Goal: Answer question/provide support: Share knowledge or assist other users

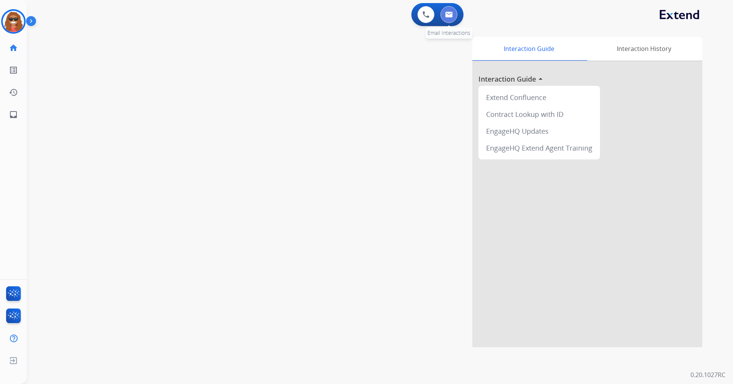
click at [456, 13] on button at bounding box center [449, 14] width 17 height 17
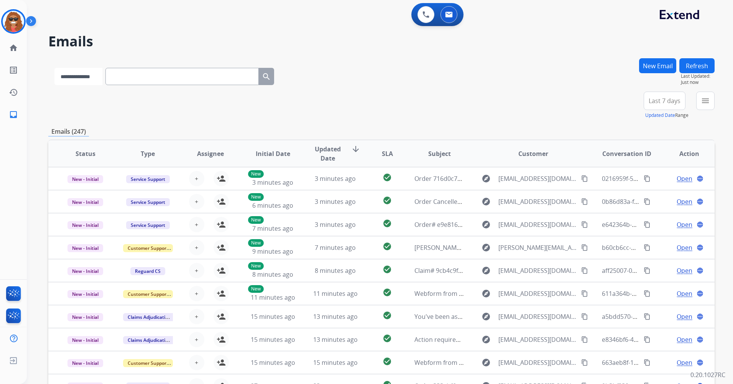
click at [94, 83] on select "**********" at bounding box center [78, 76] width 48 height 17
select select "*******"
click at [54, 68] on select "**********" at bounding box center [78, 76] width 48 height 17
click at [129, 72] on input "text" at bounding box center [182, 76] width 153 height 17
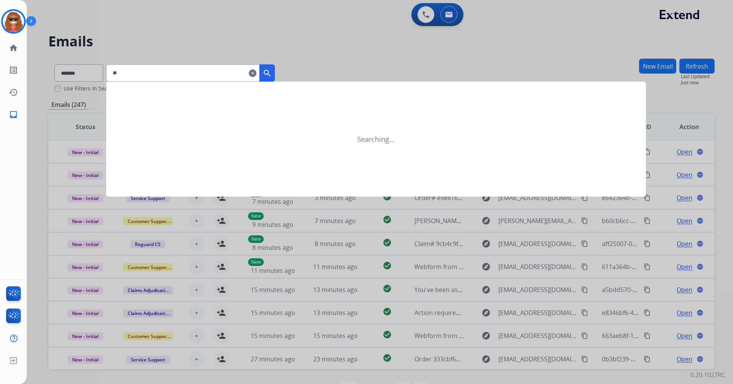
type input "*"
type input "**********"
click at [272, 73] on mat-icon "search" at bounding box center [267, 73] width 9 height 9
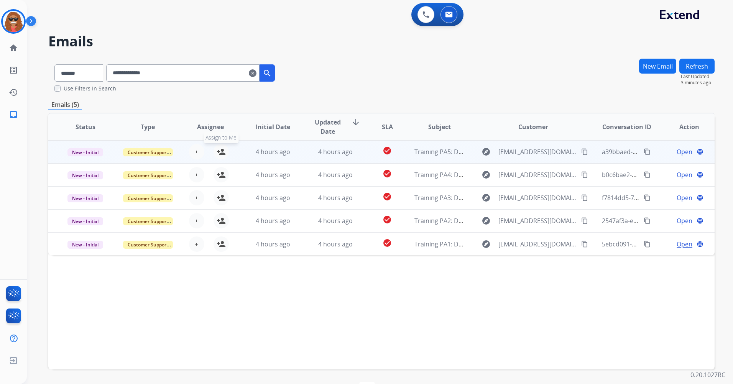
click at [219, 156] on mat-icon "person_add" at bounding box center [221, 151] width 9 height 9
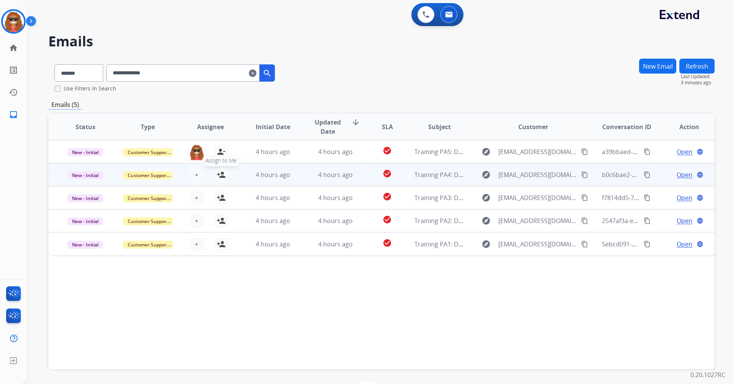
click at [224, 180] on button "person_add Assign to Me" at bounding box center [221, 174] width 15 height 15
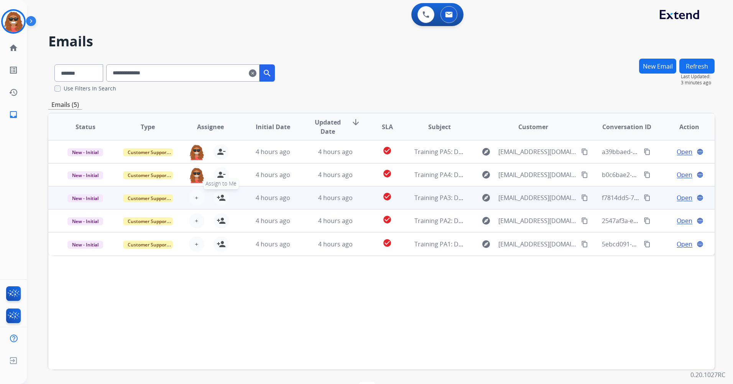
click at [220, 199] on mat-icon "person_add" at bounding box center [221, 197] width 9 height 9
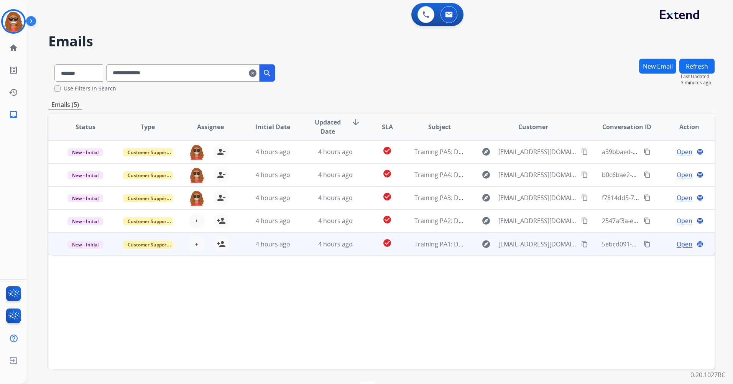
drag, startPoint x: 226, startPoint y: 223, endPoint x: 222, endPoint y: 233, distance: 10.7
click at [226, 224] on button "person_add Assign to Me" at bounding box center [221, 220] width 15 height 15
click at [226, 248] on div "+ Select agent person_add Assign to Me" at bounding box center [204, 244] width 49 height 15
click at [223, 245] on mat-icon "person_add" at bounding box center [221, 243] width 9 height 9
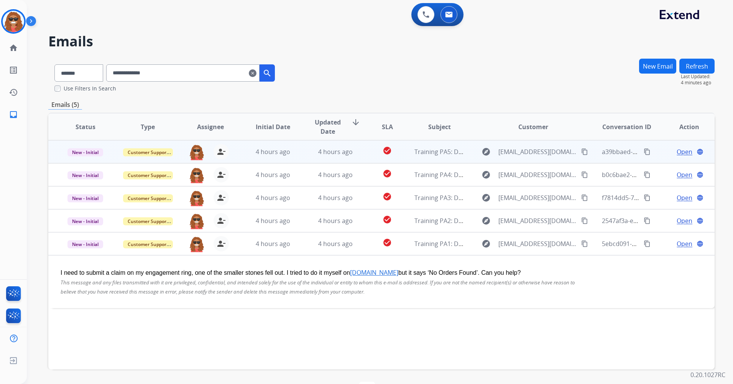
click at [402, 161] on td "Training PA5: Do Not Assign ([PERSON_NAME])" at bounding box center [433, 151] width 63 height 23
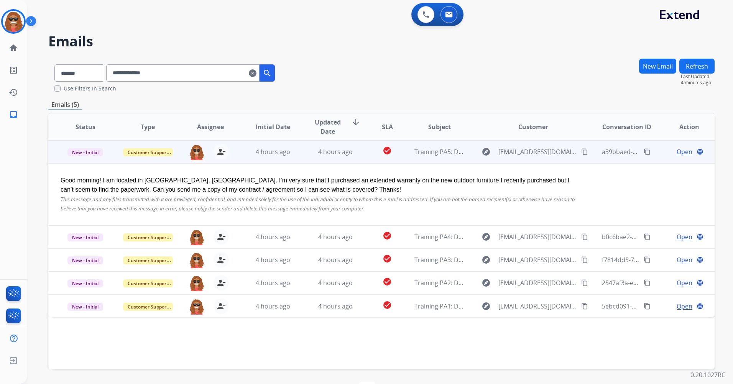
click at [677, 155] on span "Open" at bounding box center [685, 151] width 16 height 9
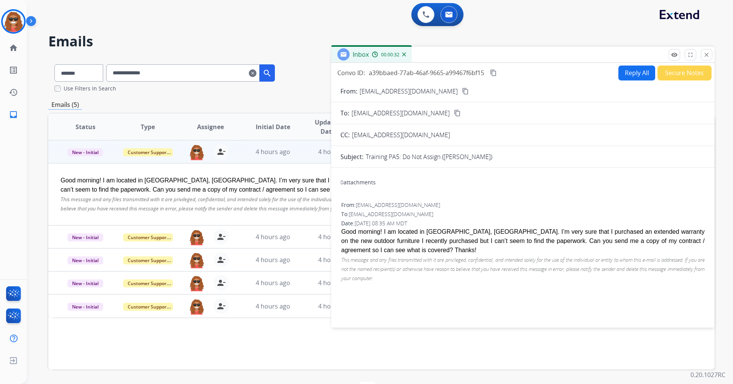
click at [621, 78] on button "Reply All" at bounding box center [637, 73] width 37 height 15
select select "**********"
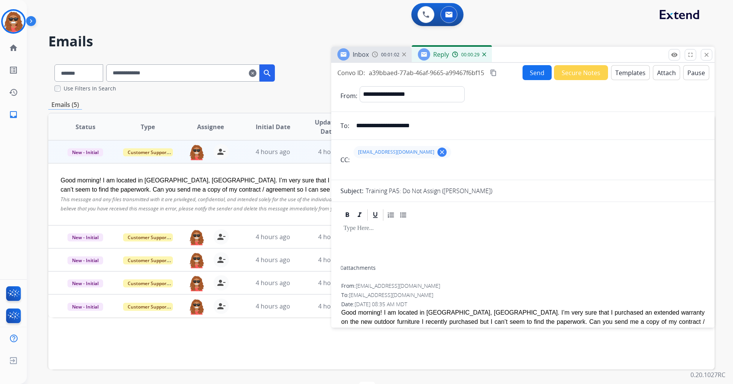
click at [214, 188] on div "Good morning! I am located in [GEOGRAPHIC_DATA], [GEOGRAPHIC_DATA]. I’m very su…" at bounding box center [319, 185] width 517 height 18
click at [496, 74] on mat-icon "content_copy" at bounding box center [493, 72] width 7 height 7
click at [624, 76] on button "Templates" at bounding box center [630, 72] width 39 height 15
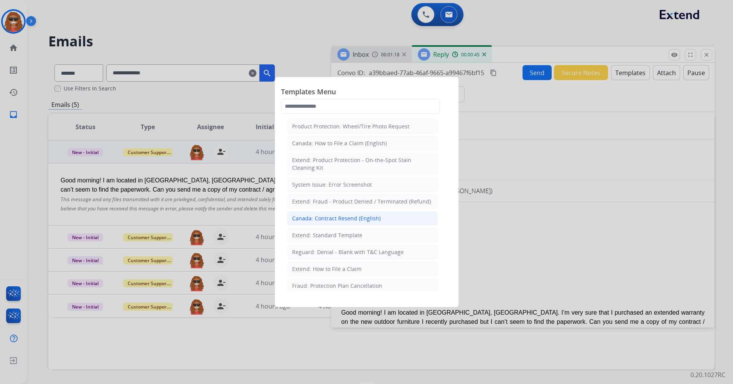
click at [389, 223] on li "Canada: Contract Resend (English)" at bounding box center [362, 218] width 151 height 15
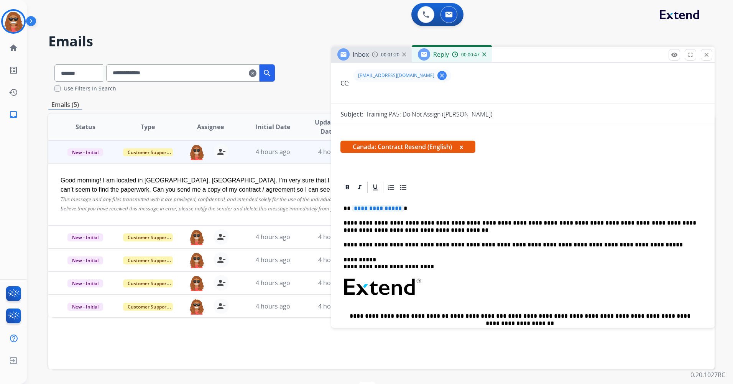
scroll to position [115, 0]
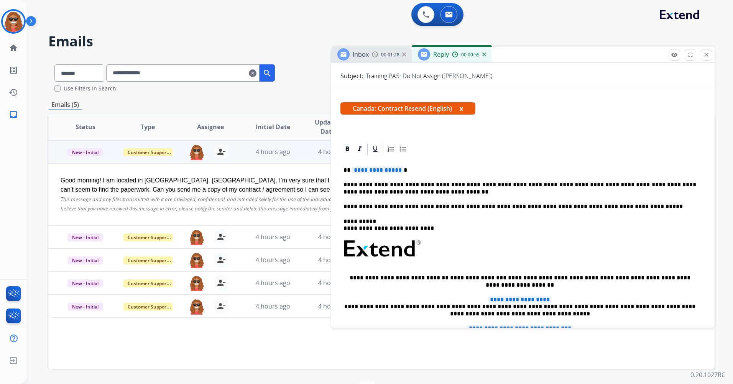
click at [395, 172] on span "**********" at bounding box center [378, 170] width 52 height 7
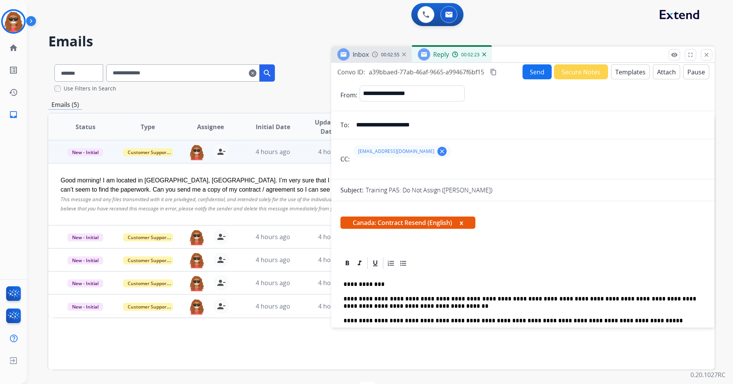
scroll to position [0, 0]
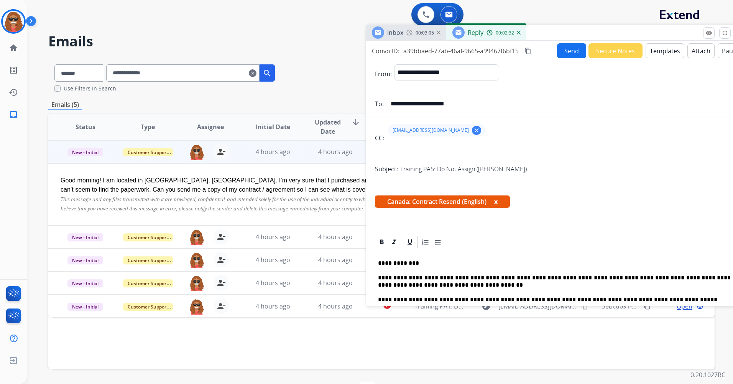
drag, startPoint x: 576, startPoint y: 53, endPoint x: 614, endPoint y: 32, distance: 43.4
click at [613, 28] on div "Inbox 00:03:05 Reply 00:02:32" at bounding box center [558, 33] width 384 height 16
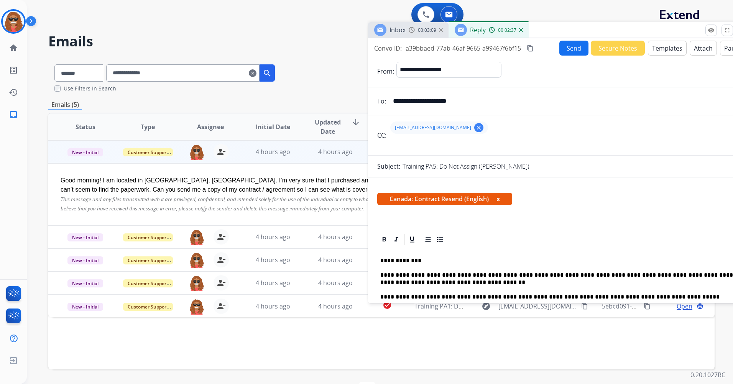
click at [608, 51] on button "Secure Notes" at bounding box center [618, 48] width 54 height 15
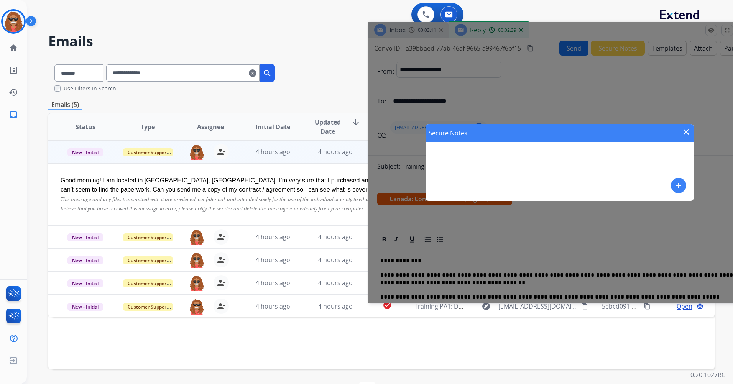
click at [685, 132] on mat-icon "close" at bounding box center [686, 131] width 9 height 9
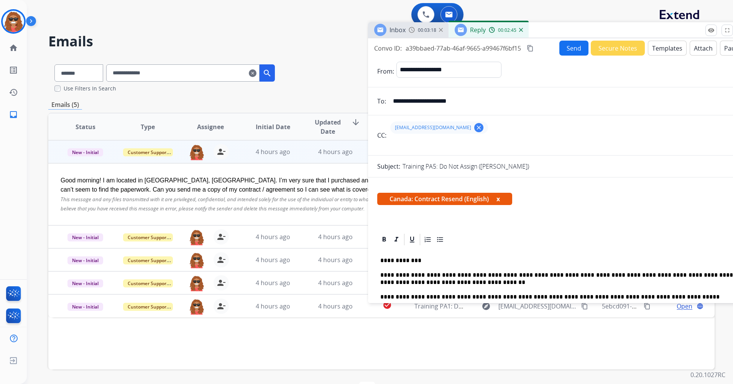
click at [561, 49] on button "Send" at bounding box center [574, 48] width 29 height 15
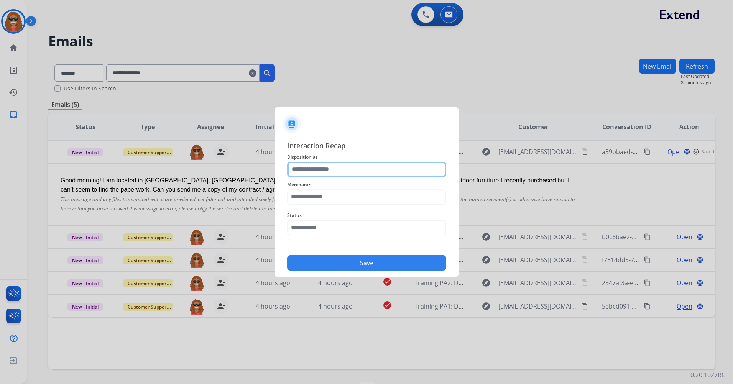
click at [385, 173] on input "text" at bounding box center [366, 169] width 159 height 15
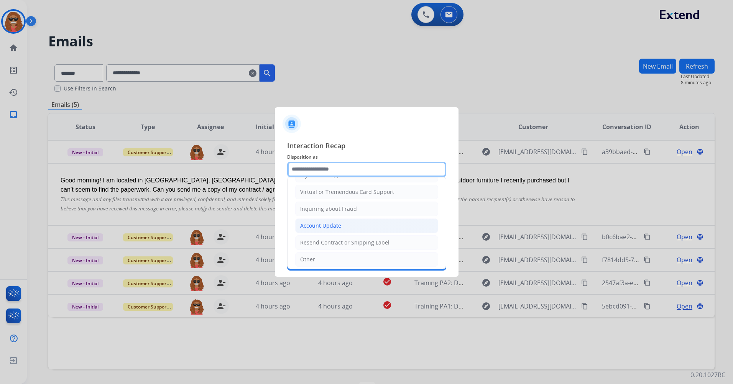
scroll to position [120, 0]
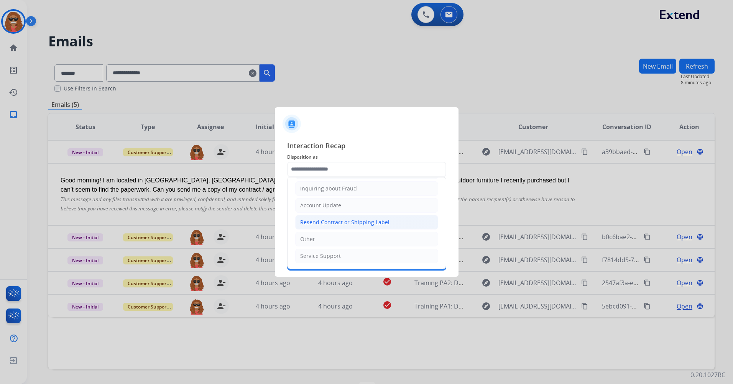
click at [333, 221] on div "Resend Contract or Shipping Label" at bounding box center [344, 223] width 89 height 8
type input "**********"
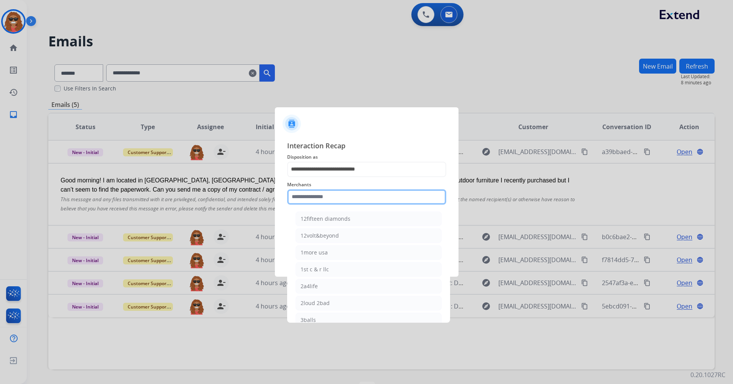
click at [327, 198] on input "text" at bounding box center [366, 196] width 159 height 15
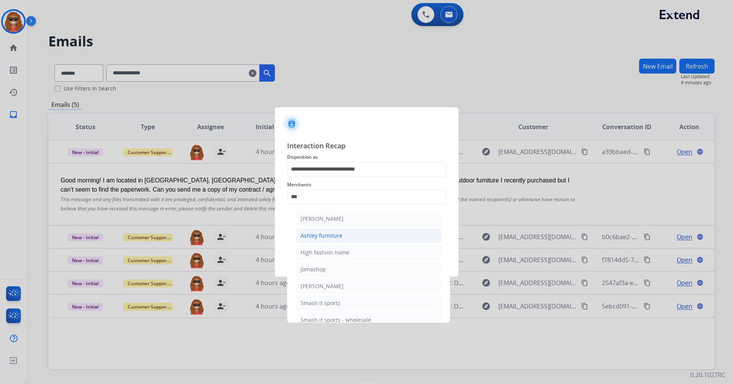
click at [371, 238] on li "Ashley furniture" at bounding box center [369, 236] width 146 height 15
type input "**********"
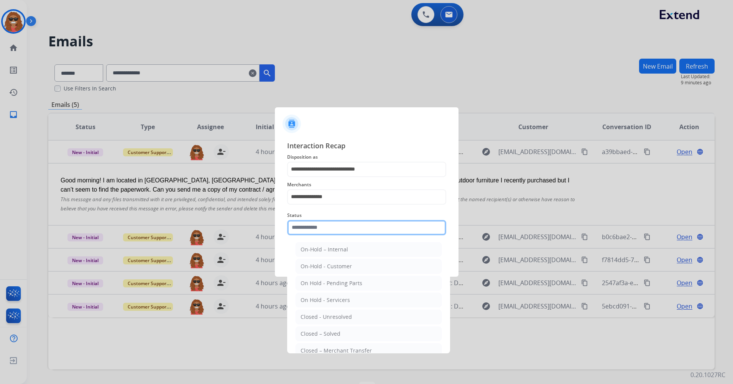
click at [362, 227] on input "text" at bounding box center [366, 227] width 159 height 15
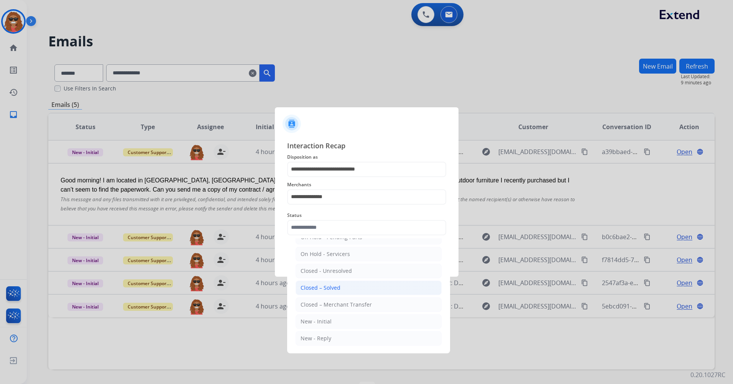
click at [354, 290] on li "Closed – Solved" at bounding box center [369, 288] width 146 height 15
type input "**********"
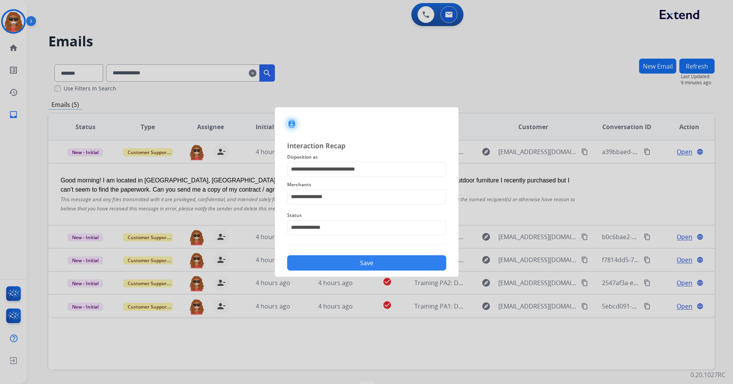
click at [354, 267] on button "Save" at bounding box center [366, 262] width 159 height 15
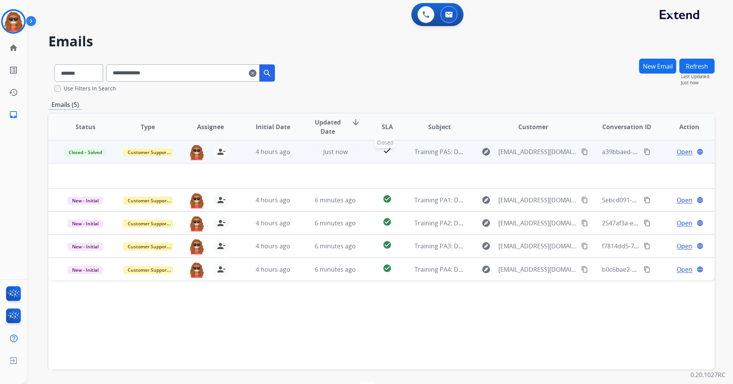
click at [389, 156] on div "check" at bounding box center [387, 152] width 29 height 12
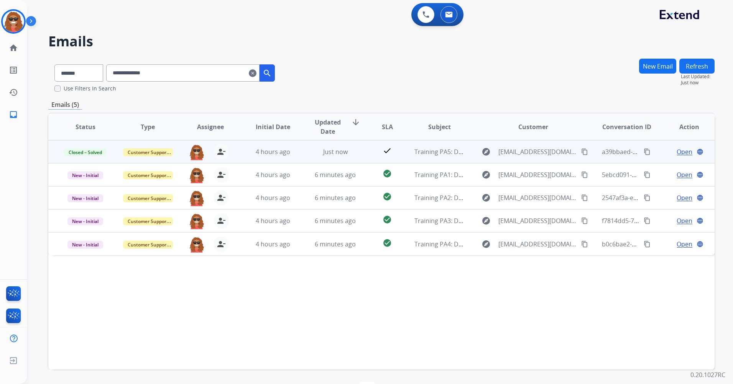
click at [402, 147] on td "Training PA5: Do Not Assign ([PERSON_NAME])" at bounding box center [433, 151] width 63 height 23
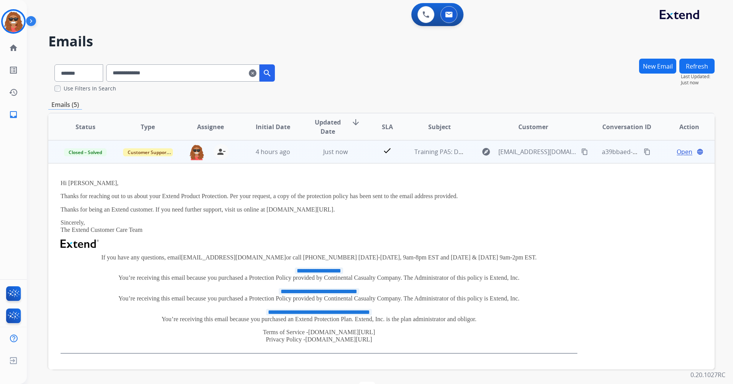
click at [361, 154] on td "check" at bounding box center [382, 151] width 42 height 23
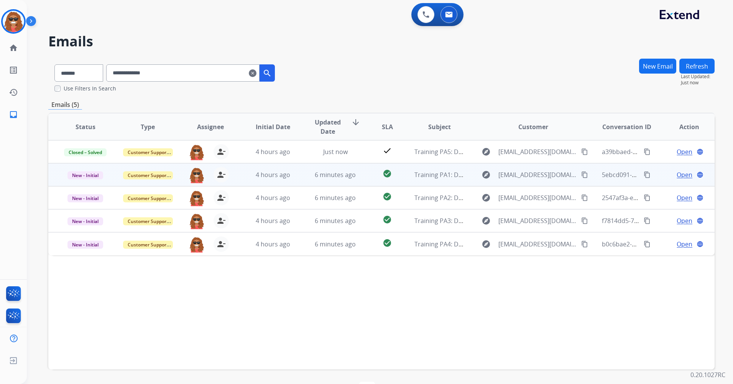
click at [364, 181] on td "check_circle" at bounding box center [382, 174] width 42 height 23
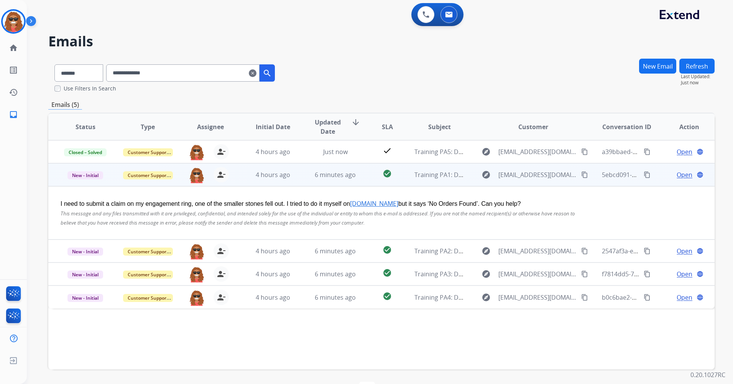
click at [679, 172] on span "Open" at bounding box center [685, 174] width 16 height 9
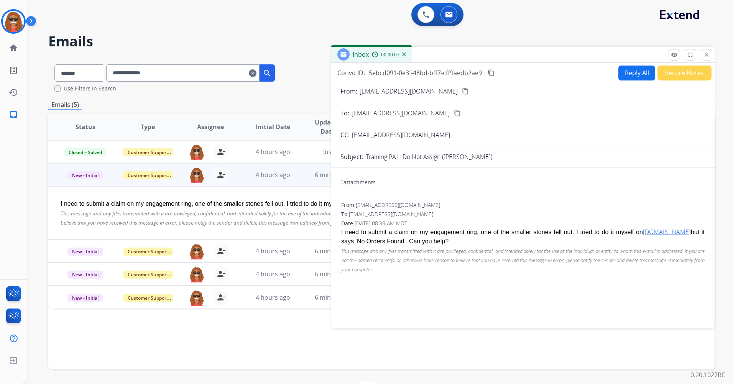
click at [633, 77] on button "Reply All" at bounding box center [637, 73] width 37 height 15
select select "**********"
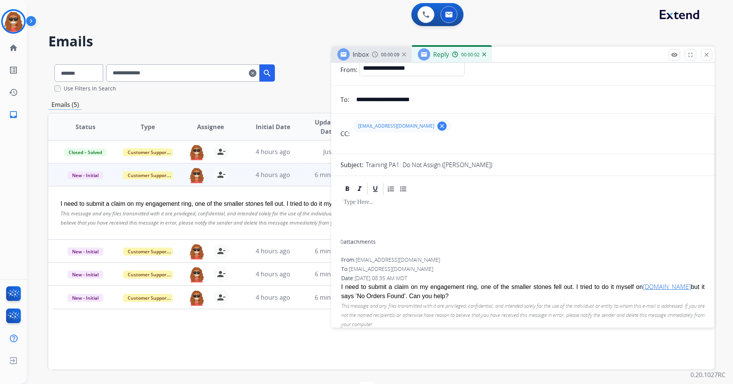
scroll to position [0, 0]
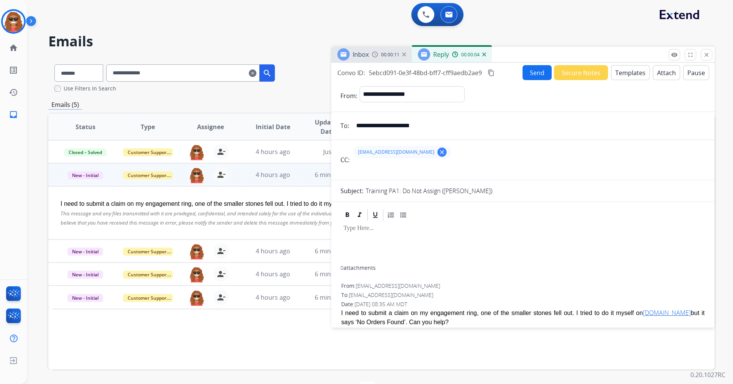
click at [624, 74] on button "Templates" at bounding box center [630, 72] width 39 height 15
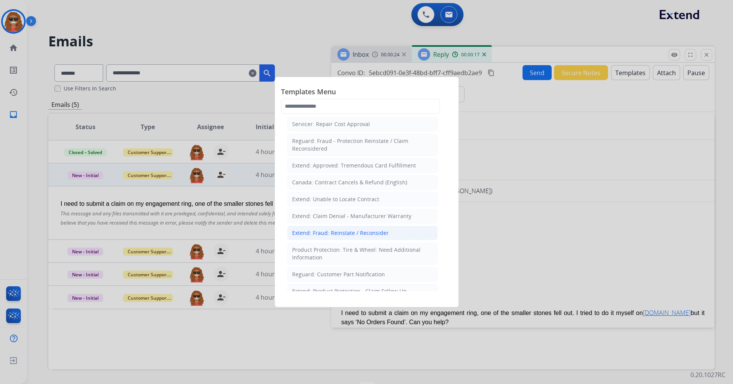
scroll to position [345, 0]
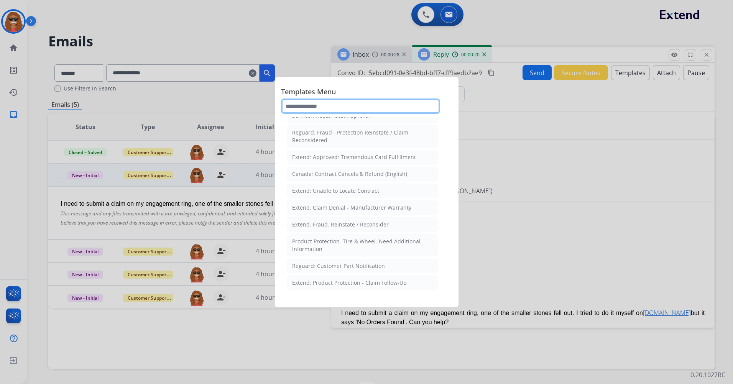
click at [378, 104] on input "text" at bounding box center [360, 106] width 159 height 15
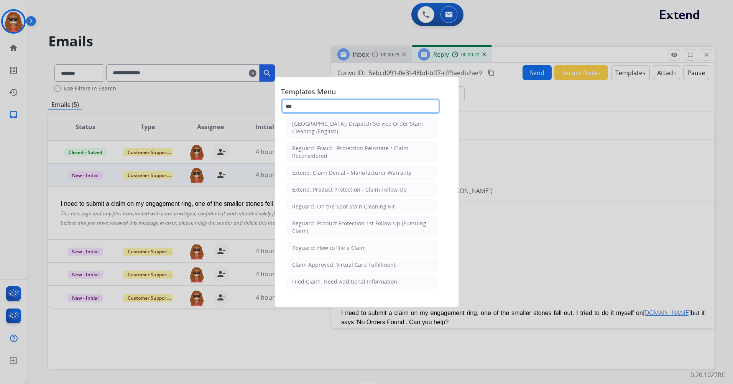
scroll to position [0, 0]
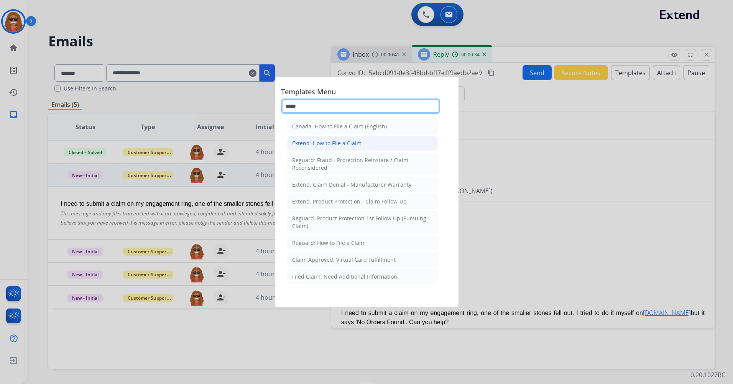
type input "*****"
click at [364, 144] on li "Extend: How to File a Claim" at bounding box center [362, 143] width 151 height 15
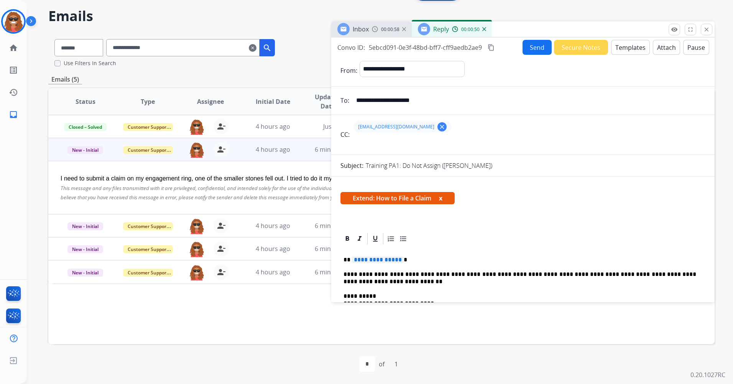
click at [443, 198] on button "x" at bounding box center [440, 198] width 3 height 9
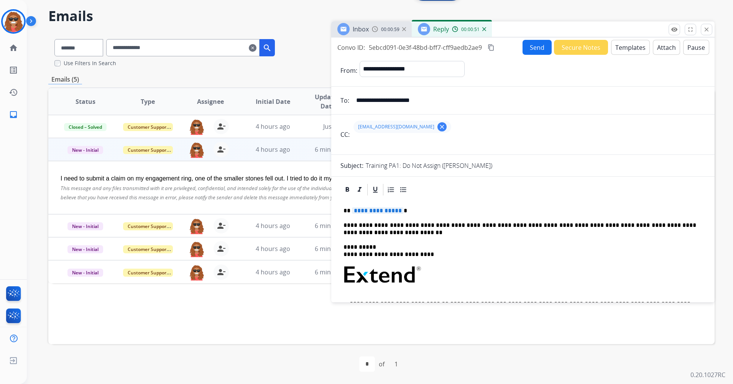
click at [405, 242] on div "**********" at bounding box center [523, 304] width 365 height 214
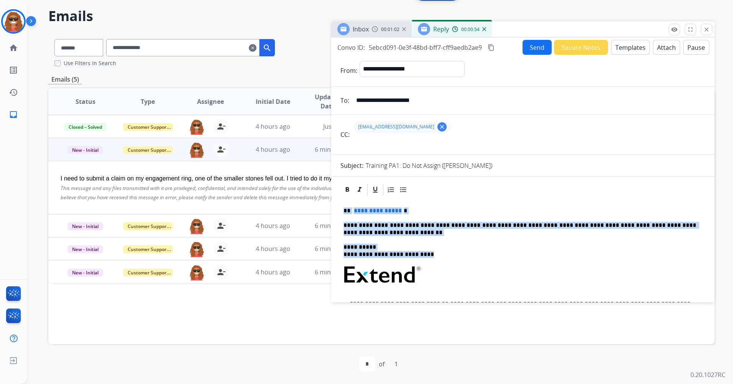
drag, startPoint x: 435, startPoint y: 256, endPoint x: 340, endPoint y: 206, distance: 107.7
click at [340, 206] on div "**********" at bounding box center [523, 346] width 384 height 326
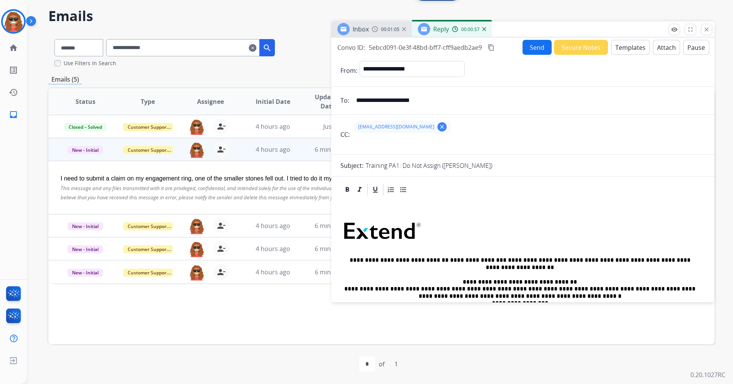
click at [620, 50] on button "Templates" at bounding box center [630, 47] width 39 height 15
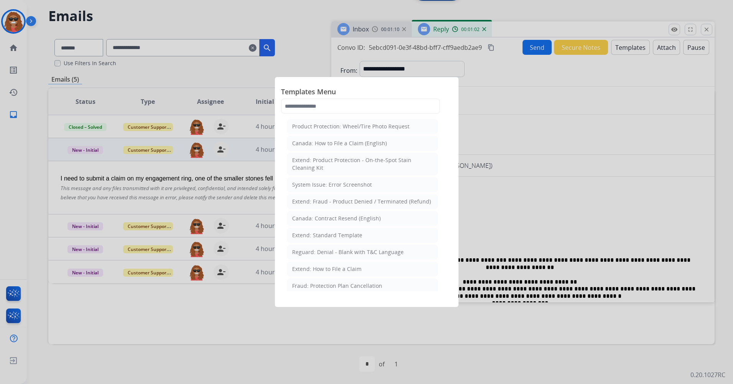
click at [391, 125] on div "Product Protection: Wheel/Tire Photo Request" at bounding box center [350, 127] width 117 height 8
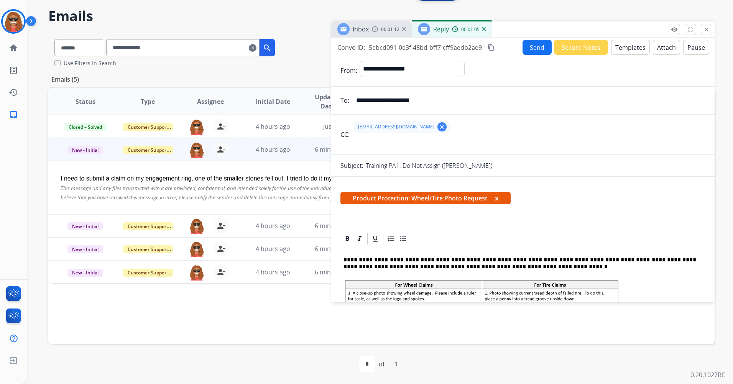
click at [499, 197] on button "x" at bounding box center [496, 198] width 3 height 9
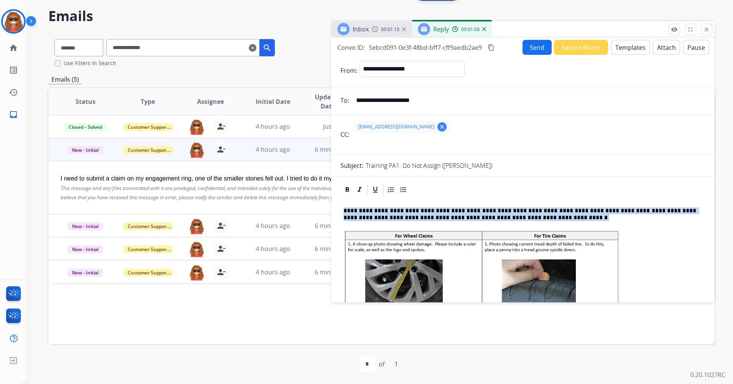
drag, startPoint x: 440, startPoint y: 266, endPoint x: 327, endPoint y: 212, distance: 125.8
click at [327, 212] on div "**********" at bounding box center [381, 208] width 667 height 351
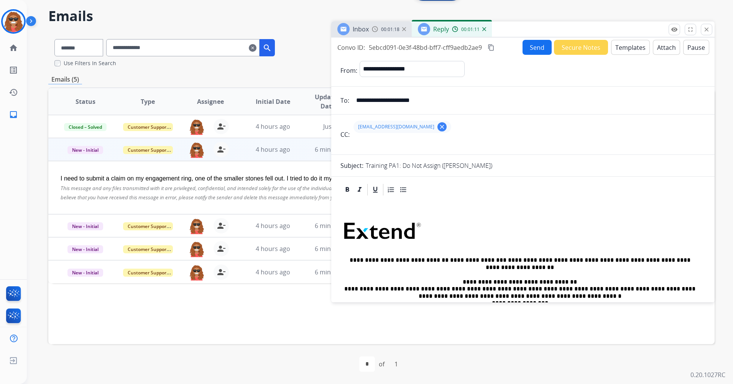
click at [633, 52] on button "Templates" at bounding box center [630, 47] width 39 height 15
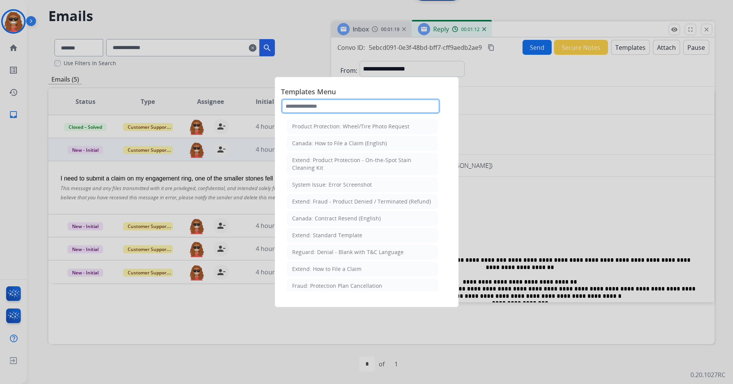
click at [325, 105] on input "text" at bounding box center [360, 106] width 159 height 15
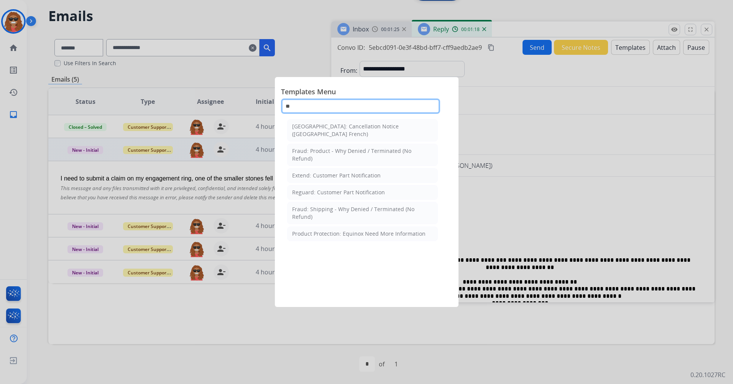
type input "*"
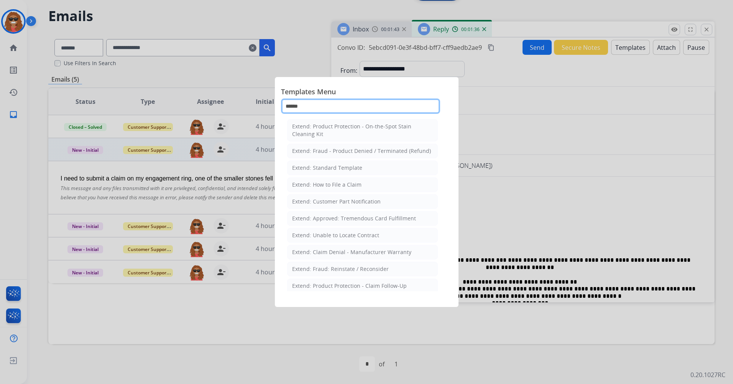
type input "******"
drag, startPoint x: 345, startPoint y: 90, endPoint x: 545, endPoint y: 103, distance: 200.7
click at [545, 103] on app-templates-menu-modal "Templates Menu ****** Extend: Product Protection - On-the-Spot Stain Cleaning K…" at bounding box center [366, 192] width 733 height 384
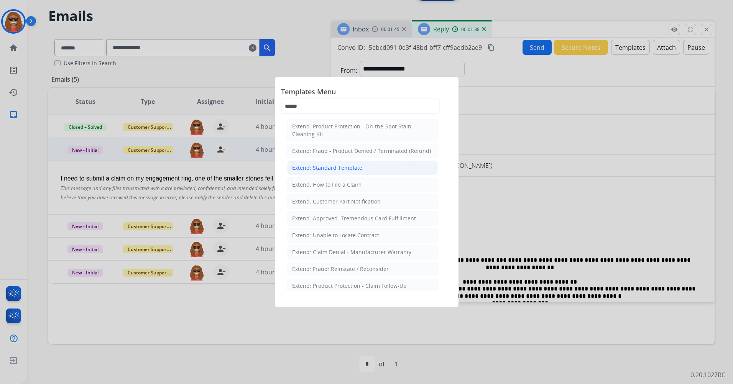
click at [352, 173] on li "Extend: Standard Template" at bounding box center [362, 168] width 151 height 15
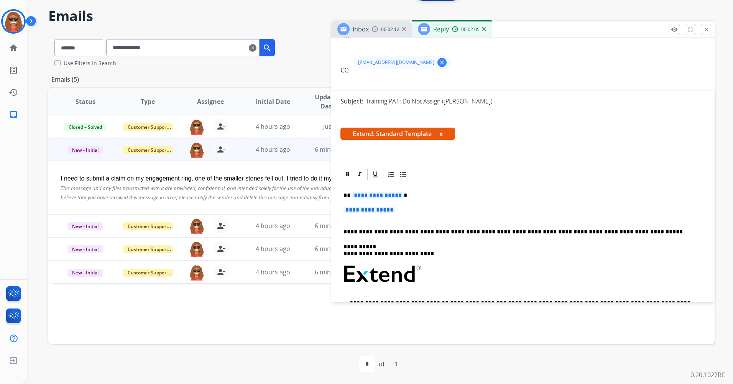
scroll to position [8, 0]
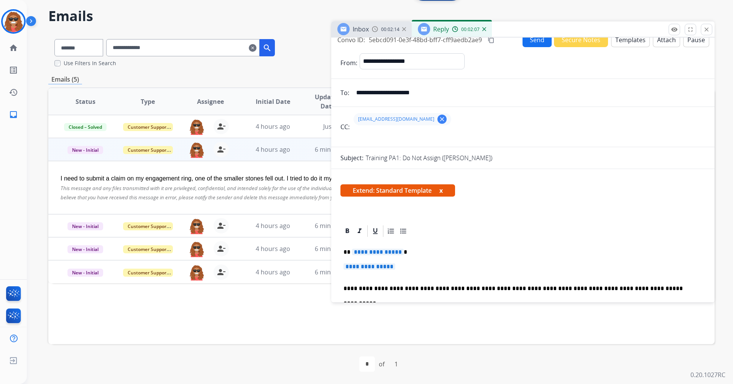
click at [441, 192] on button "x" at bounding box center [441, 190] width 3 height 9
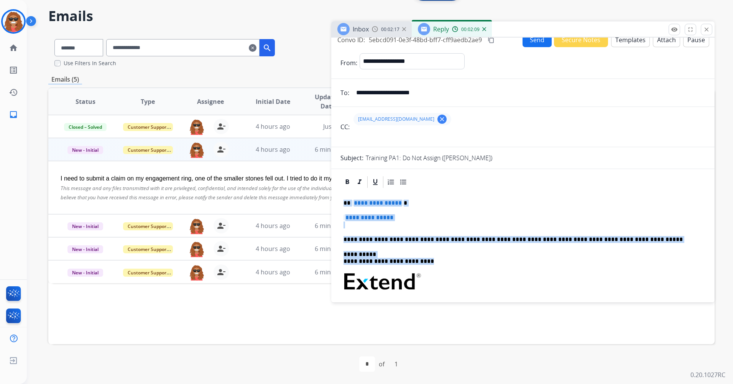
drag, startPoint x: 426, startPoint y: 257, endPoint x: 343, endPoint y: 199, distance: 101.6
click at [343, 199] on div "**********" at bounding box center [523, 303] width 365 height 228
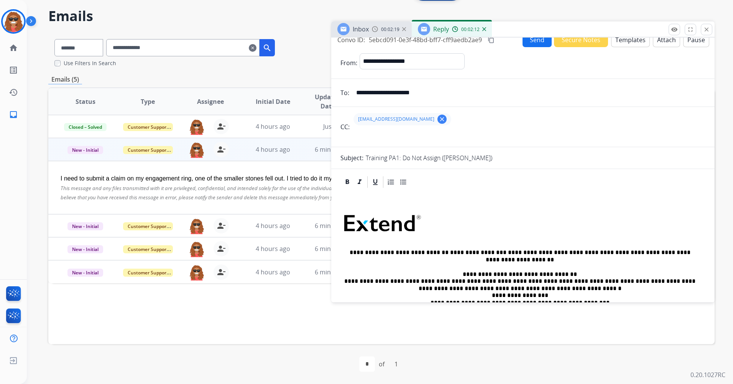
click at [623, 44] on button "Templates" at bounding box center [630, 39] width 39 height 15
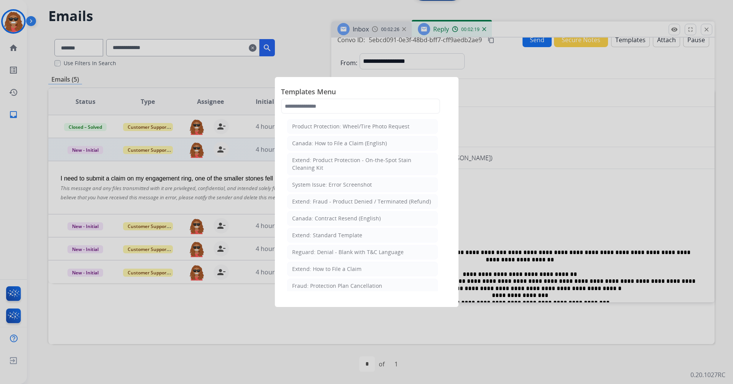
click at [369, 268] on li "Extend: How to File a Claim" at bounding box center [362, 269] width 151 height 15
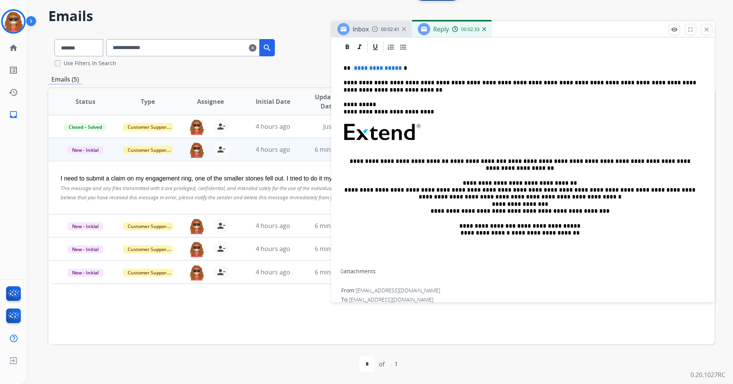
scroll to position [185, 0]
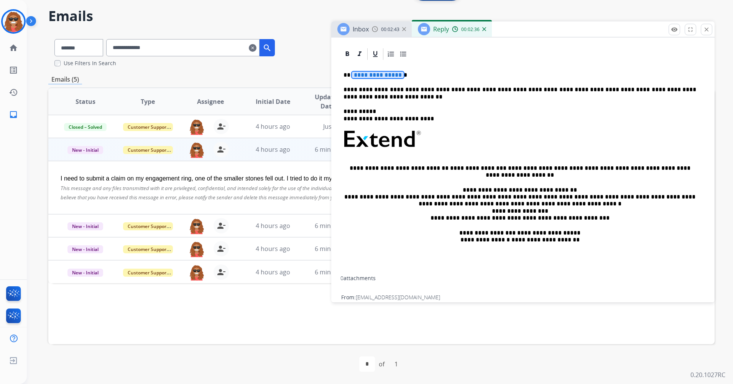
click at [395, 77] on span "**********" at bounding box center [378, 75] width 52 height 7
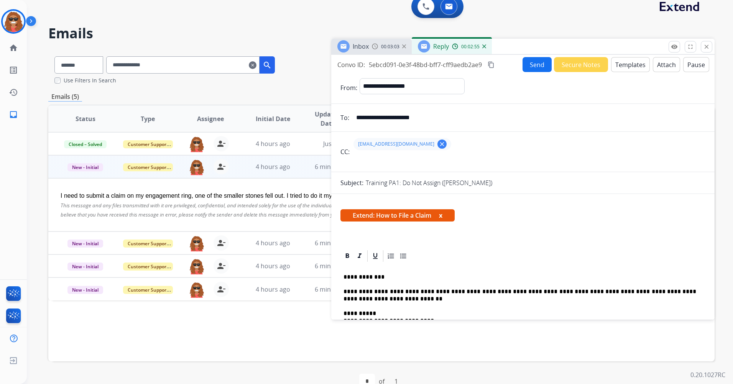
scroll to position [0, 0]
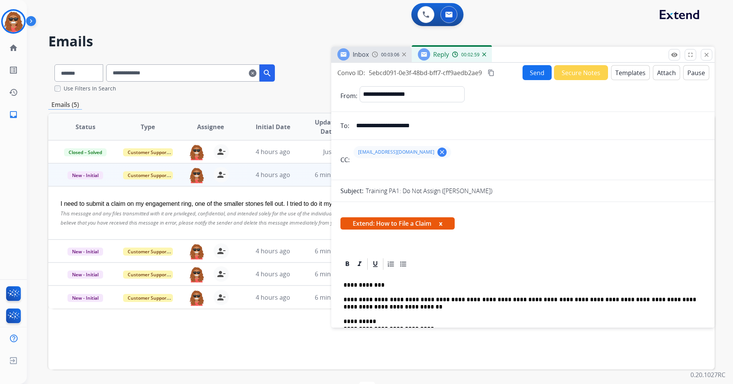
click at [367, 57] on span "Inbox" at bounding box center [361, 54] width 16 height 8
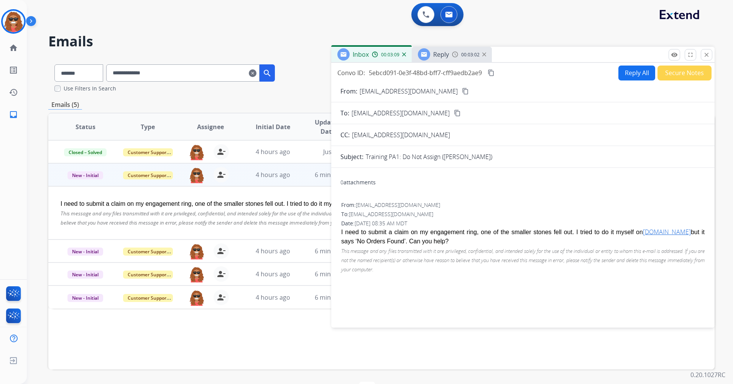
click at [456, 56] on img at bounding box center [455, 54] width 6 height 6
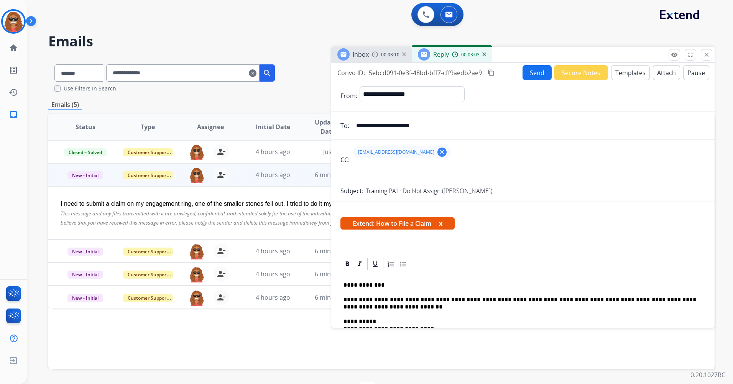
click at [524, 72] on button "Send" at bounding box center [537, 72] width 29 height 15
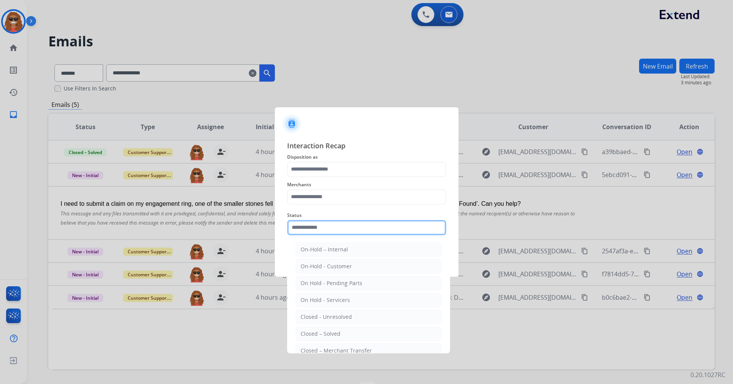
click at [326, 229] on input "text" at bounding box center [366, 227] width 159 height 15
click at [344, 331] on li "Closed – Solved" at bounding box center [369, 334] width 146 height 15
type input "**********"
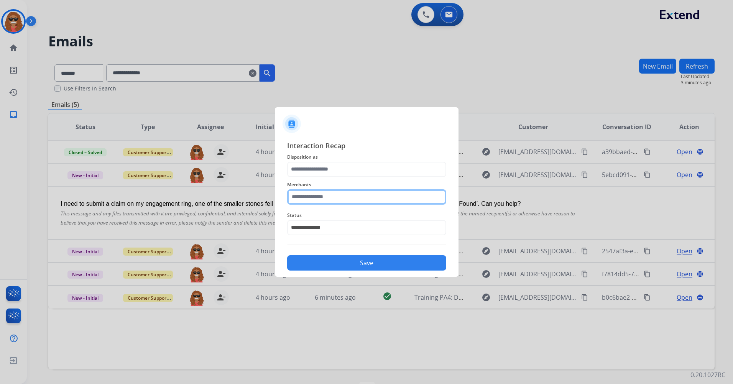
click at [342, 202] on input "text" at bounding box center [366, 196] width 159 height 15
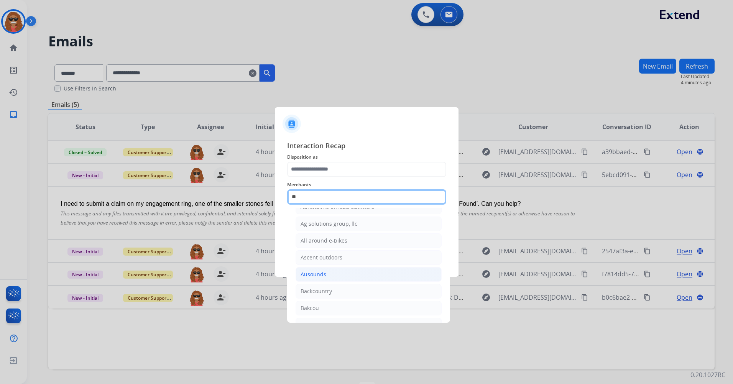
scroll to position [63, 0]
type input "*"
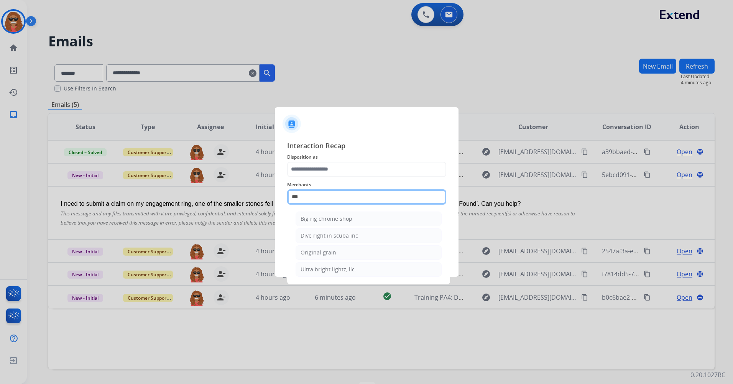
scroll to position [0, 0]
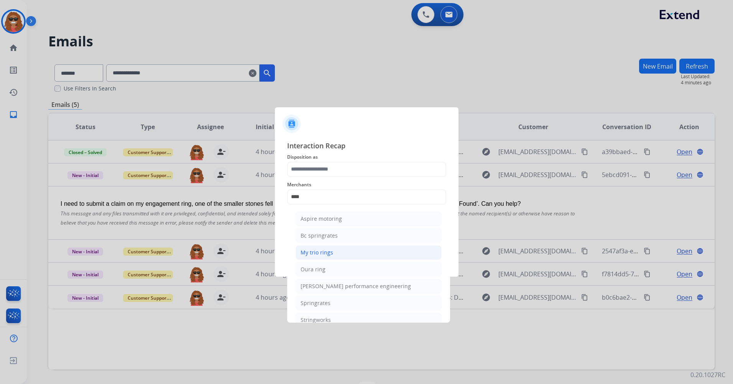
click at [372, 259] on li "My trio rings" at bounding box center [369, 252] width 146 height 15
type input "**********"
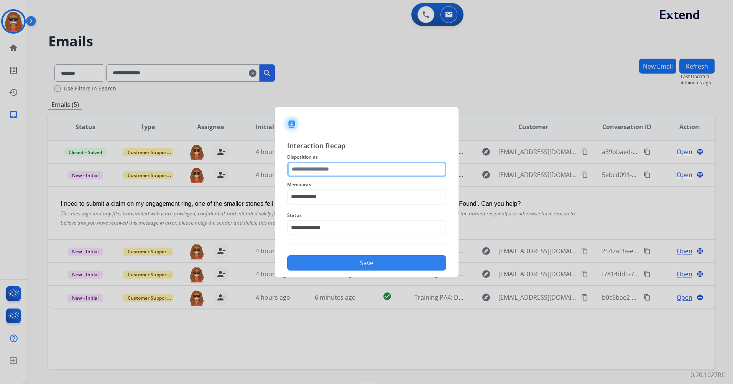
click at [338, 169] on input "text" at bounding box center [366, 169] width 159 height 15
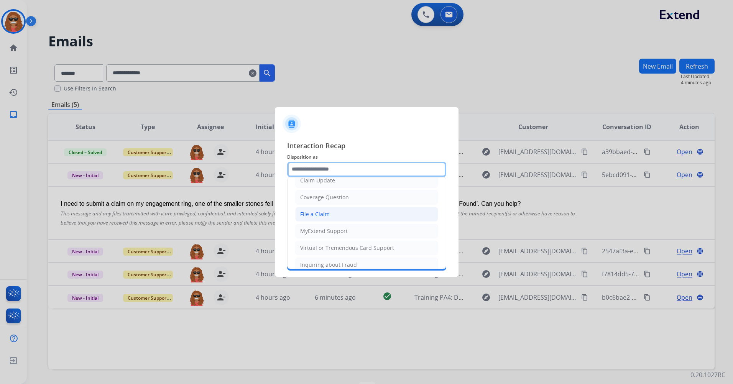
scroll to position [43, 0]
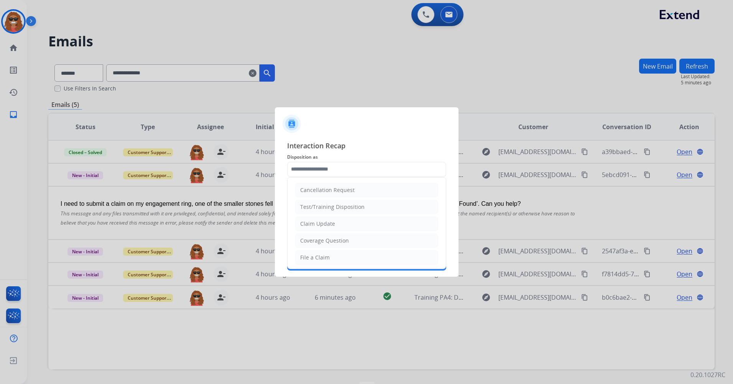
click at [386, 124] on div at bounding box center [367, 120] width 184 height 27
click at [320, 172] on input "text" at bounding box center [366, 169] width 159 height 15
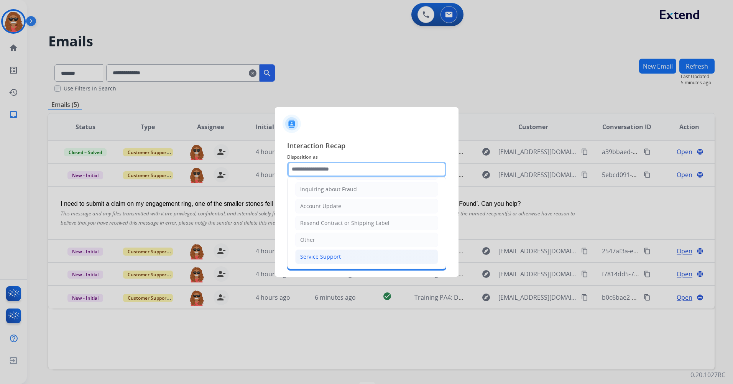
scroll to position [120, 0]
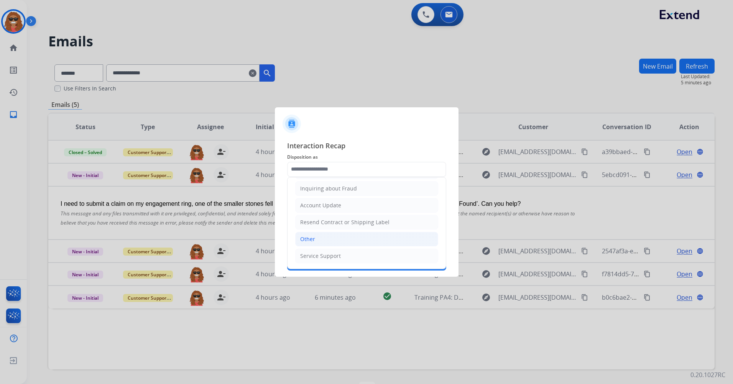
click at [328, 237] on li "Other" at bounding box center [366, 239] width 143 height 15
type input "*****"
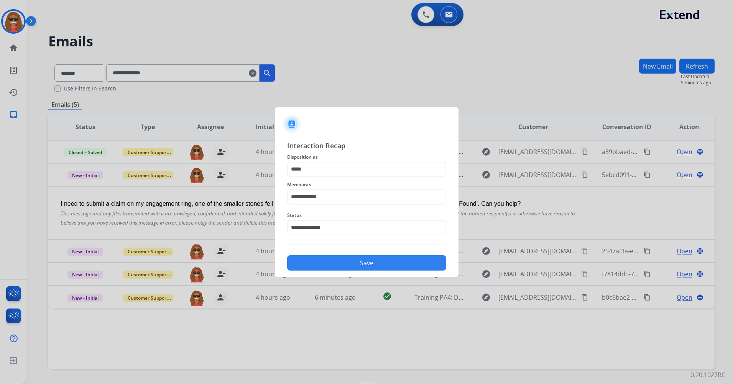
click at [361, 264] on button "Save" at bounding box center [366, 262] width 159 height 15
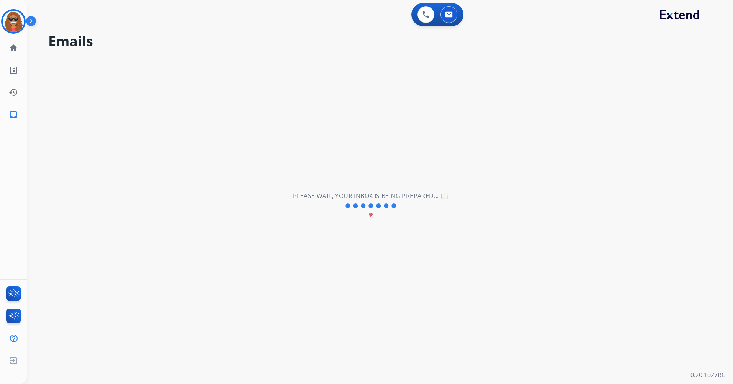
click at [370, 213] on mat-icon "favorite" at bounding box center [371, 215] width 5 height 5
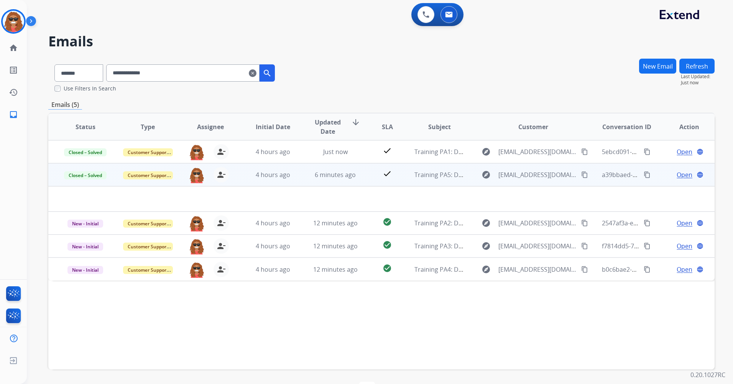
click at [681, 180] on td "Open language" at bounding box center [683, 174] width 63 height 23
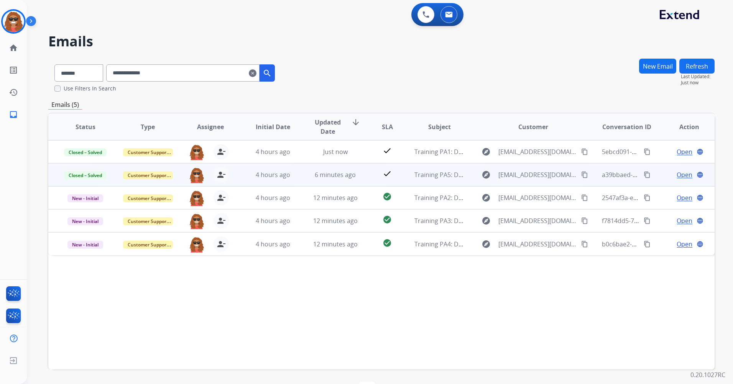
click at [680, 179] on span "Open" at bounding box center [685, 174] width 16 height 9
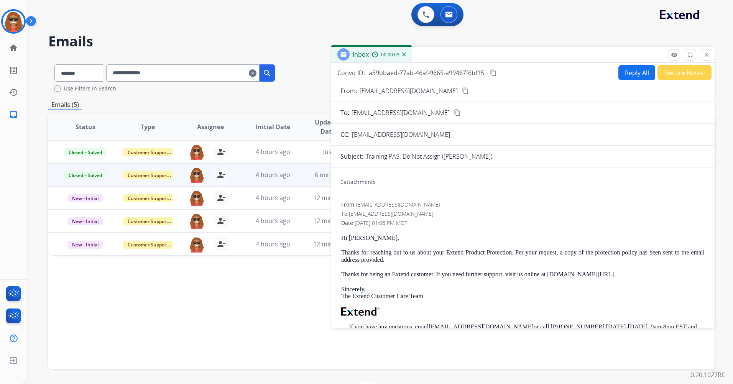
click at [633, 74] on button "Reply All" at bounding box center [637, 72] width 37 height 15
select select "**********"
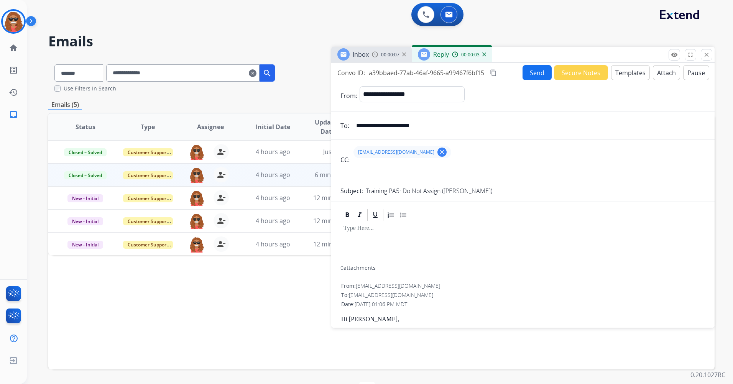
click at [634, 75] on button "Templates" at bounding box center [630, 72] width 39 height 15
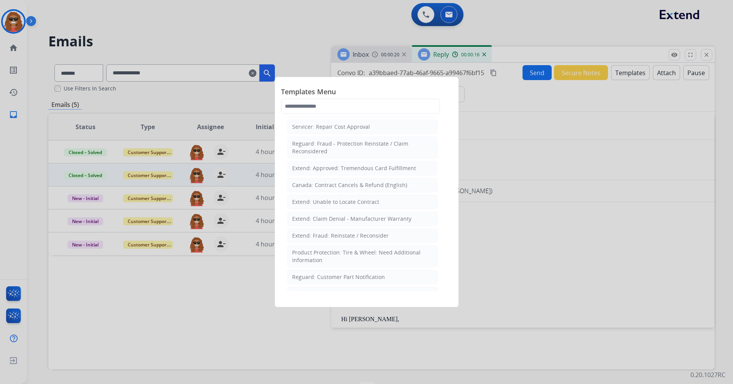
scroll to position [345, 0]
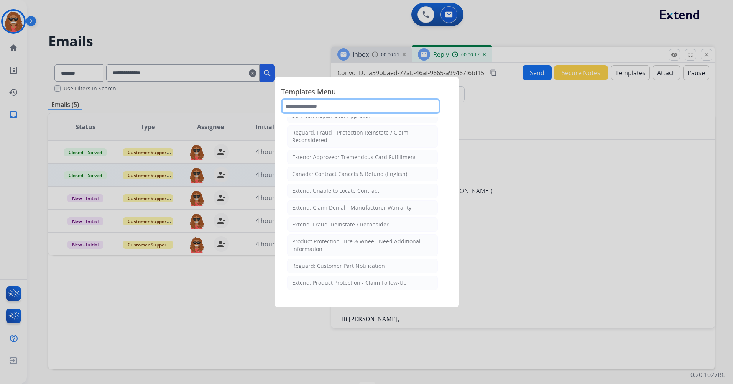
click at [362, 105] on input "text" at bounding box center [360, 106] width 159 height 15
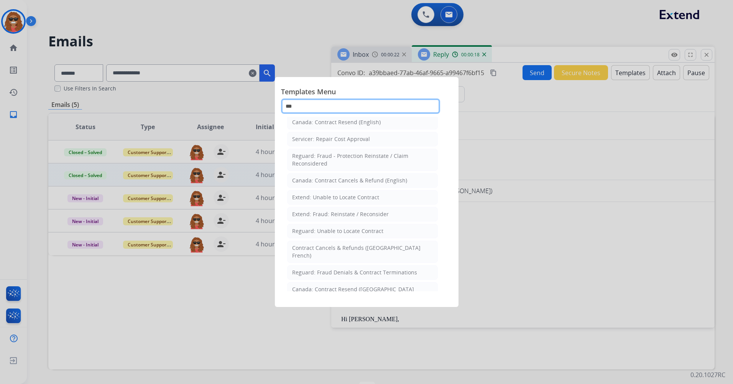
scroll to position [0, 0]
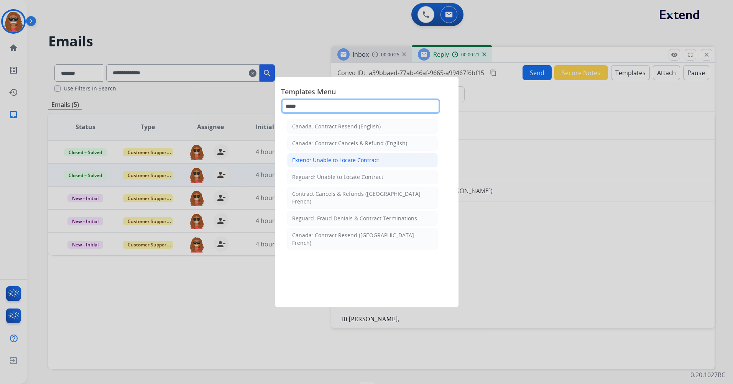
type input "*****"
click at [372, 166] on li "Extend: Unable to Locate Contract" at bounding box center [362, 160] width 151 height 15
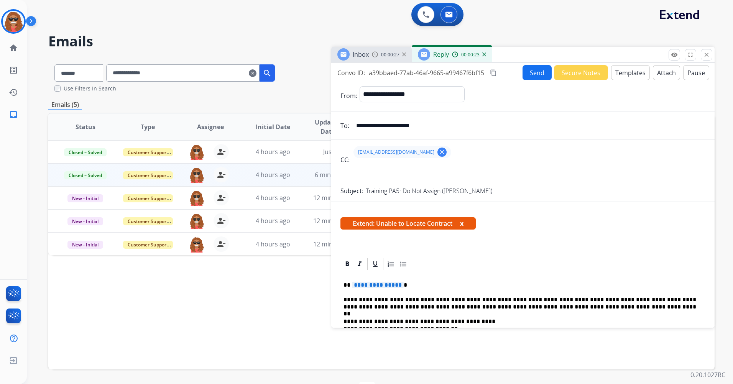
click at [397, 284] on span "**********" at bounding box center [378, 285] width 52 height 7
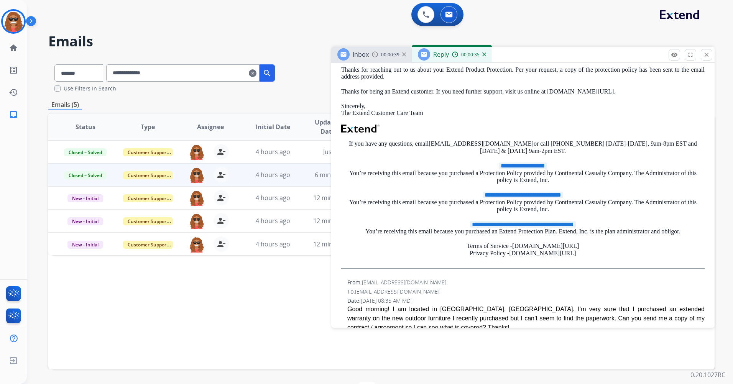
scroll to position [499, 0]
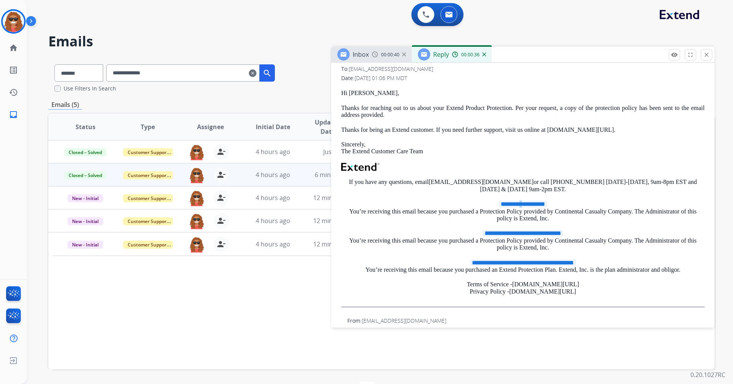
click at [517, 201] on span "**********" at bounding box center [523, 204] width 48 height 7
drag, startPoint x: 517, startPoint y: 201, endPoint x: 547, endPoint y: 206, distance: 30.6
click at [547, 206] on span "**********" at bounding box center [523, 204] width 48 height 7
click at [543, 203] on span "**********" at bounding box center [523, 204] width 48 height 7
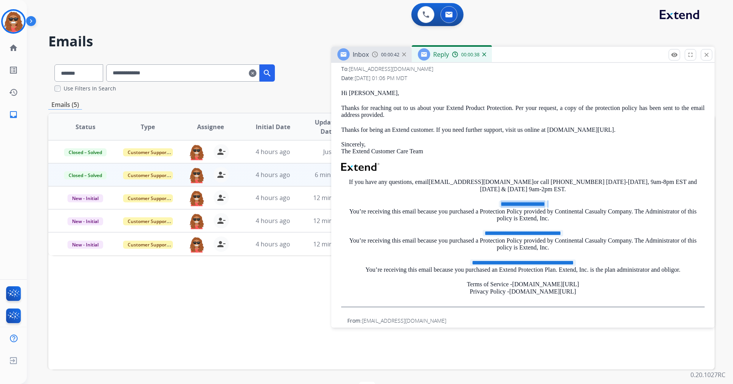
click at [543, 203] on span "**********" at bounding box center [523, 204] width 48 height 7
drag, startPoint x: 543, startPoint y: 203, endPoint x: 567, endPoint y: 212, distance: 25.6
click at [567, 212] on p "**********" at bounding box center [523, 211] width 364 height 21
drag, startPoint x: 567, startPoint y: 212, endPoint x: 554, endPoint y: 203, distance: 16.2
click at [554, 201] on div "**********" at bounding box center [523, 199] width 364 height 218
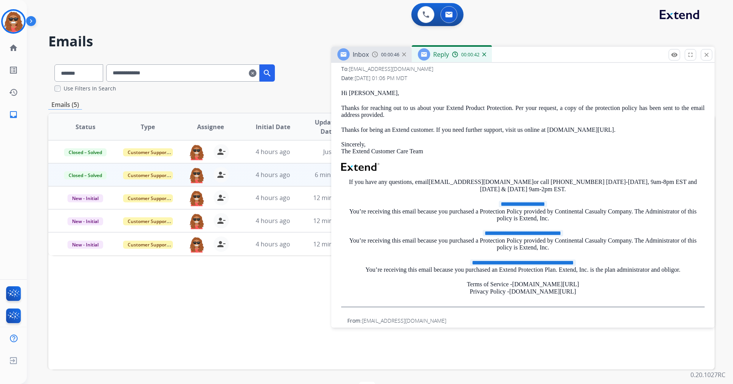
click at [538, 203] on span "**********" at bounding box center [523, 204] width 48 height 7
click at [539, 204] on span "**********" at bounding box center [523, 204] width 48 height 7
click at [440, 224] on div "**********" at bounding box center [523, 199] width 364 height 218
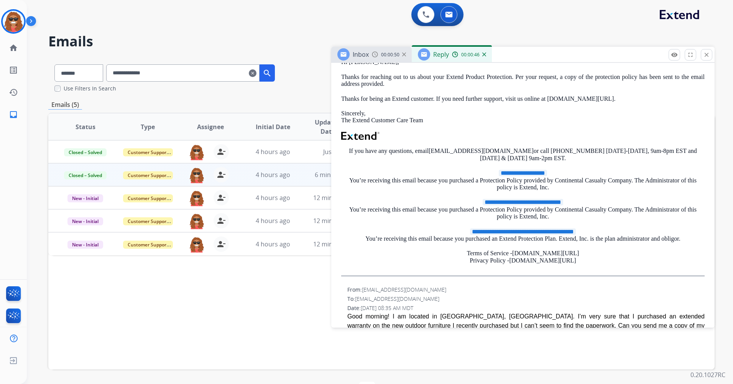
scroll to position [572, 0]
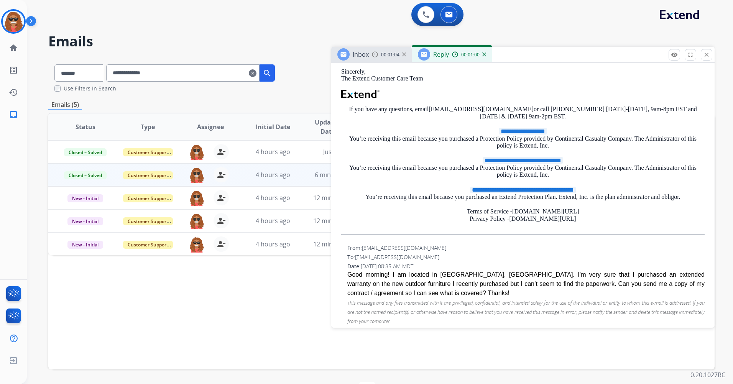
click at [523, 130] on div "**********" at bounding box center [523, 126] width 364 height 218
click at [523, 131] on span "**********" at bounding box center [523, 131] width 48 height 7
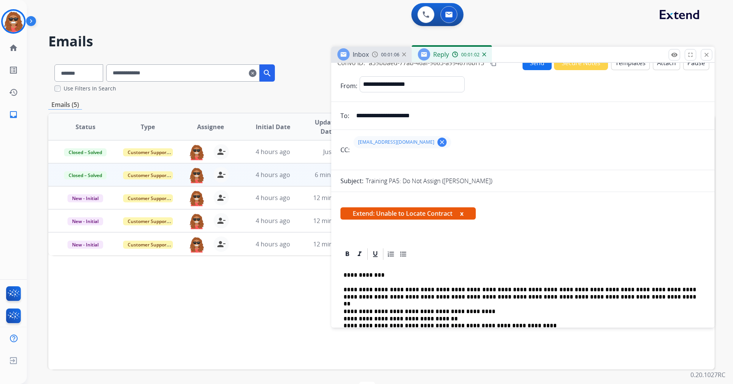
scroll to position [0, 0]
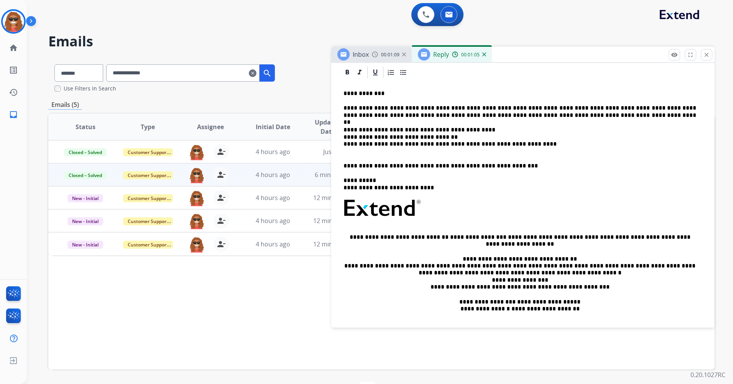
click at [472, 199] on p at bounding box center [523, 212] width 359 height 27
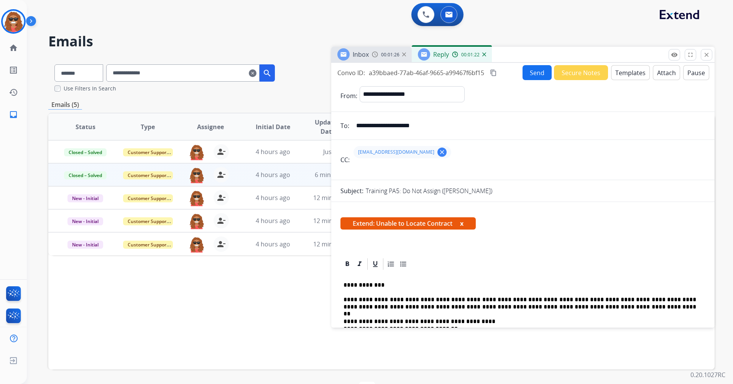
click at [535, 68] on button "Send" at bounding box center [537, 72] width 29 height 15
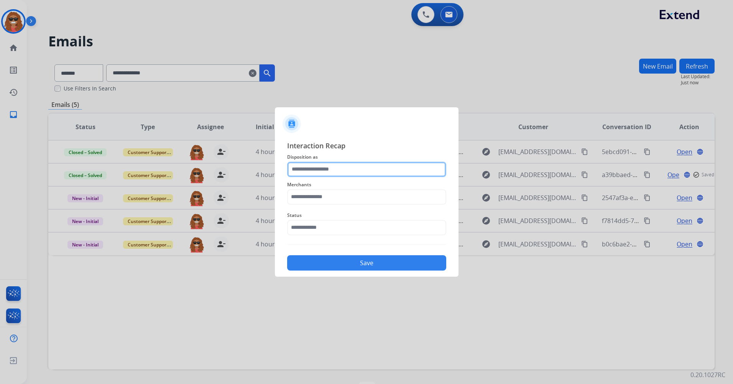
click at [350, 168] on input "text" at bounding box center [366, 169] width 159 height 15
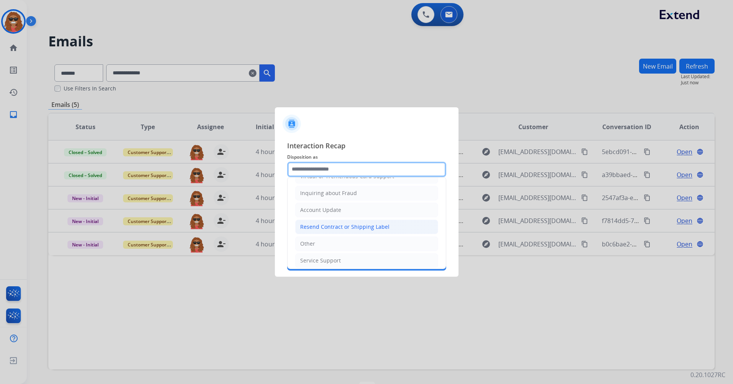
scroll to position [120, 0]
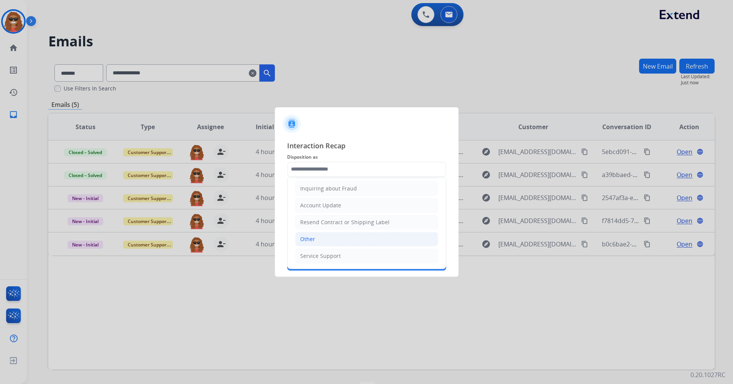
click at [329, 239] on li "Other" at bounding box center [366, 239] width 143 height 15
type input "*****"
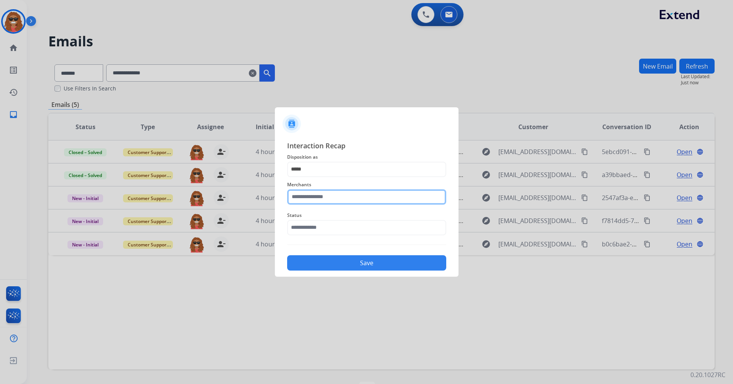
click at [341, 193] on input "text" at bounding box center [366, 196] width 159 height 15
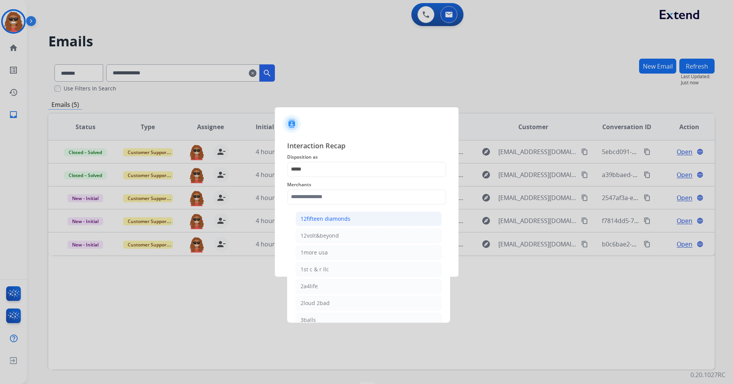
click at [332, 218] on div "12fifteen diamonds" at bounding box center [326, 219] width 50 height 8
type input "**********"
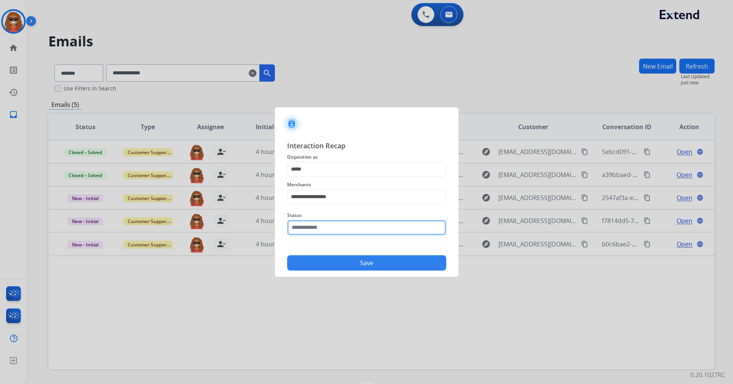
click at [331, 231] on input "text" at bounding box center [366, 227] width 159 height 15
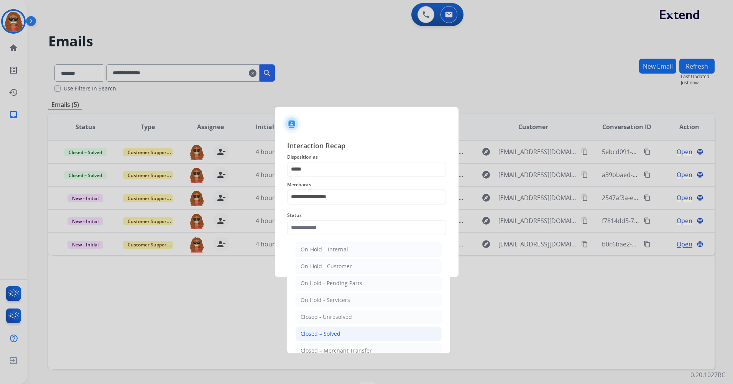
click at [338, 334] on div "Closed – Solved" at bounding box center [321, 334] width 40 height 8
type input "**********"
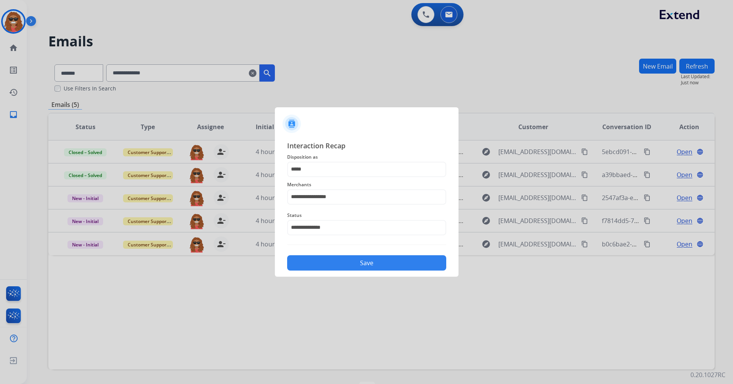
click at [343, 264] on button "Save" at bounding box center [366, 262] width 159 height 15
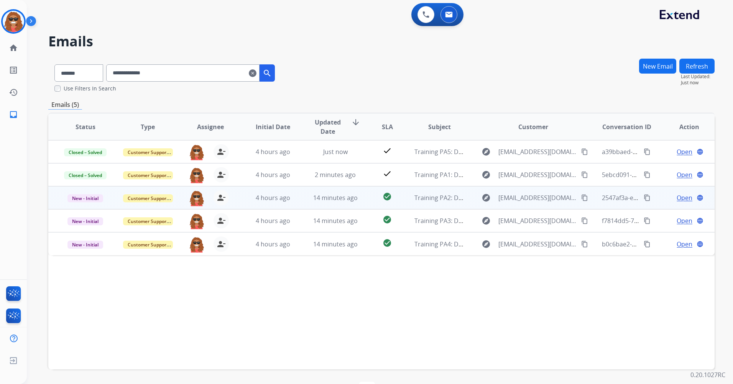
click at [465, 199] on td "explore [EMAIL_ADDRESS][DOMAIN_NAME] content_copy" at bounding box center [527, 197] width 125 height 23
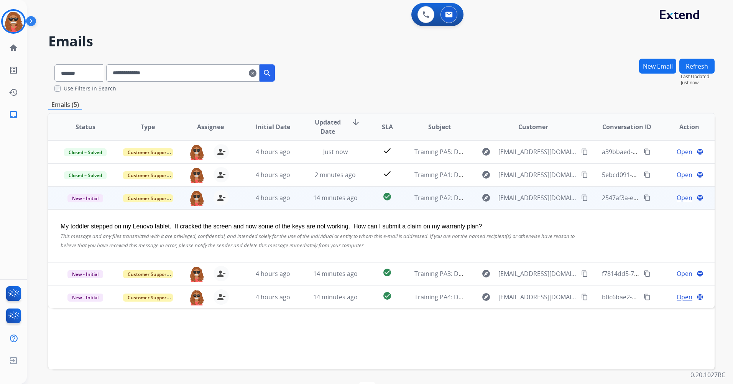
click at [680, 201] on span "Open" at bounding box center [685, 197] width 16 height 9
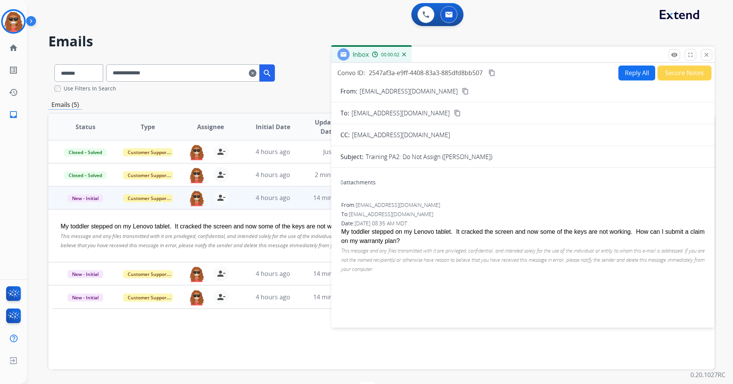
click at [641, 78] on button "Reply All" at bounding box center [637, 73] width 37 height 15
select select "**********"
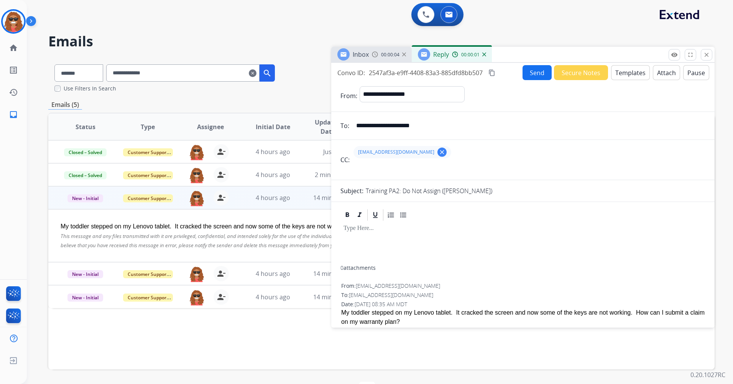
click at [623, 76] on button "Templates" at bounding box center [630, 72] width 39 height 15
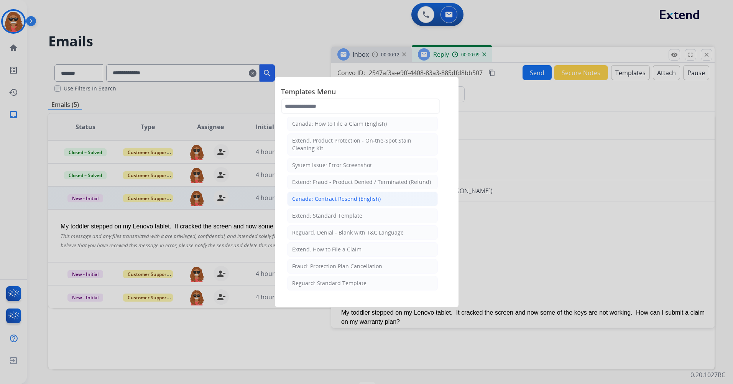
scroll to position [38, 0]
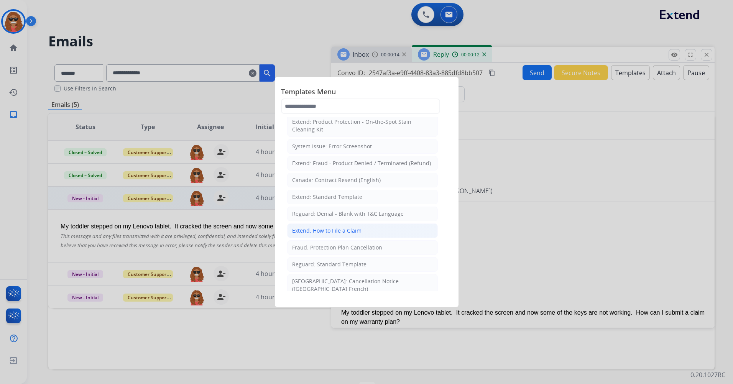
click at [357, 232] on div "Extend: How to File a Claim" at bounding box center [326, 231] width 69 height 8
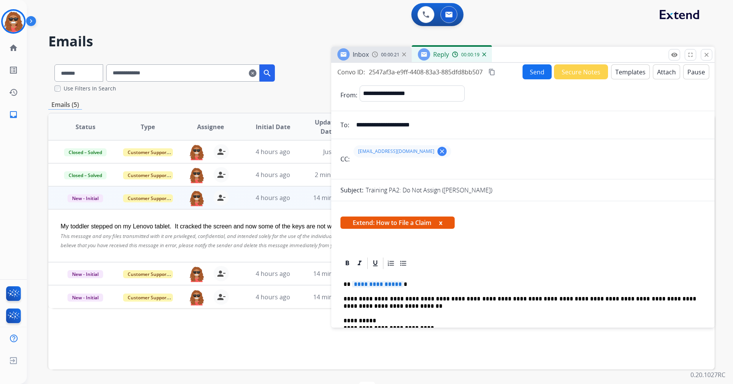
scroll to position [0, 0]
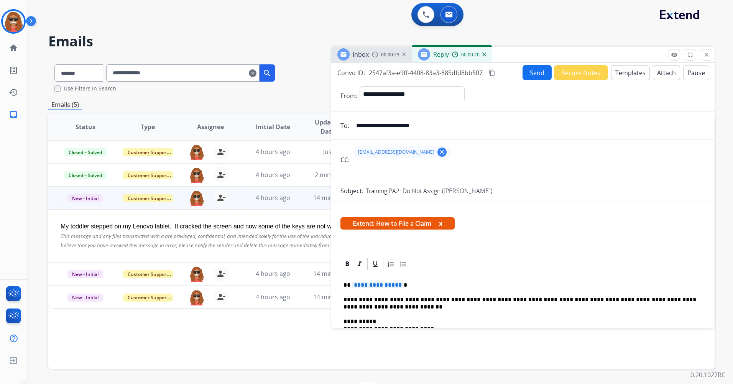
click at [636, 76] on button "Templates" at bounding box center [630, 72] width 39 height 15
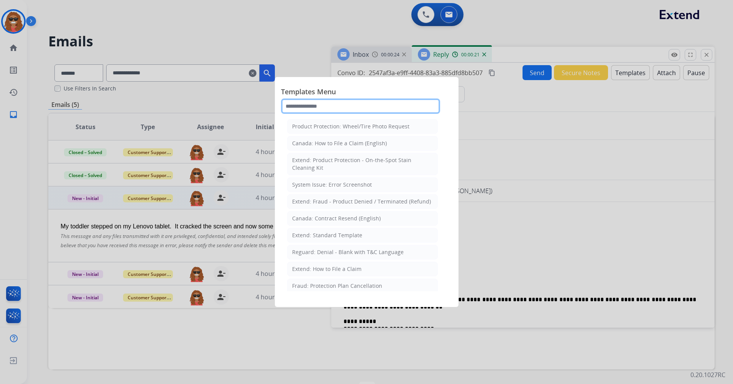
click at [424, 103] on input "text" at bounding box center [360, 106] width 159 height 15
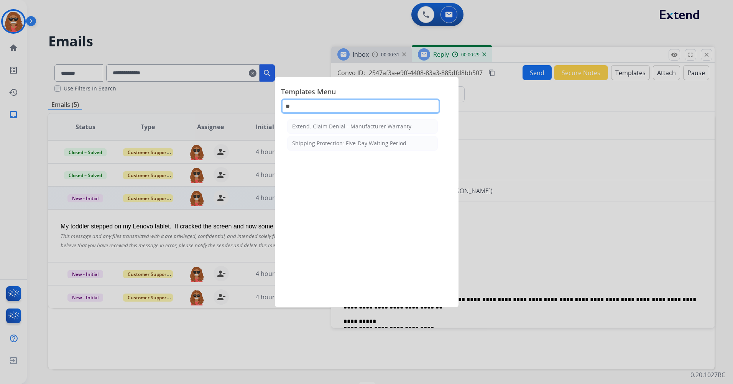
type input "*"
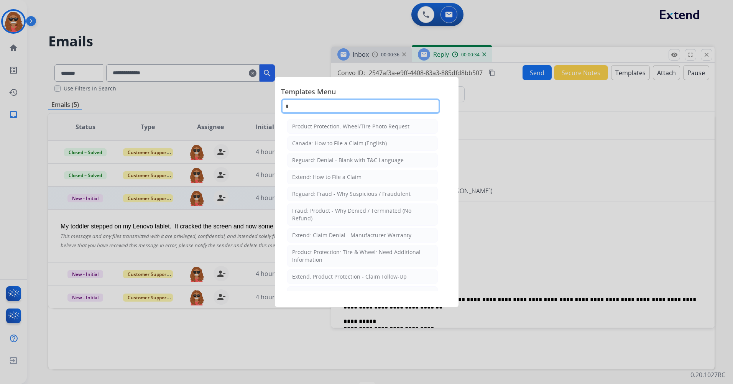
click at [397, 108] on input "*" at bounding box center [360, 106] width 159 height 15
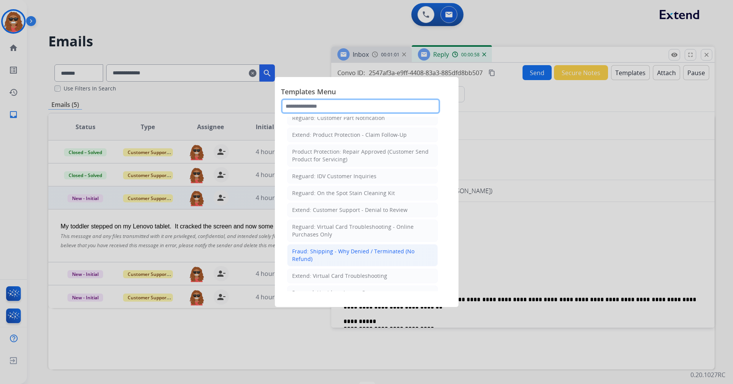
scroll to position [499, 0]
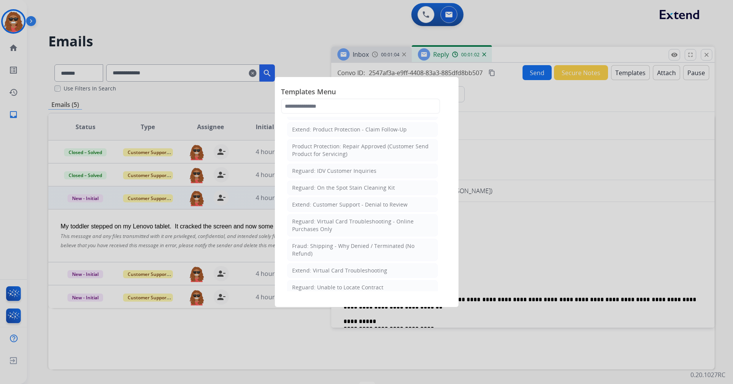
click at [442, 106] on div "Templates Menu Product Protection: Wheel/Tire Photo Request [GEOGRAPHIC_DATA]: …" at bounding box center [366, 100] width 171 height 34
click at [585, 252] on div at bounding box center [366, 192] width 733 height 384
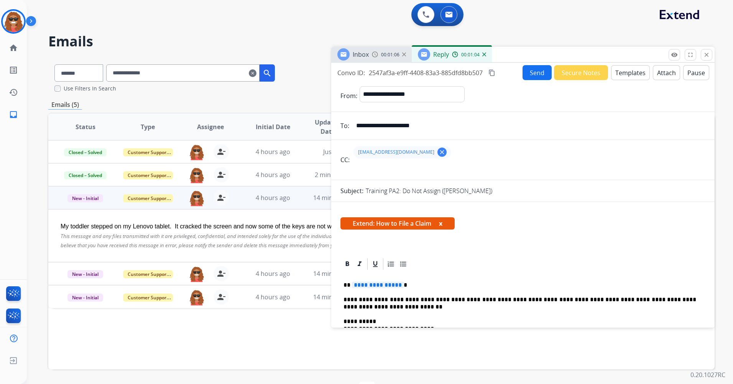
click at [389, 288] on span "**********" at bounding box center [378, 285] width 52 height 7
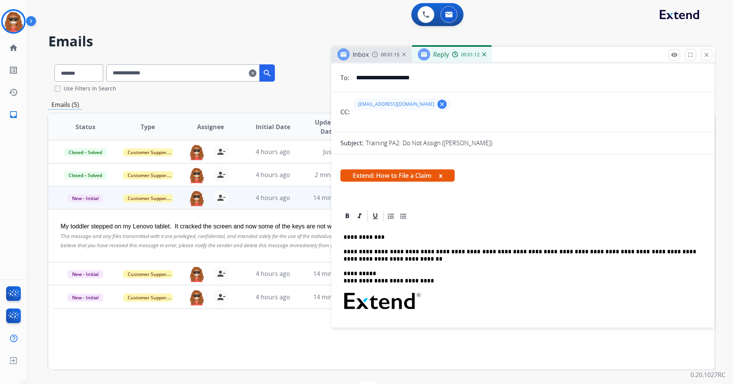
scroll to position [0, 0]
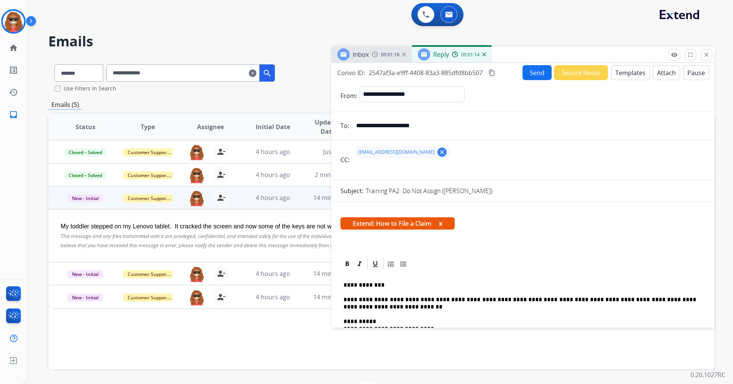
click at [532, 74] on button "Send" at bounding box center [537, 72] width 29 height 15
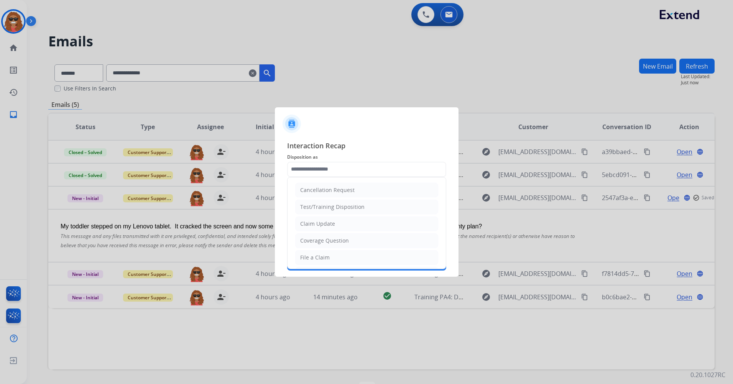
click at [333, 171] on input "text" at bounding box center [366, 169] width 159 height 15
click at [349, 252] on li "File a Claim" at bounding box center [366, 257] width 143 height 15
type input "**********"
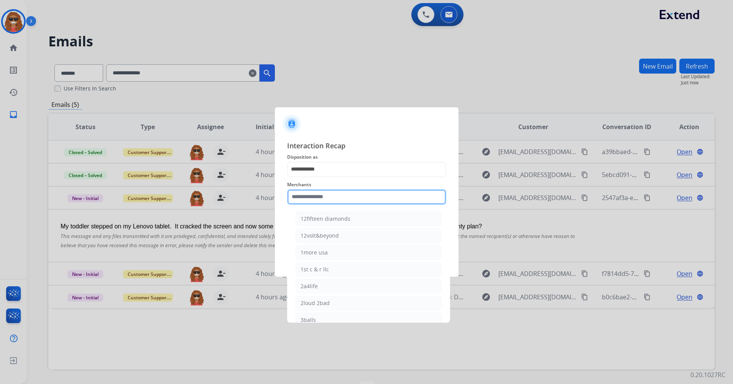
click at [331, 192] on input "text" at bounding box center [366, 196] width 159 height 15
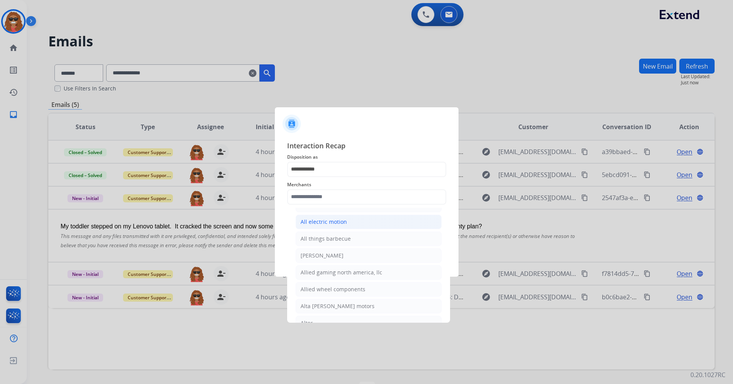
click at [349, 219] on li "All electric motion" at bounding box center [369, 222] width 146 height 15
type input "**********"
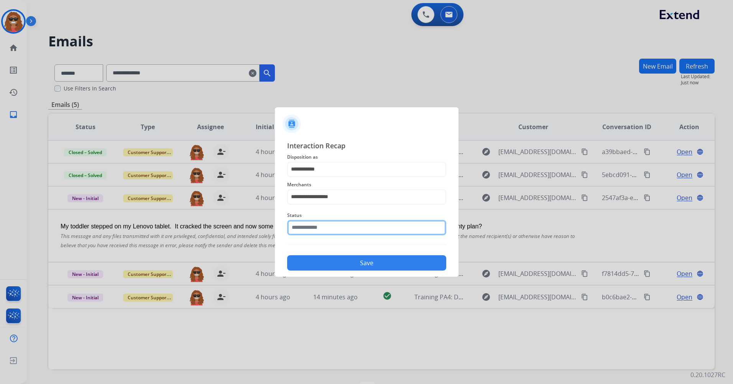
click at [346, 229] on input "text" at bounding box center [366, 227] width 159 height 15
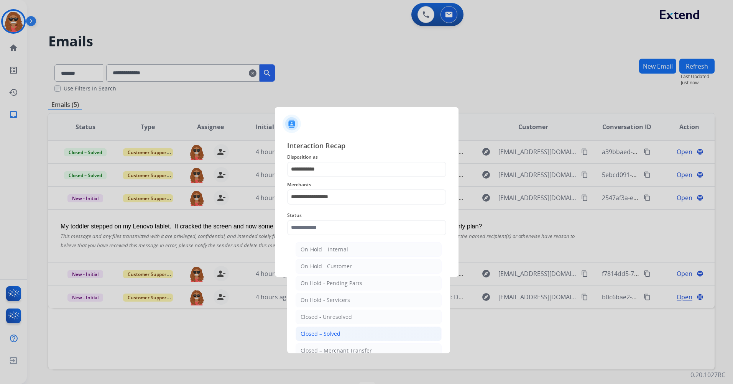
click at [354, 332] on li "Closed – Solved" at bounding box center [369, 334] width 146 height 15
type input "**********"
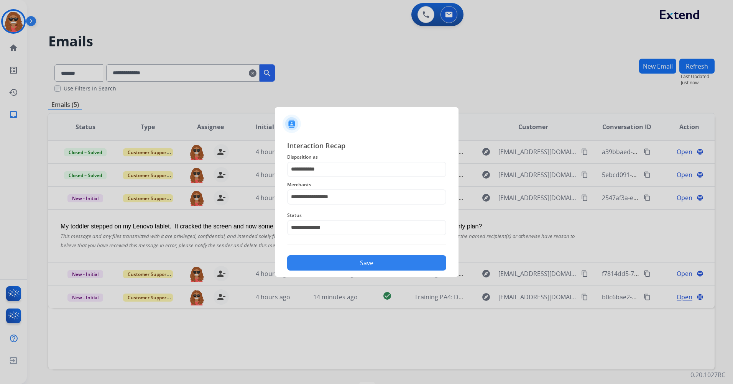
click at [359, 268] on button "Save" at bounding box center [366, 262] width 159 height 15
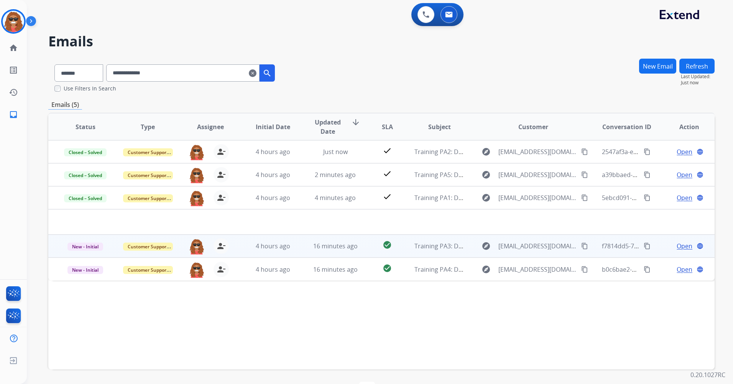
click at [363, 242] on td "check_circle" at bounding box center [382, 246] width 42 height 23
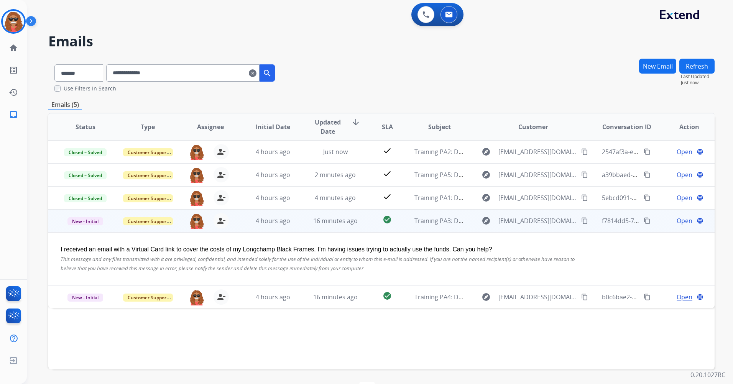
click at [677, 221] on span "Open" at bounding box center [685, 220] width 16 height 9
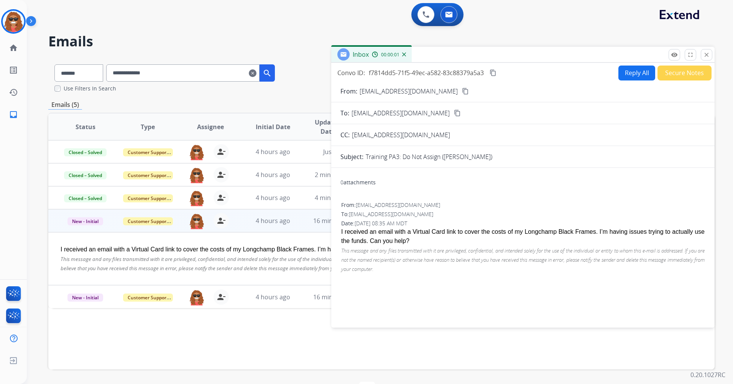
click at [621, 74] on button "Reply All" at bounding box center [637, 73] width 37 height 15
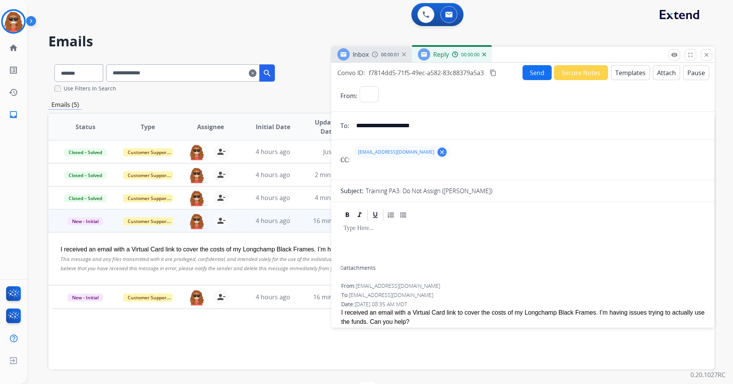
select select "**********"
click at [621, 70] on button "Templates" at bounding box center [630, 72] width 39 height 15
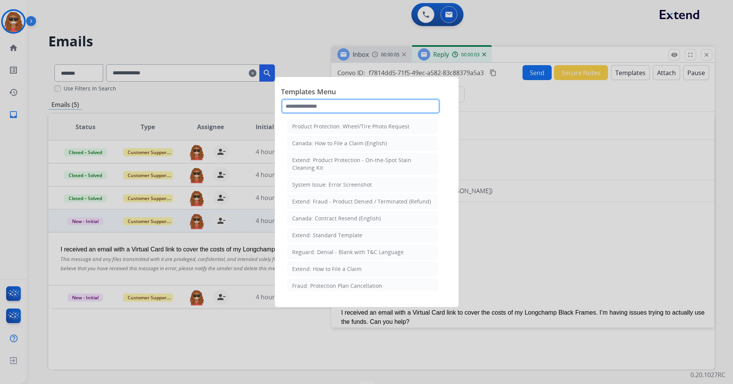
click at [341, 106] on input "text" at bounding box center [360, 106] width 159 height 15
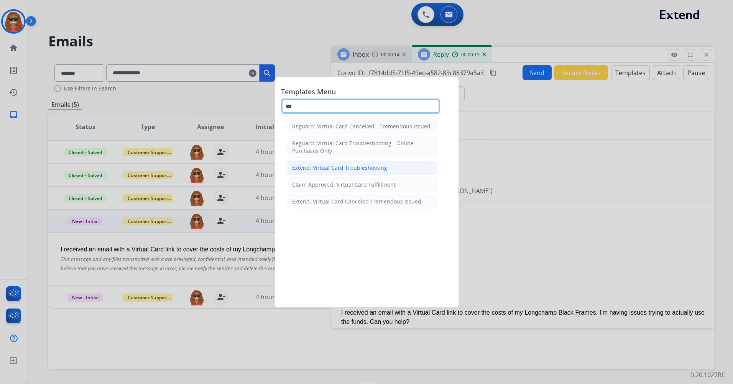
type input "***"
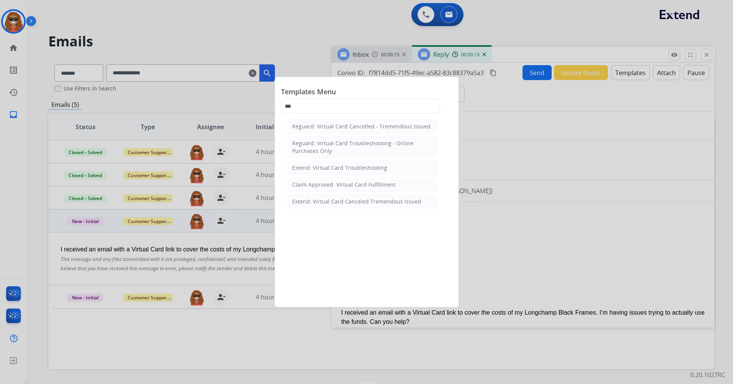
click at [357, 168] on div "Extend: Virtual Card Troubleshooting" at bounding box center [339, 168] width 95 height 8
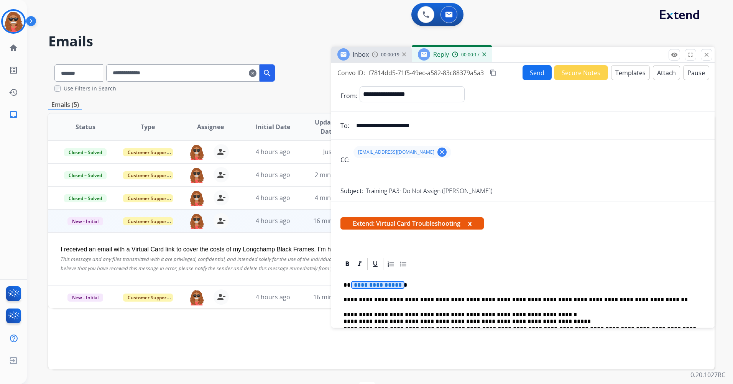
click at [390, 283] on span "**********" at bounding box center [378, 285] width 52 height 7
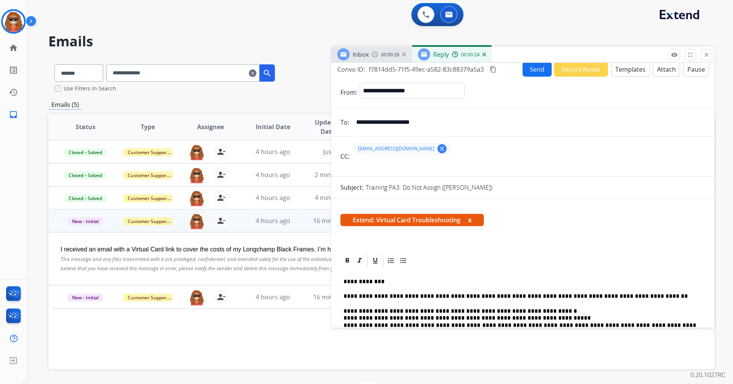
scroll to position [0, 0]
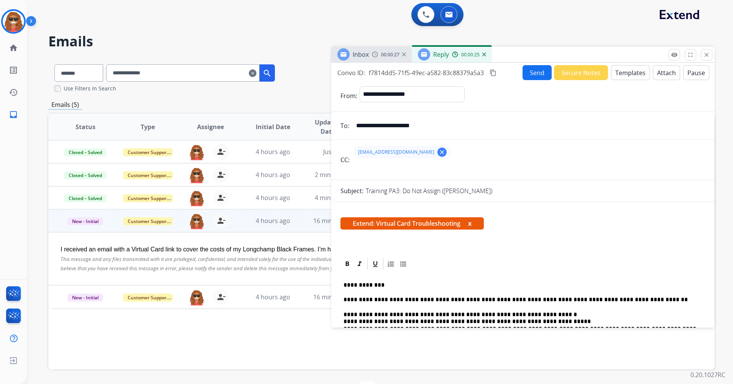
click at [531, 73] on button "Send" at bounding box center [537, 72] width 29 height 15
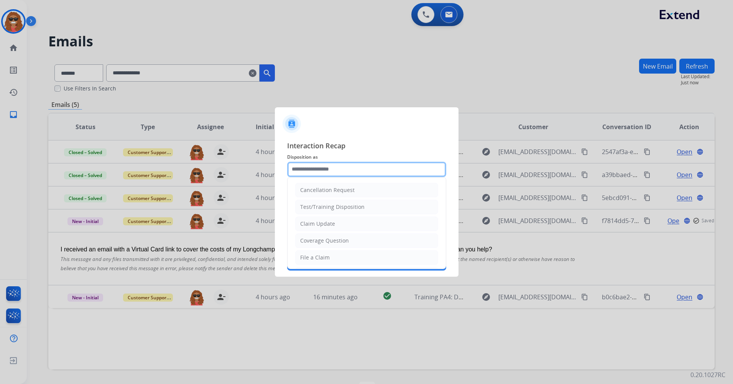
drag, startPoint x: 351, startPoint y: 173, endPoint x: 346, endPoint y: 180, distance: 8.2
click at [351, 173] on input "text" at bounding box center [366, 169] width 159 height 15
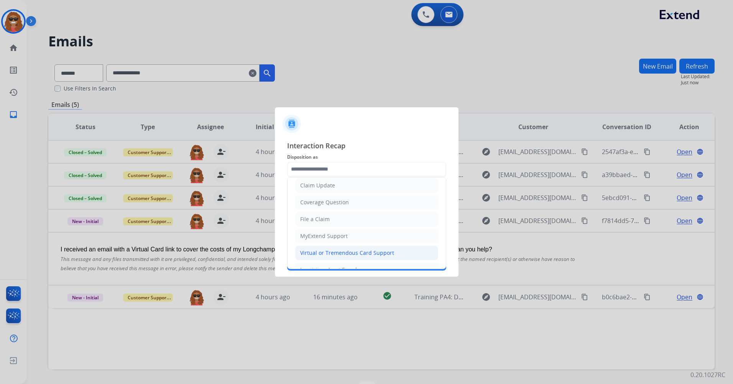
click at [372, 250] on div "Virtual or Tremendous Card Support" at bounding box center [347, 253] width 94 height 8
type input "**********"
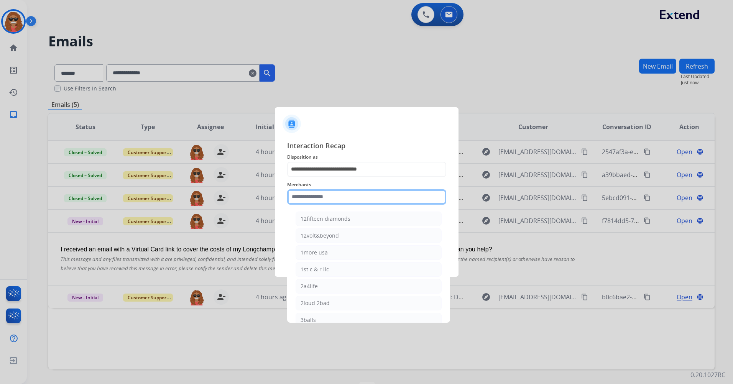
click at [333, 193] on input "text" at bounding box center [366, 196] width 159 height 15
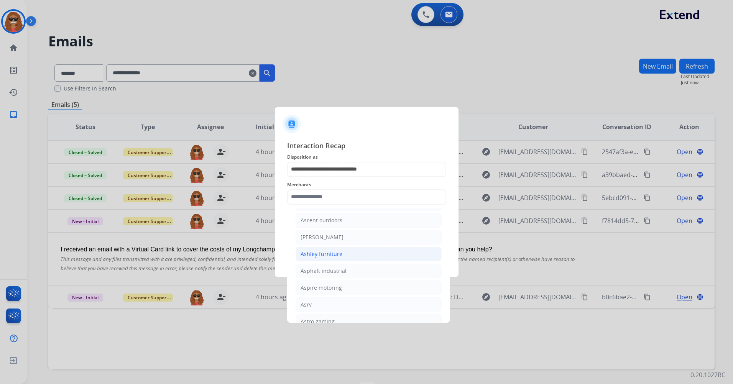
click at [350, 254] on li "Ashley furniture" at bounding box center [369, 254] width 146 height 15
type input "**********"
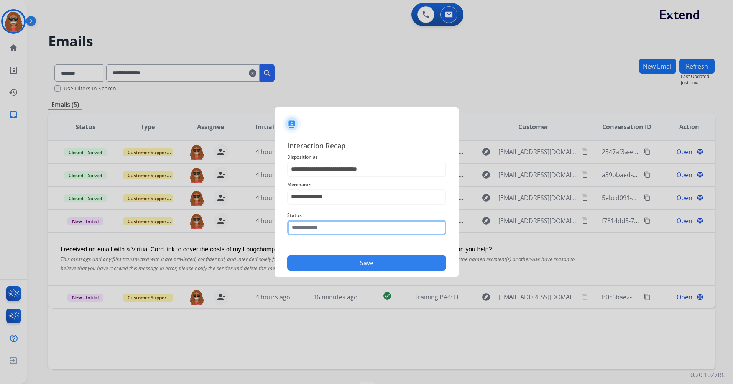
click at [334, 226] on input "text" at bounding box center [366, 227] width 159 height 15
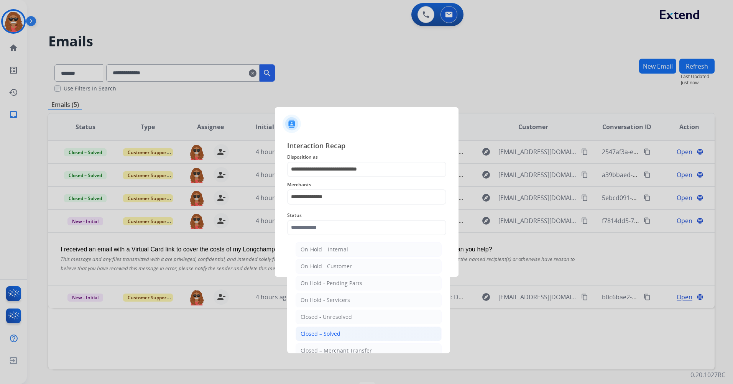
click at [359, 331] on li "Closed – Solved" at bounding box center [369, 334] width 146 height 15
type input "**********"
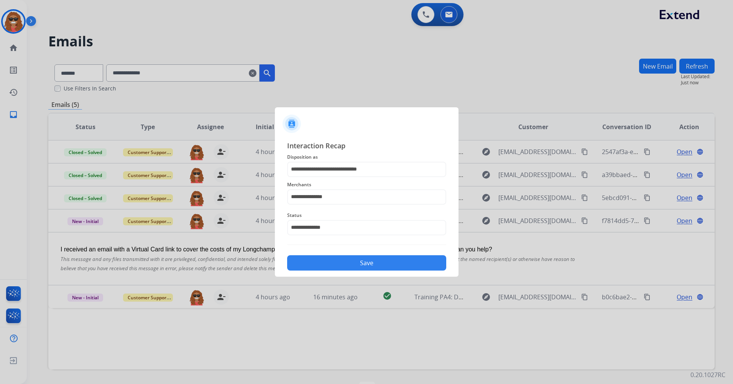
click at [346, 265] on button "Save" at bounding box center [366, 262] width 159 height 15
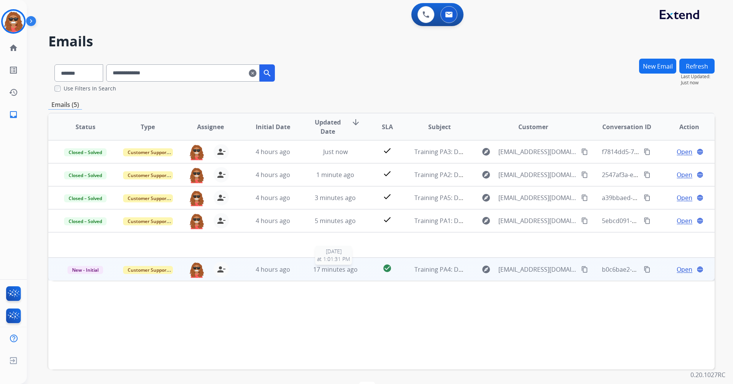
click at [331, 270] on span "17 minutes ago" at bounding box center [335, 269] width 44 height 8
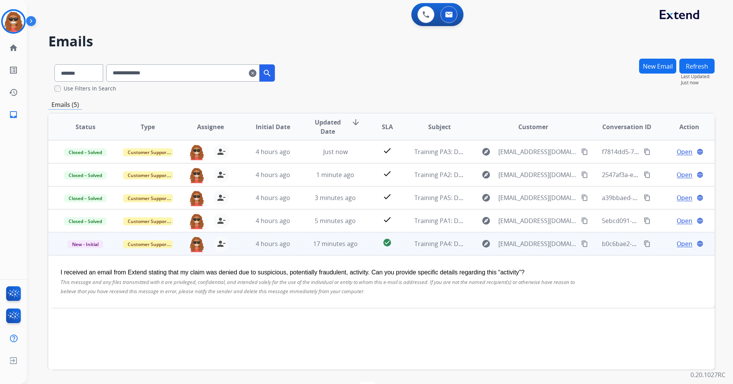
click at [679, 246] on span "Open" at bounding box center [685, 243] width 16 height 9
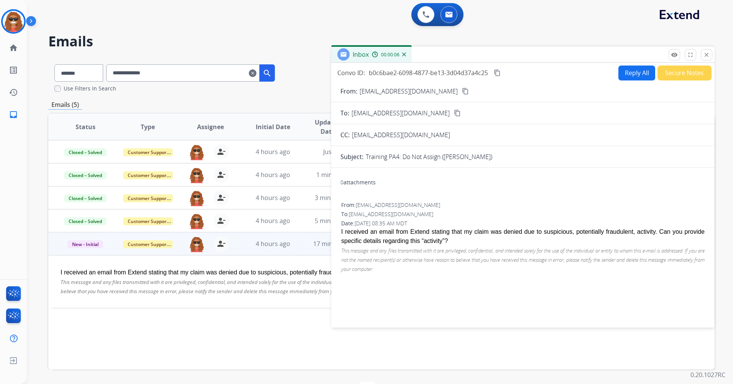
click at [620, 76] on button "Reply All" at bounding box center [637, 73] width 37 height 15
select select "**********"
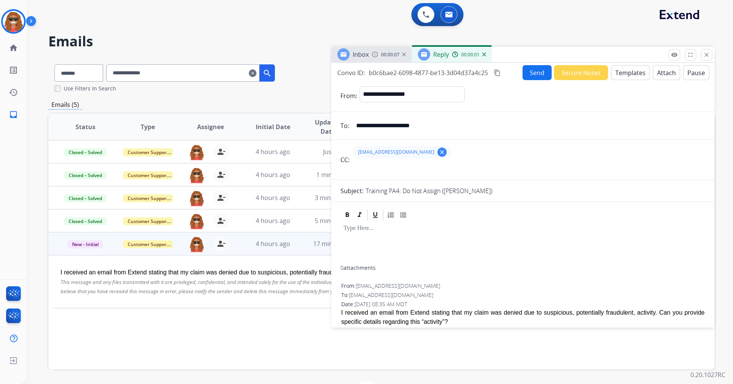
click at [620, 77] on button "Templates" at bounding box center [630, 72] width 39 height 15
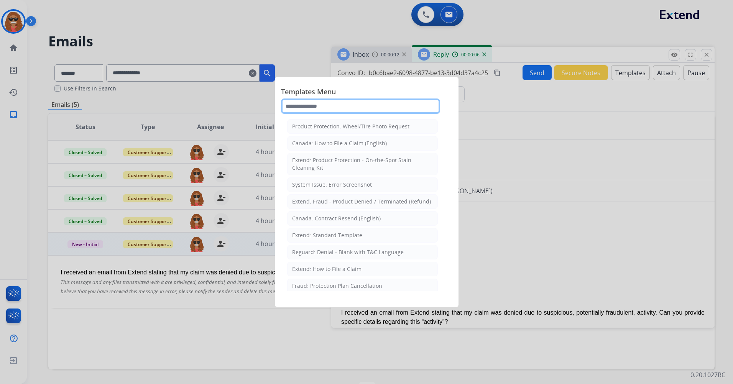
click at [351, 104] on input "text" at bounding box center [360, 106] width 159 height 15
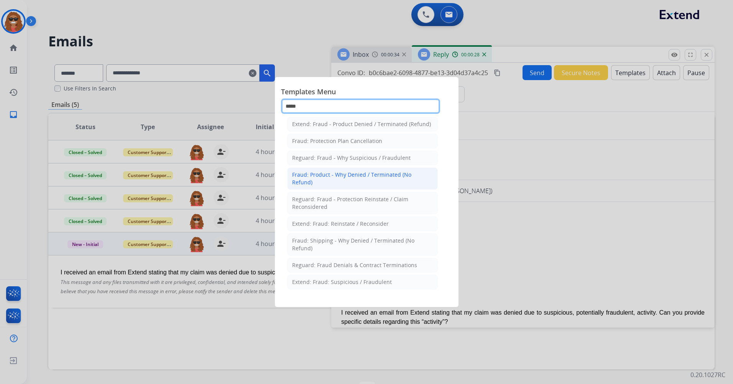
scroll to position [3, 0]
type input "*****"
click at [355, 181] on div "Fraud: Product - Why Denied / Terminated (No Refund)" at bounding box center [362, 178] width 141 height 15
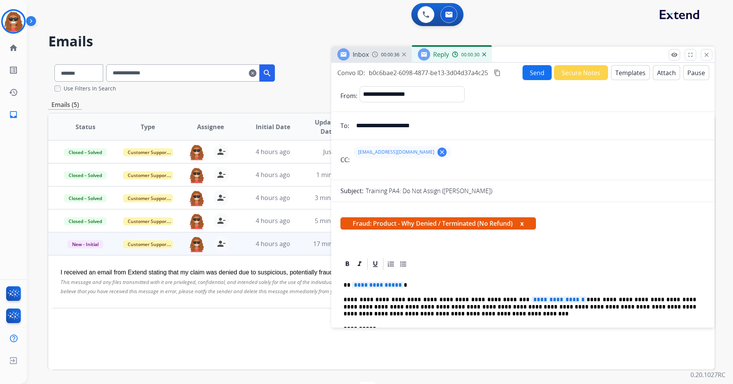
scroll to position [38, 0]
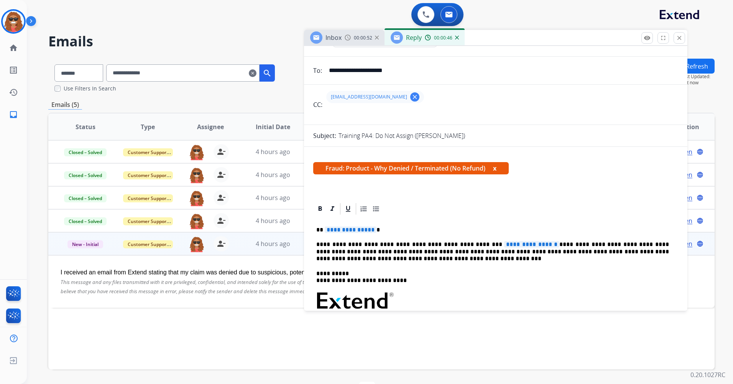
drag, startPoint x: 631, startPoint y: 55, endPoint x: 588, endPoint y: 64, distance: 43.6
click at [600, 40] on div "Inbox 00:00:52 Reply 00:00:46" at bounding box center [496, 38] width 384 height 16
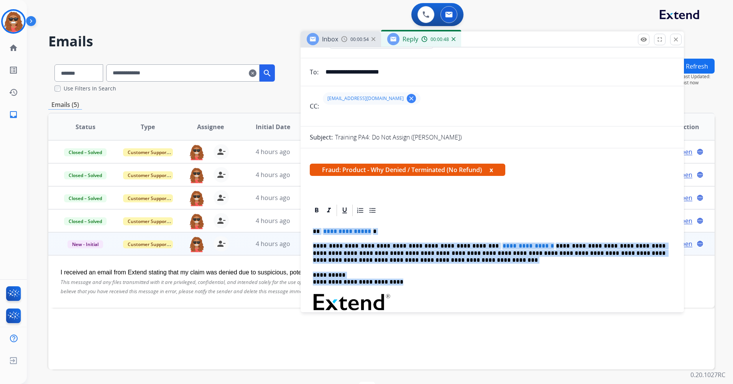
drag, startPoint x: 399, startPoint y: 286, endPoint x: 306, endPoint y: 228, distance: 109.2
click at [306, 228] on div "**********" at bounding box center [493, 370] width 384 height 333
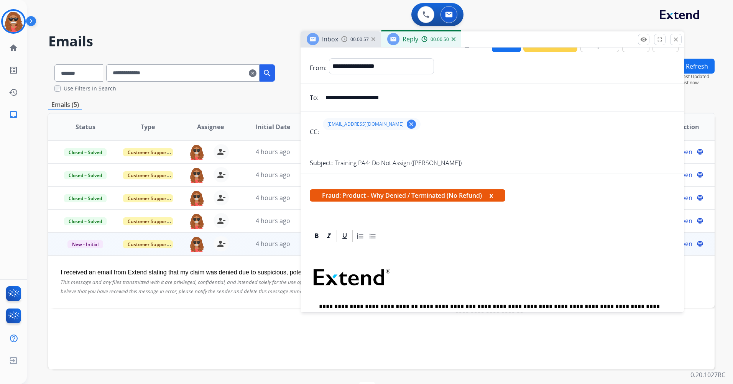
scroll to position [0, 0]
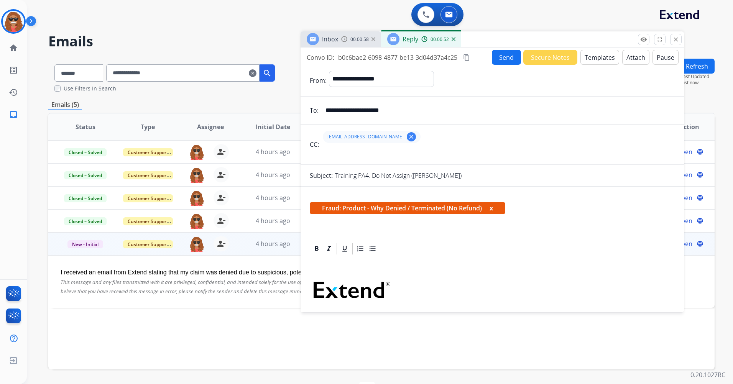
click at [584, 58] on button "Templates" at bounding box center [600, 57] width 39 height 15
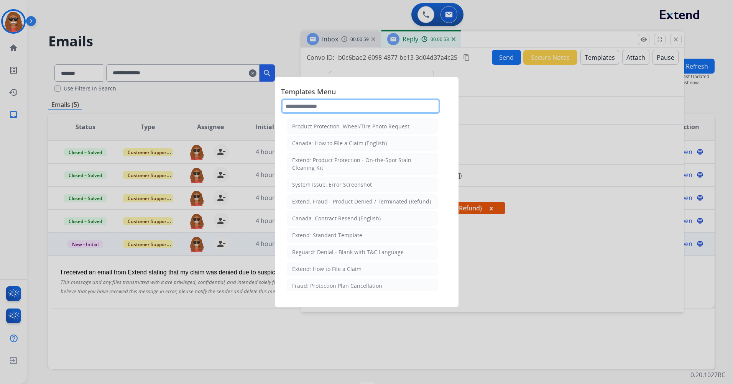
click at [290, 104] on input "text" at bounding box center [360, 106] width 159 height 15
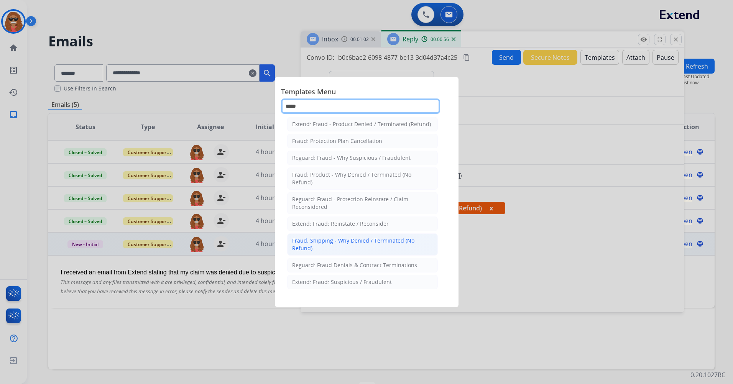
scroll to position [3, 0]
type input "*****"
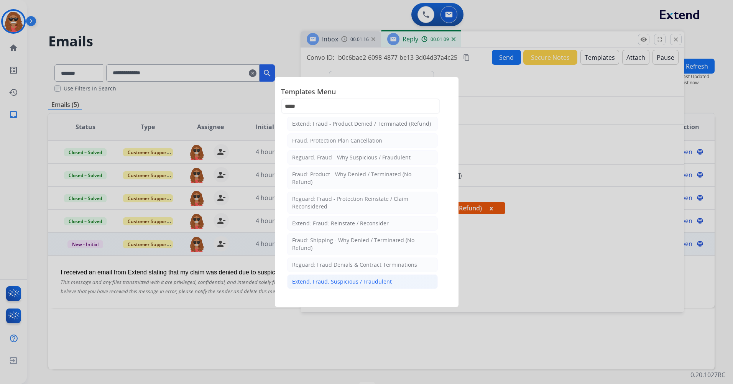
click at [361, 282] on div "Extend: Fraud: Suspicious / Fraudulent" at bounding box center [342, 282] width 100 height 8
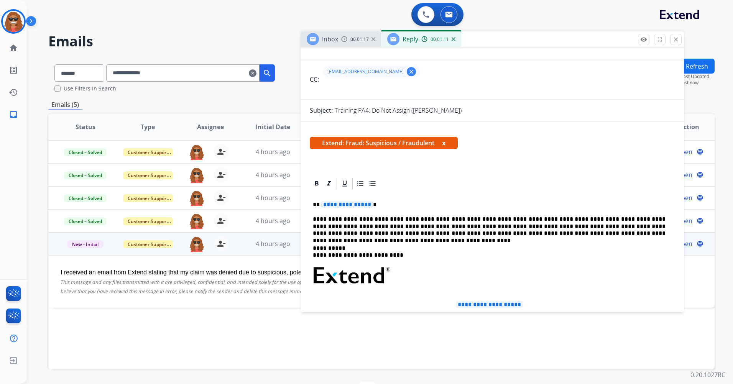
scroll to position [77, 0]
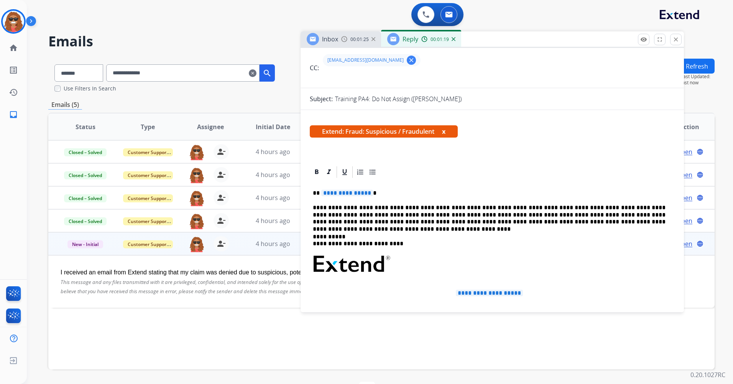
click at [369, 194] on span "**********" at bounding box center [347, 193] width 52 height 7
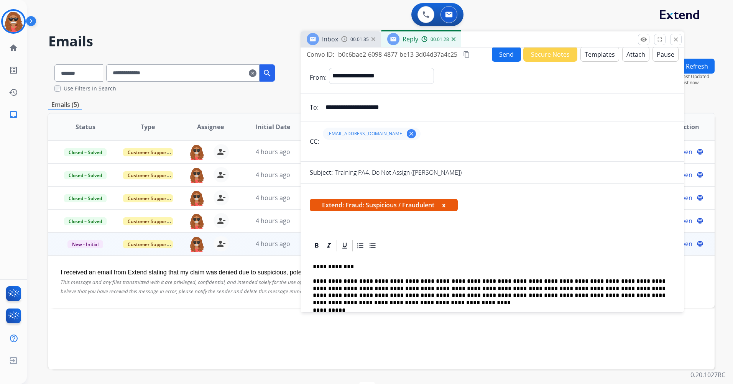
scroll to position [0, 0]
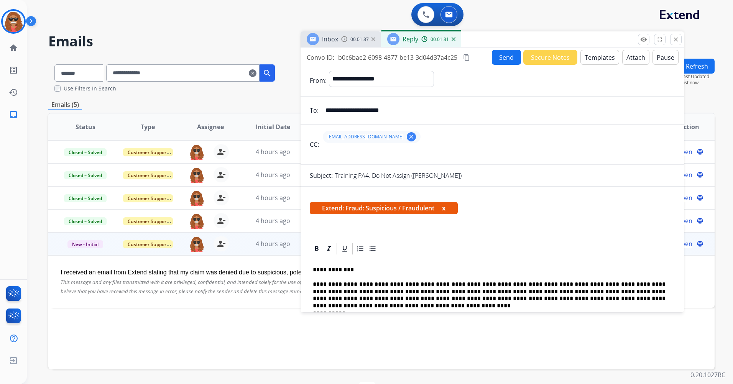
click at [515, 58] on button "Send" at bounding box center [506, 57] width 29 height 15
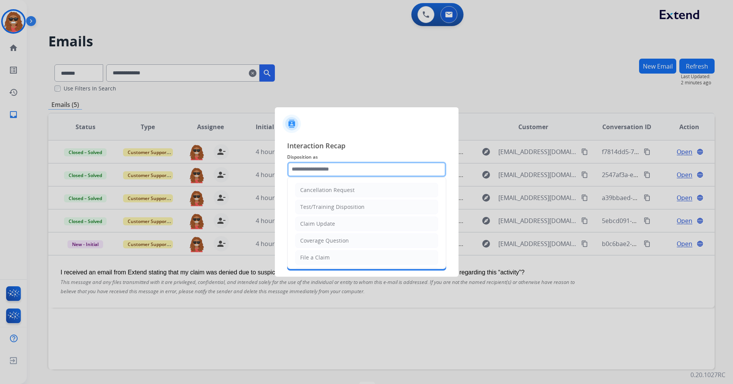
click at [339, 167] on input "text" at bounding box center [366, 169] width 159 height 15
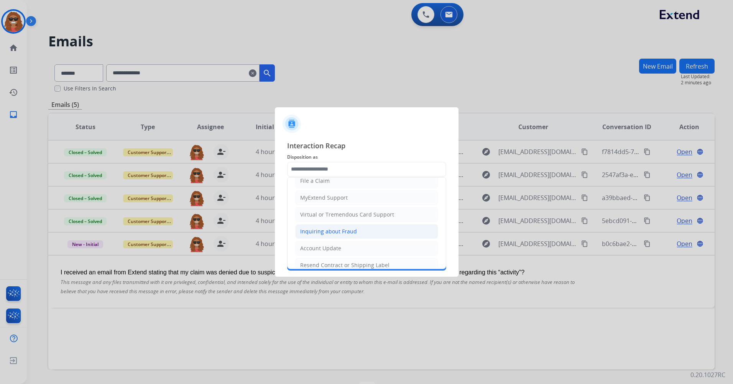
click at [384, 238] on li "Inquiring about Fraud" at bounding box center [366, 231] width 143 height 15
type input "**********"
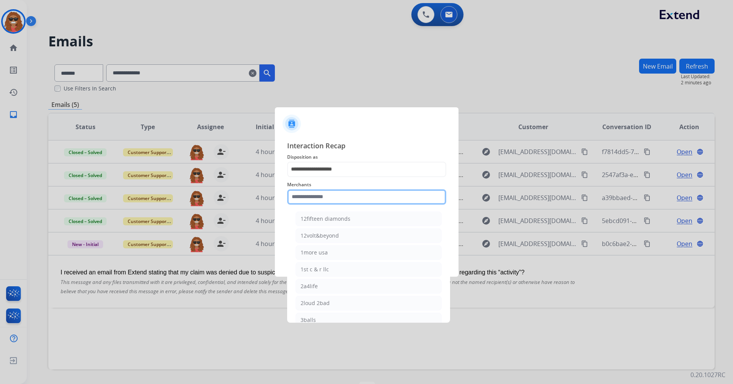
click at [341, 198] on input "text" at bounding box center [366, 196] width 159 height 15
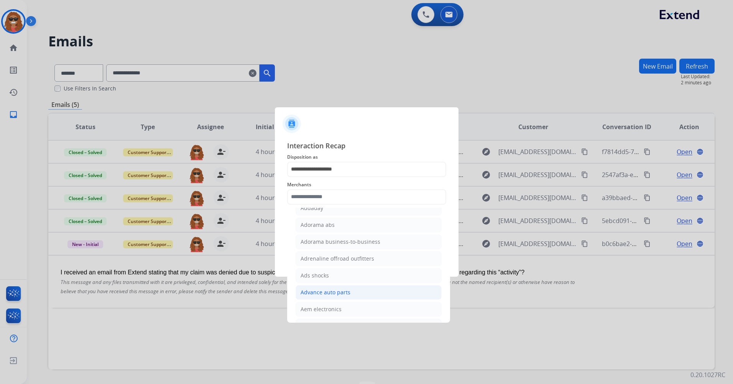
click at [356, 288] on li "Advance auto parts" at bounding box center [369, 292] width 146 height 15
type input "**********"
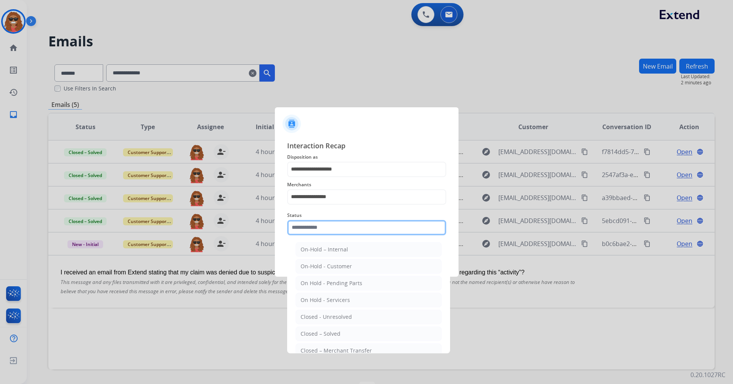
click at [328, 223] on input "text" at bounding box center [366, 227] width 159 height 15
click at [346, 338] on li "Closed – Solved" at bounding box center [369, 334] width 146 height 15
type input "**********"
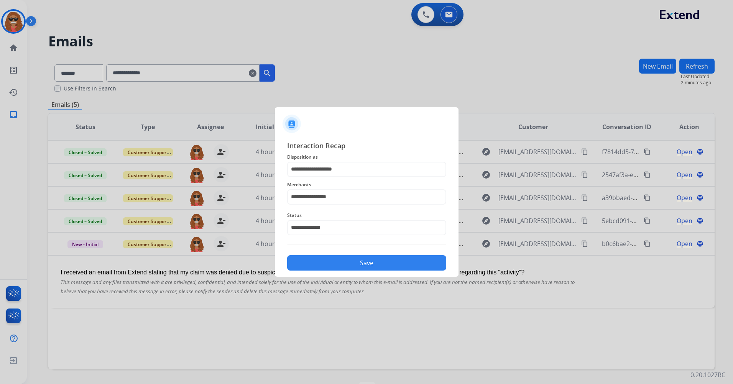
click at [325, 263] on button "Save" at bounding box center [366, 262] width 159 height 15
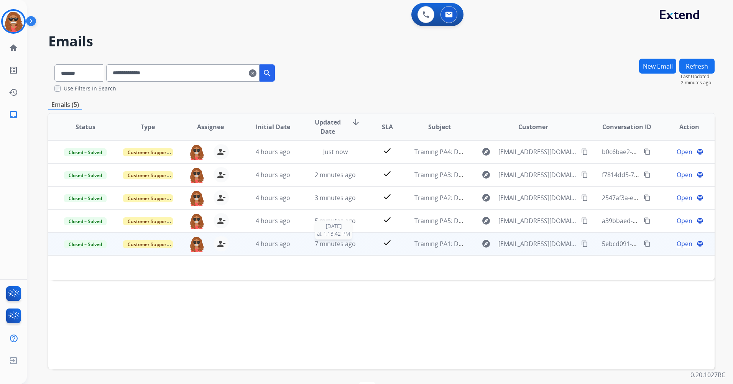
click at [330, 240] on span "7 minutes ago" at bounding box center [335, 244] width 41 height 8
click at [295, 250] on td "4 hours ago" at bounding box center [267, 243] width 63 height 23
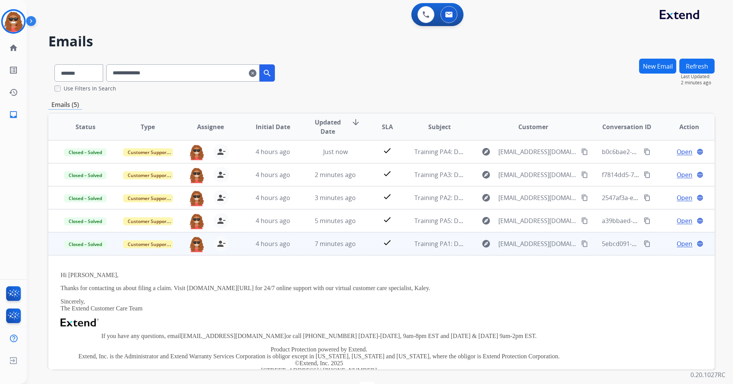
scroll to position [52, 0]
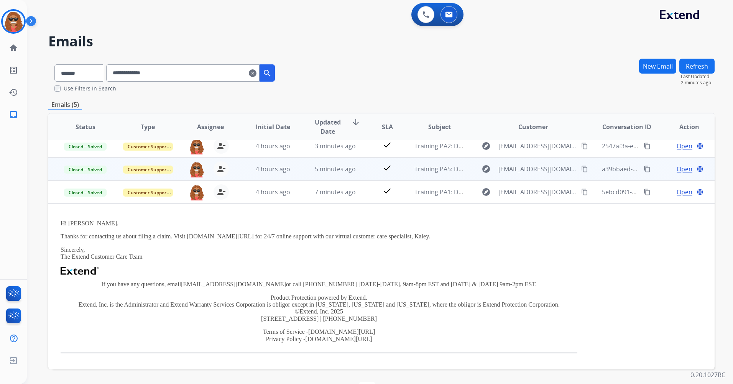
click at [307, 174] on td "5 minutes ago" at bounding box center [329, 169] width 63 height 23
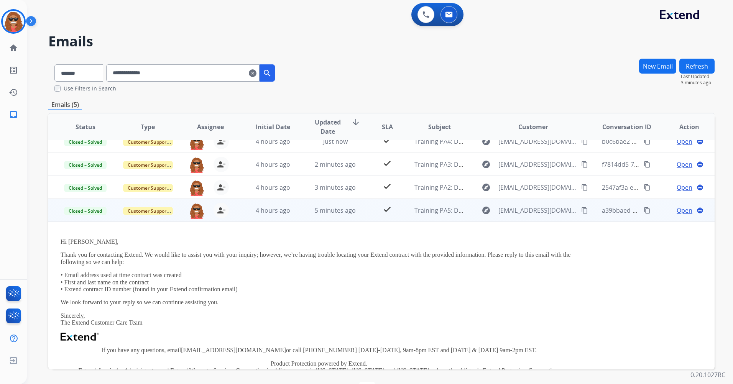
scroll to position [0, 0]
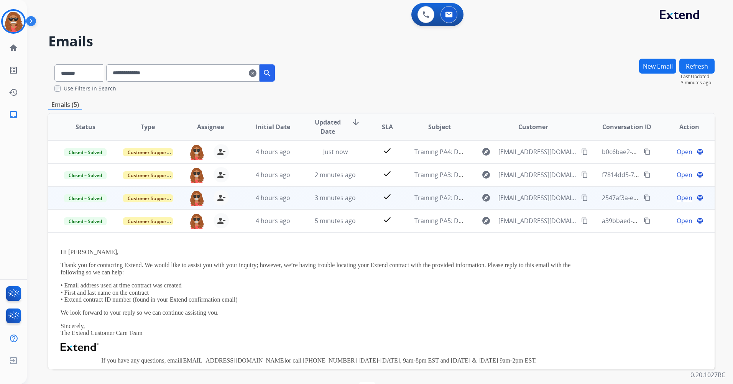
click at [300, 193] on td "3 minutes ago" at bounding box center [329, 197] width 63 height 23
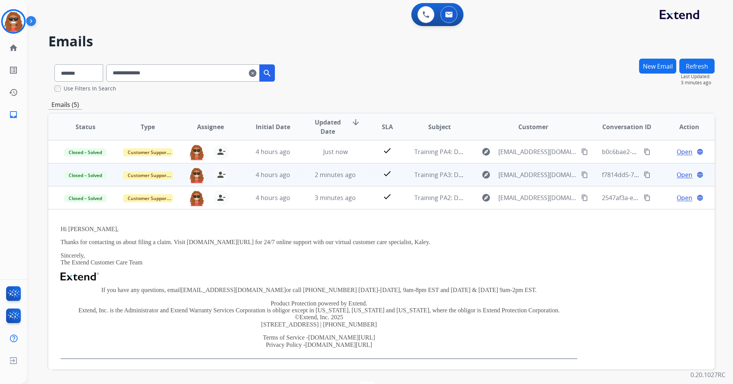
click at [300, 182] on td "2 minutes ago" at bounding box center [329, 174] width 63 height 23
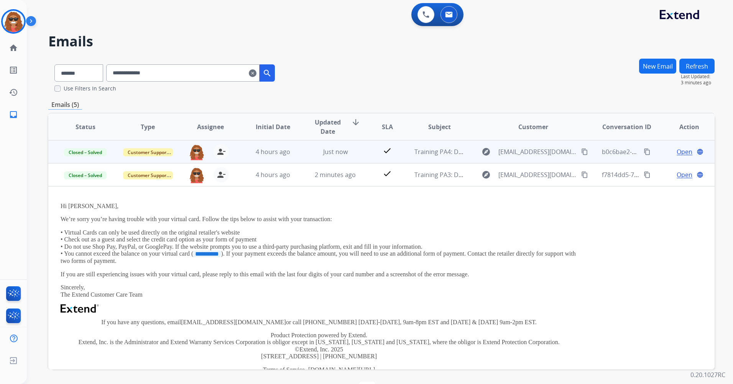
click at [304, 158] on td "Just now" at bounding box center [329, 151] width 63 height 23
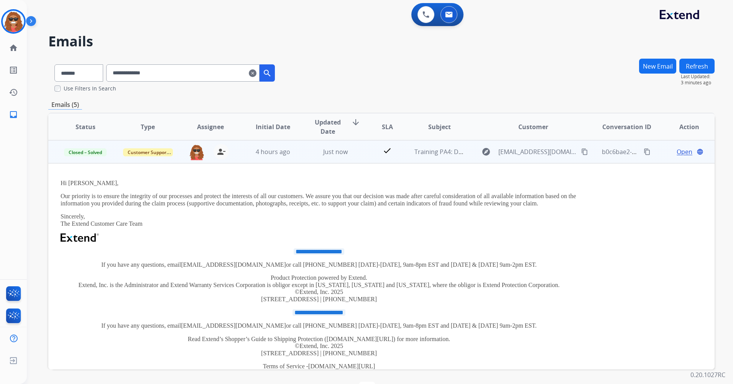
click at [310, 156] on td "Just now" at bounding box center [329, 151] width 63 height 23
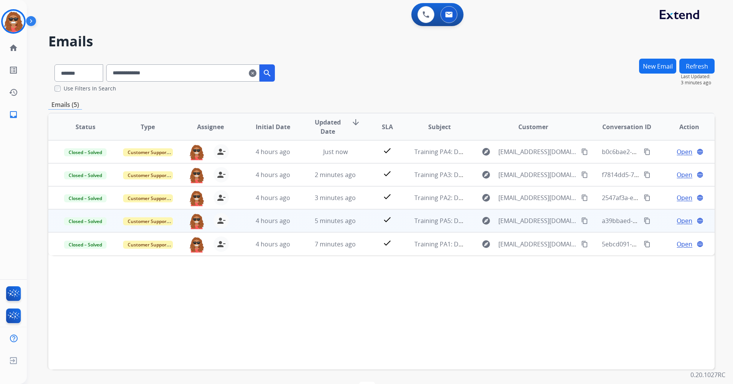
click at [684, 222] on span "Open" at bounding box center [685, 220] width 16 height 9
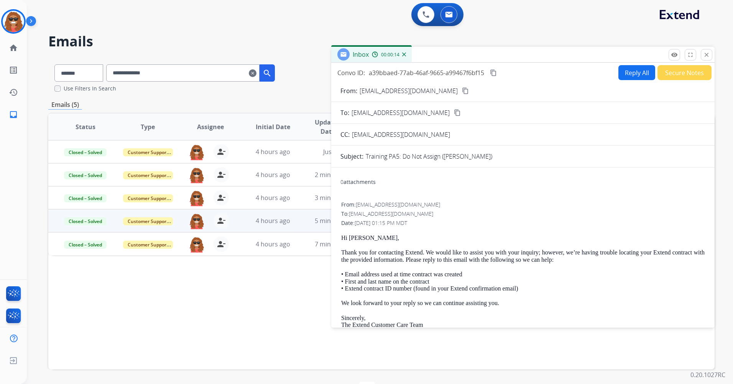
click at [636, 74] on button "Reply All" at bounding box center [637, 72] width 37 height 15
select select "**********"
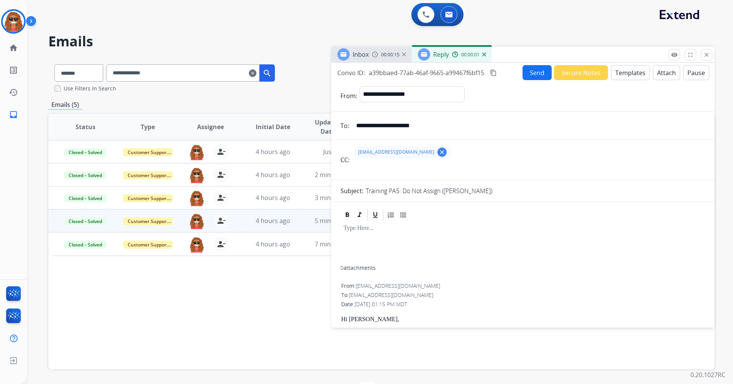
click at [629, 71] on button "Templates" at bounding box center [630, 72] width 39 height 15
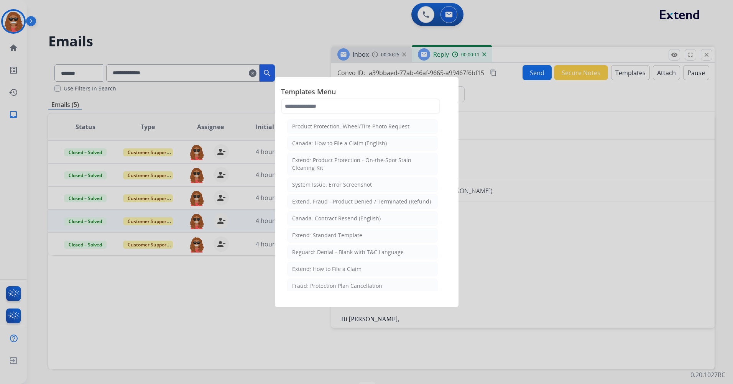
click at [553, 136] on div at bounding box center [366, 192] width 733 height 384
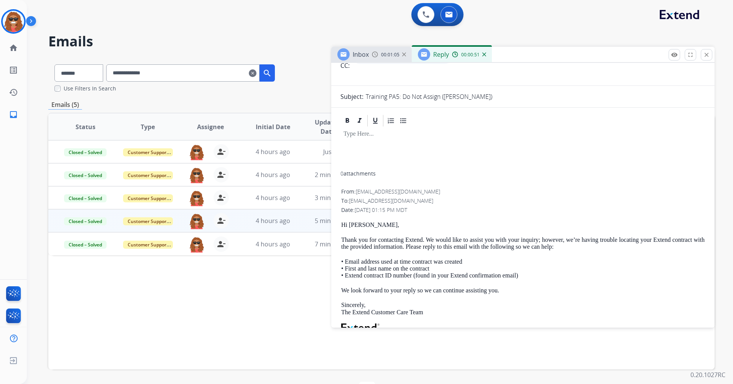
scroll to position [63, 0]
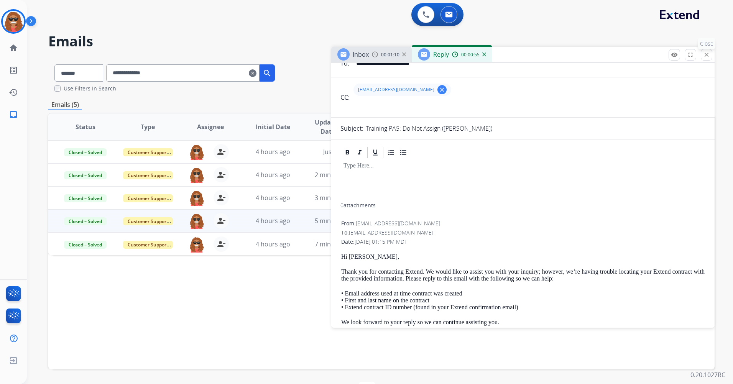
click at [706, 51] on button "close Close" at bounding box center [707, 55] width 12 height 12
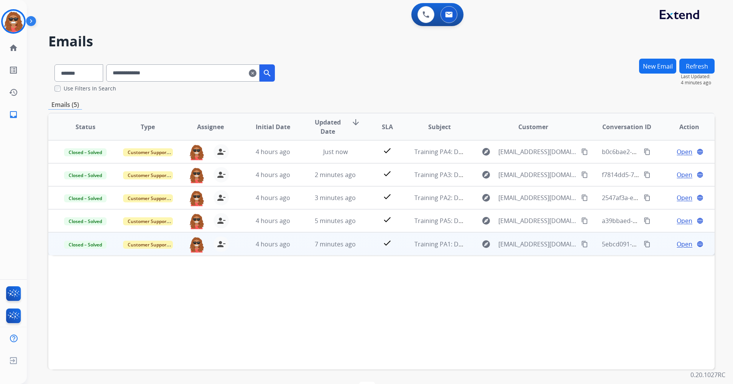
click at [680, 248] on span "Open" at bounding box center [685, 244] width 16 height 9
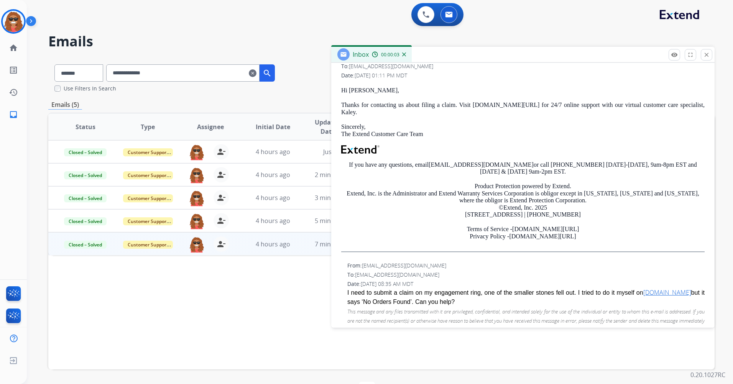
scroll to position [129, 0]
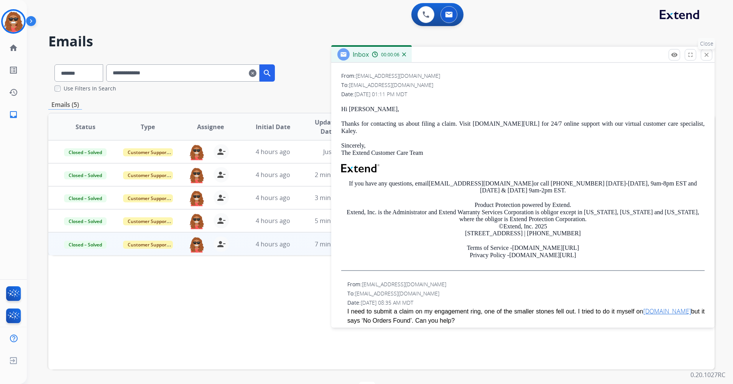
click at [704, 54] on mat-icon "close" at bounding box center [706, 54] width 7 height 7
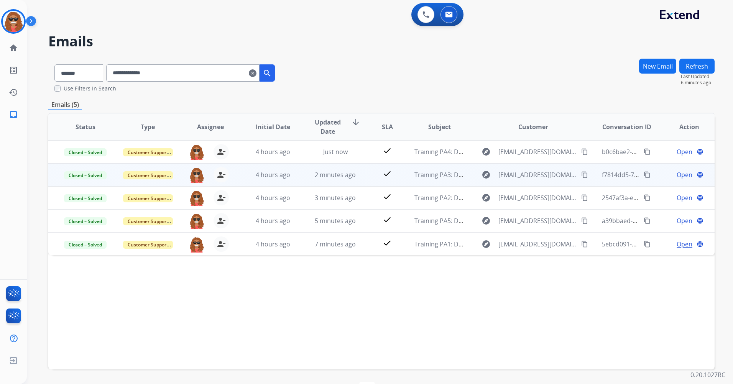
click at [681, 172] on span "Open" at bounding box center [685, 174] width 16 height 9
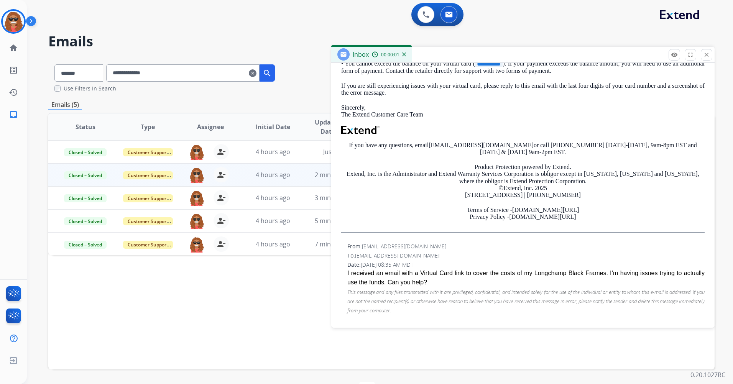
scroll to position [232, 0]
click at [317, 278] on div "Status Type Assignee Initial Date Updated Date arrow_downward SLA Subject Custo…" at bounding box center [381, 241] width 667 height 257
drag, startPoint x: 712, startPoint y: 54, endPoint x: 706, endPoint y: 63, distance: 10.5
click at [712, 54] on button "close Close" at bounding box center [707, 55] width 12 height 12
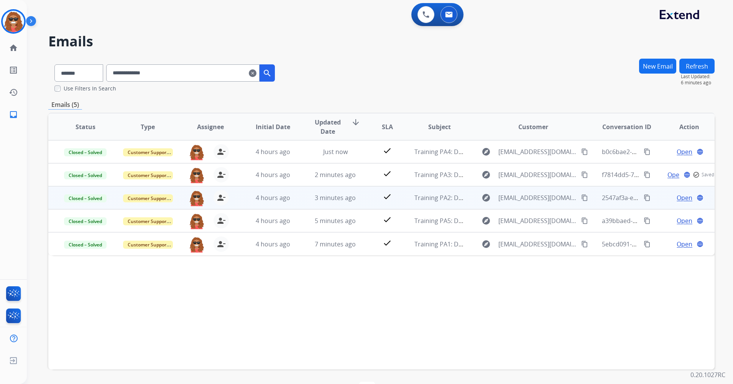
click at [685, 198] on span "Open" at bounding box center [685, 197] width 16 height 9
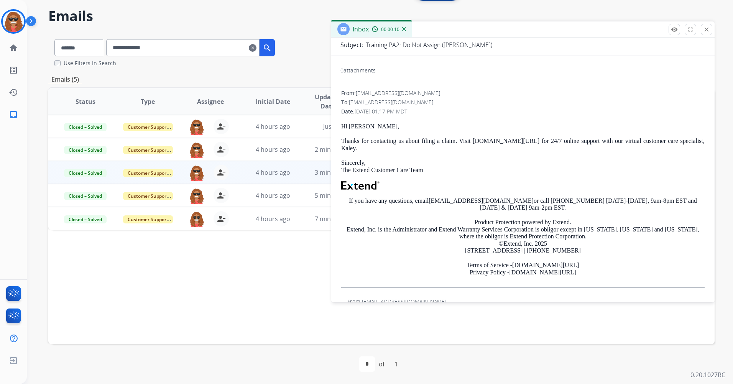
scroll to position [167, 0]
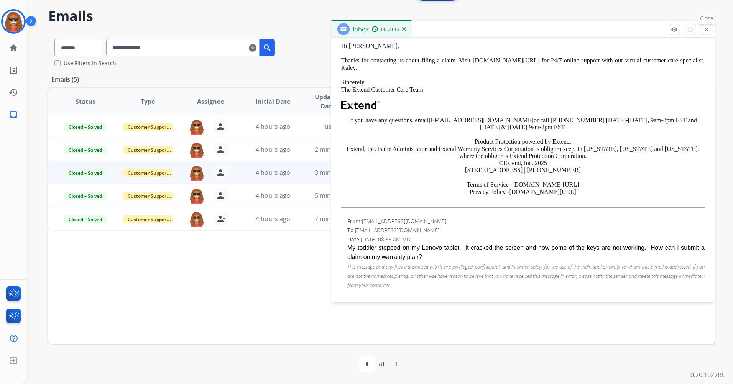
click at [703, 30] on mat-icon "close" at bounding box center [706, 29] width 7 height 7
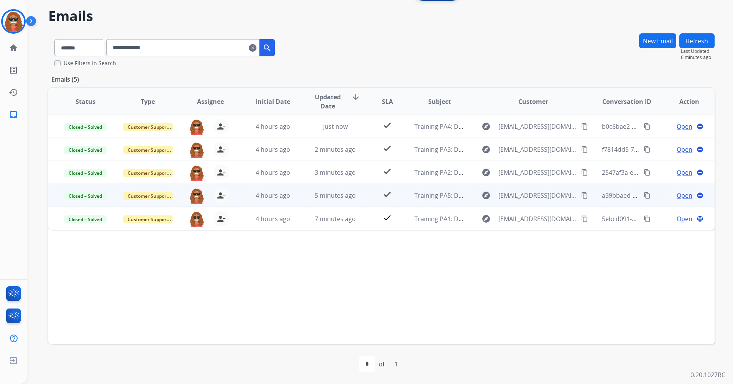
click at [677, 196] on span "Open" at bounding box center [685, 195] width 16 height 9
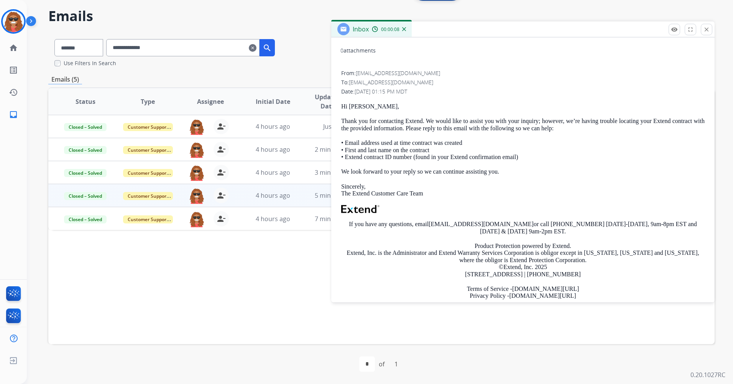
scroll to position [96, 0]
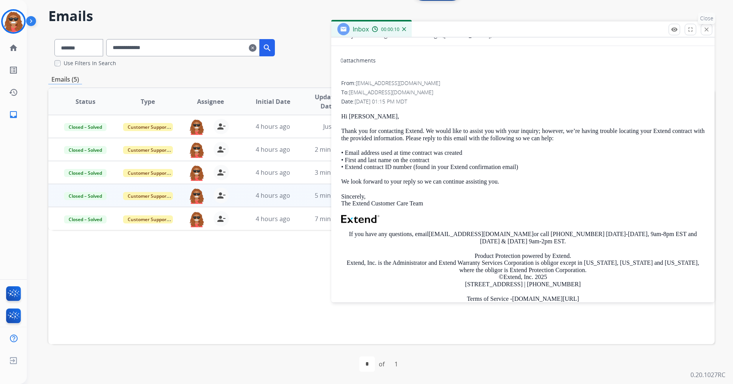
click at [708, 28] on mat-icon "close" at bounding box center [706, 29] width 7 height 7
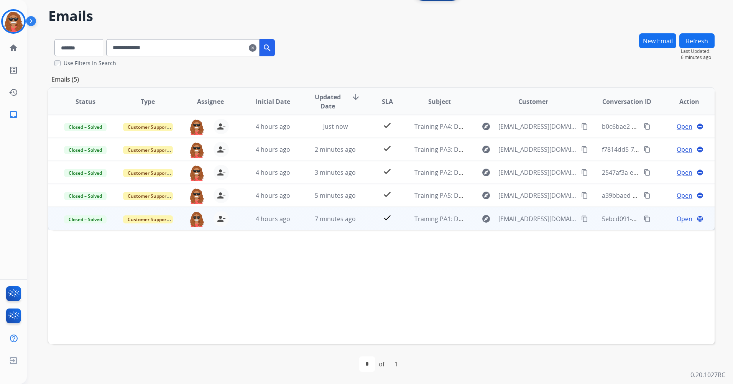
click at [678, 218] on span "Open" at bounding box center [685, 218] width 16 height 9
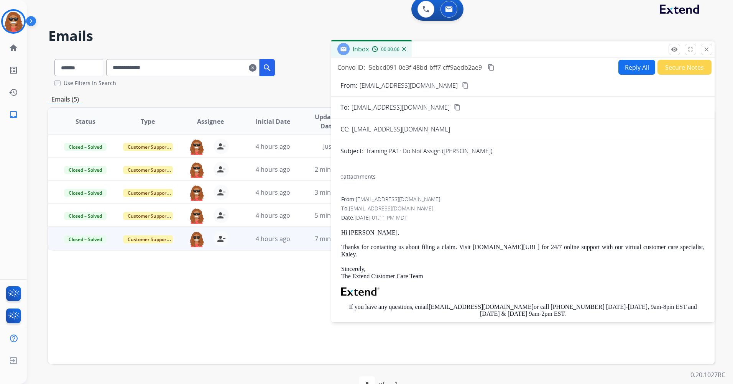
scroll to position [0, 0]
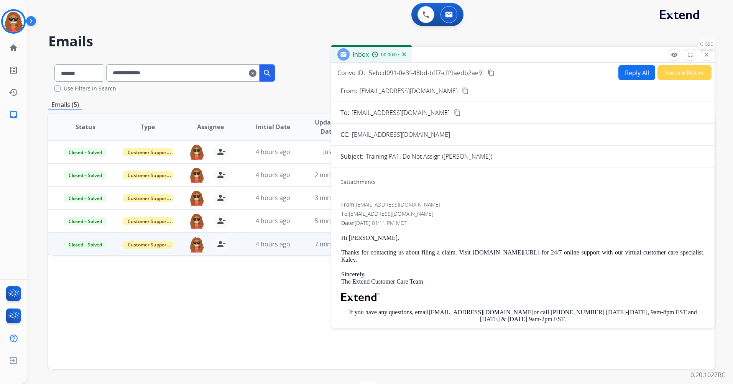
click at [707, 53] on mat-icon "close" at bounding box center [706, 54] width 7 height 7
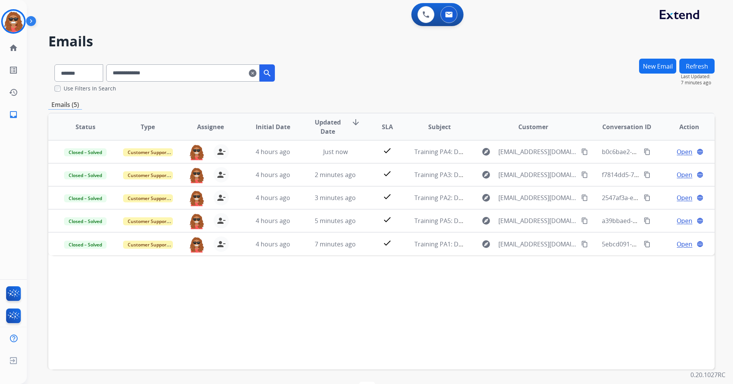
drag, startPoint x: 700, startPoint y: 54, endPoint x: 701, endPoint y: 59, distance: 4.7
click at [700, 56] on div "**********" at bounding box center [371, 219] width 688 height 382
click at [703, 64] on button "Refresh" at bounding box center [697, 66] width 35 height 15
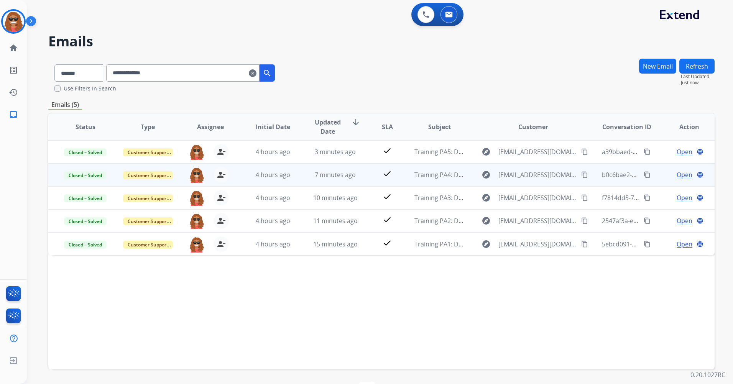
click at [684, 178] on span "Open" at bounding box center [685, 174] width 16 height 9
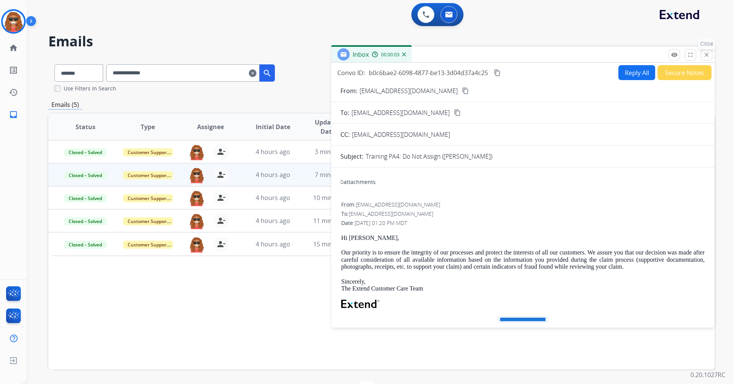
click at [706, 56] on mat-icon "close" at bounding box center [706, 54] width 7 height 7
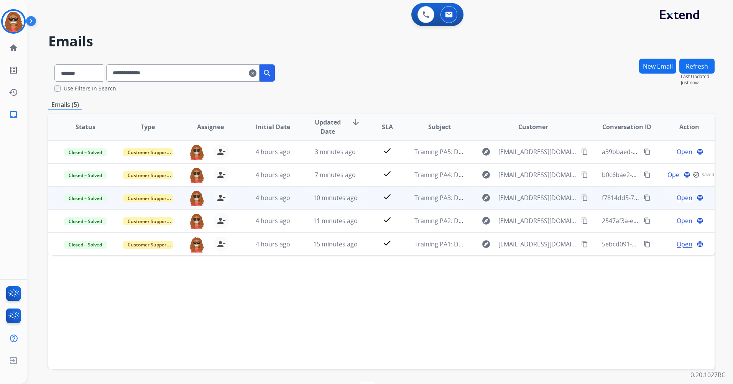
click at [681, 199] on span "Open" at bounding box center [685, 197] width 16 height 9
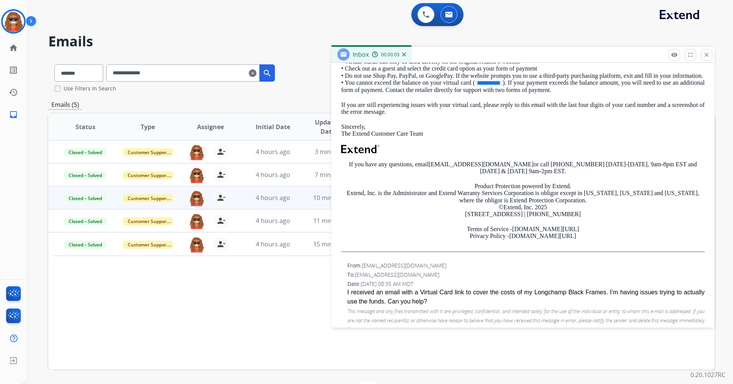
scroll to position [155, 0]
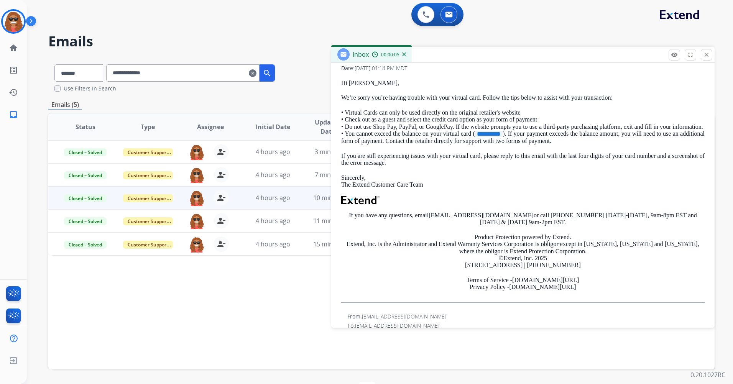
click at [708, 56] on mat-icon "close" at bounding box center [706, 54] width 7 height 7
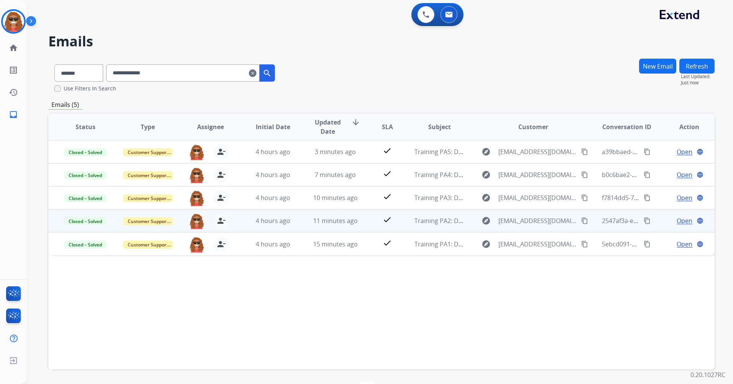
click at [679, 221] on span "Open" at bounding box center [685, 220] width 16 height 9
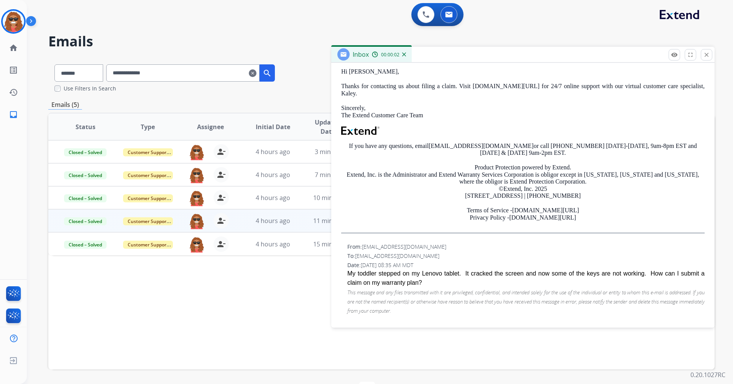
scroll to position [167, 0]
click at [709, 58] on button "close Close" at bounding box center [707, 55] width 12 height 12
click at [709, 58] on div "**********" at bounding box center [381, 75] width 667 height 34
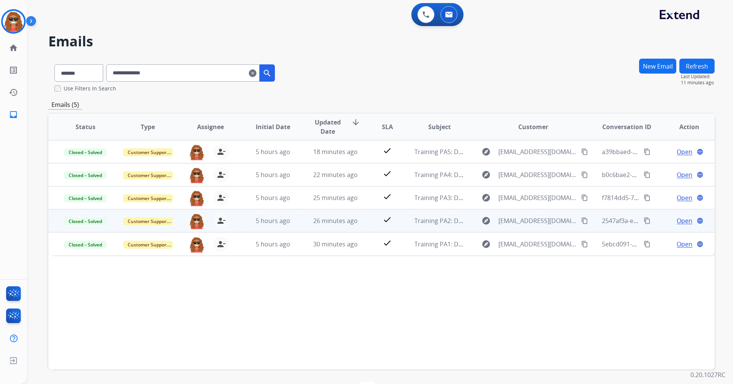
click at [677, 219] on span "Open" at bounding box center [685, 220] width 16 height 9
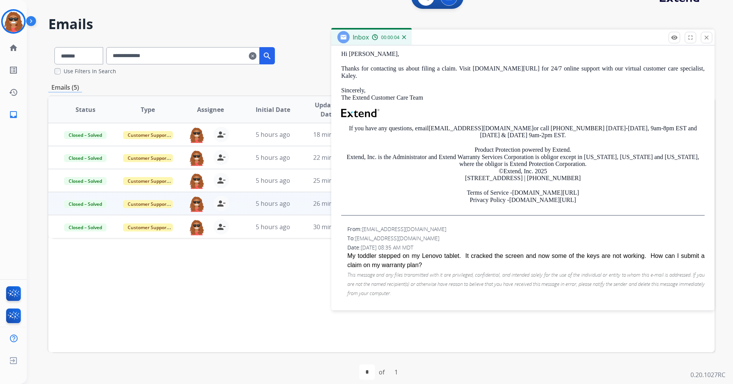
scroll to position [25, 0]
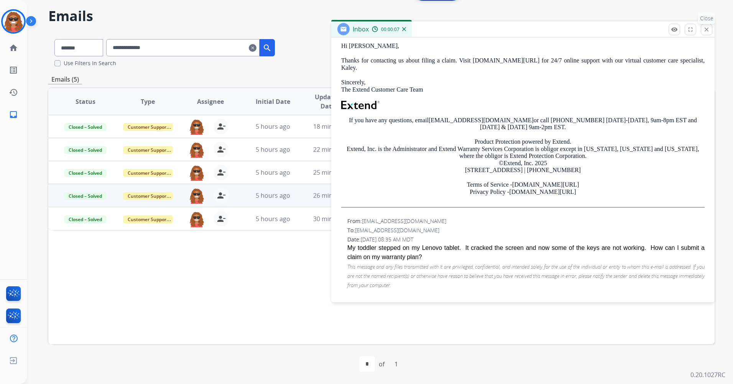
click at [703, 33] on button "close Close" at bounding box center [707, 30] width 12 height 12
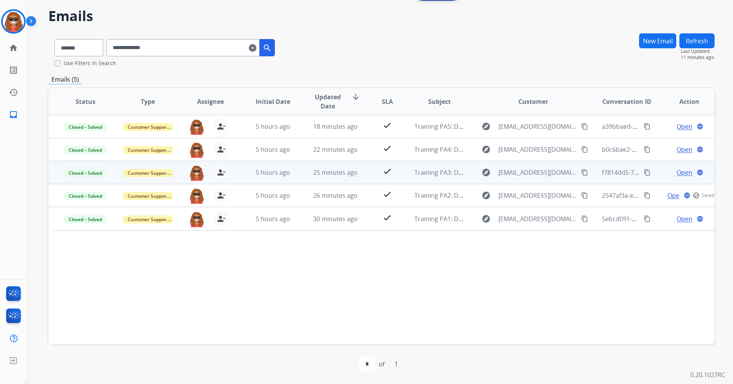
click at [682, 175] on span "Open" at bounding box center [685, 172] width 16 height 9
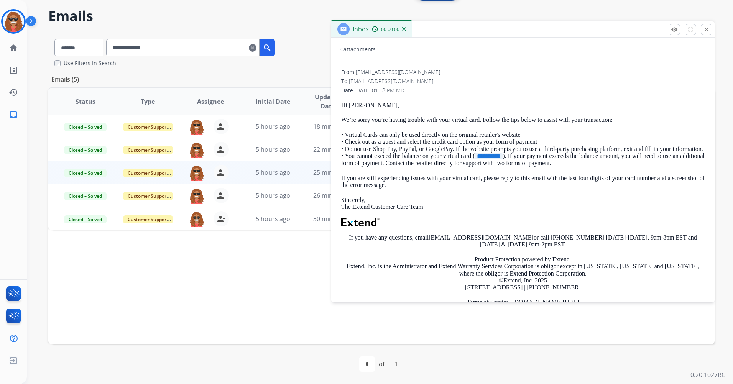
scroll to position [232, 0]
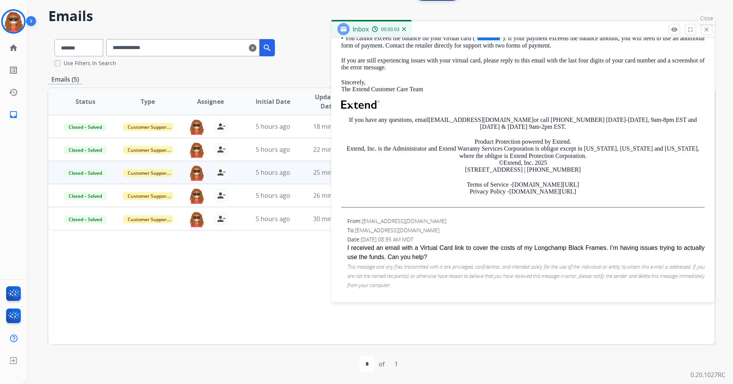
click at [707, 34] on button "close Close" at bounding box center [707, 30] width 12 height 12
drag, startPoint x: 707, startPoint y: 34, endPoint x: 690, endPoint y: 86, distance: 55.1
click at [707, 34] on button "Refresh" at bounding box center [697, 40] width 35 height 15
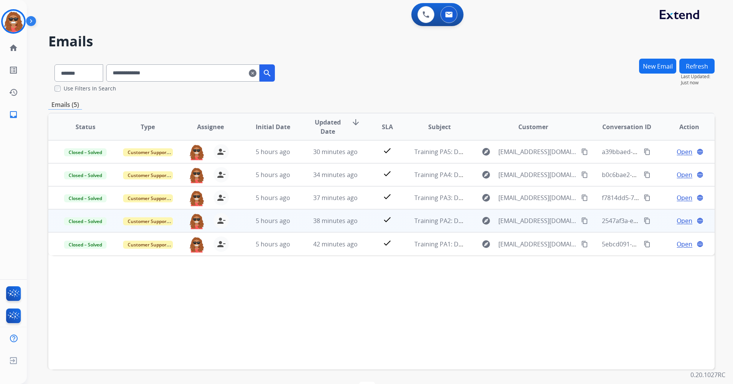
drag, startPoint x: 673, startPoint y: 219, endPoint x: 668, endPoint y: 221, distance: 5.3
click at [669, 220] on div "Open language" at bounding box center [690, 220] width 50 height 9
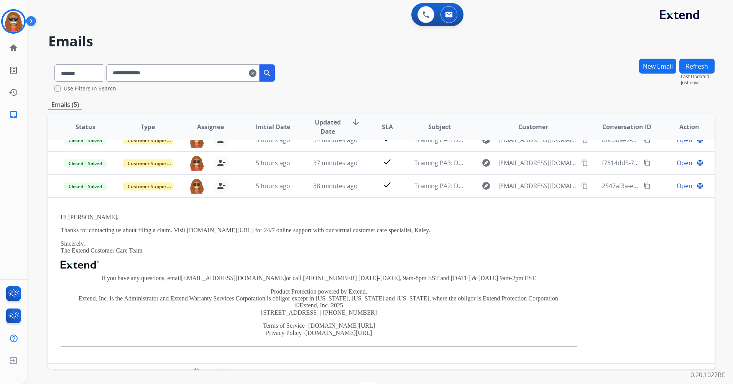
scroll to position [52, 0]
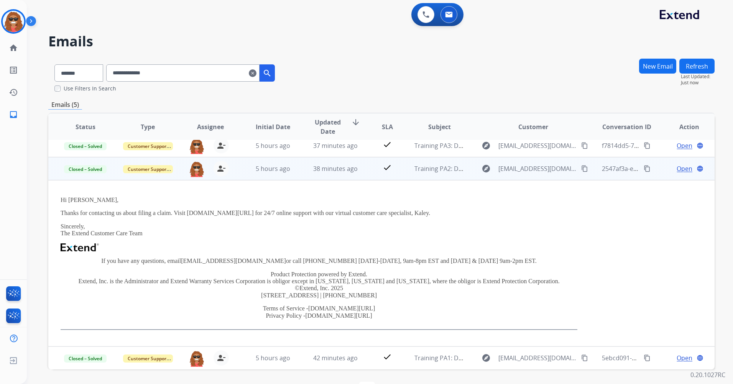
click at [680, 171] on span "Open" at bounding box center [685, 168] width 16 height 9
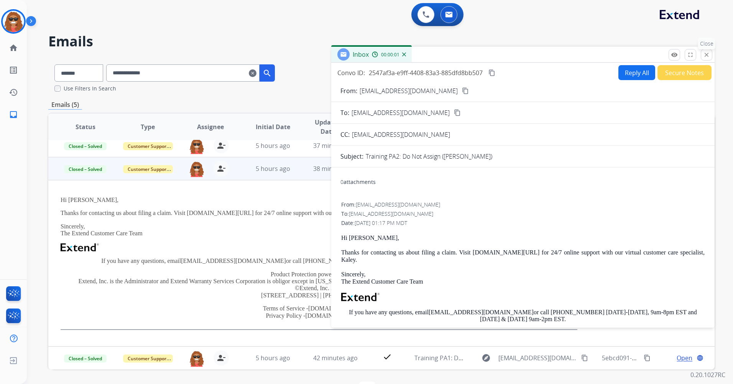
click at [705, 56] on mat-icon "close" at bounding box center [706, 54] width 7 height 7
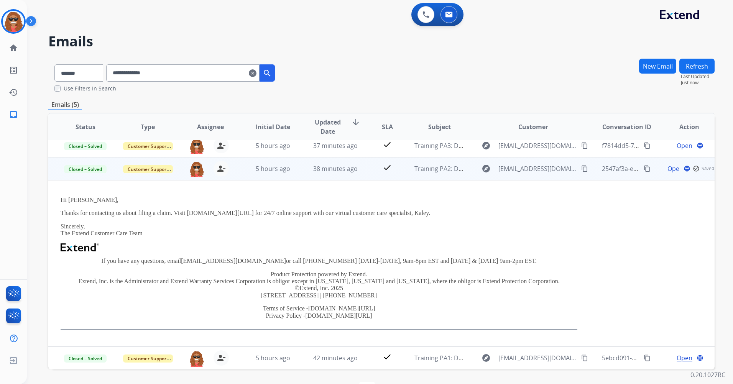
click at [482, 203] on p "Hi [PERSON_NAME]," at bounding box center [319, 200] width 517 height 7
click at [408, 173] on td "Training PA2: Do Not Assign ([PERSON_NAME])" at bounding box center [433, 168] width 63 height 23
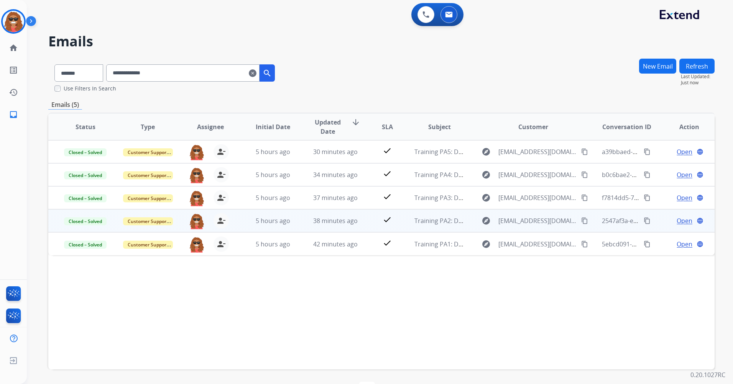
scroll to position [0, 0]
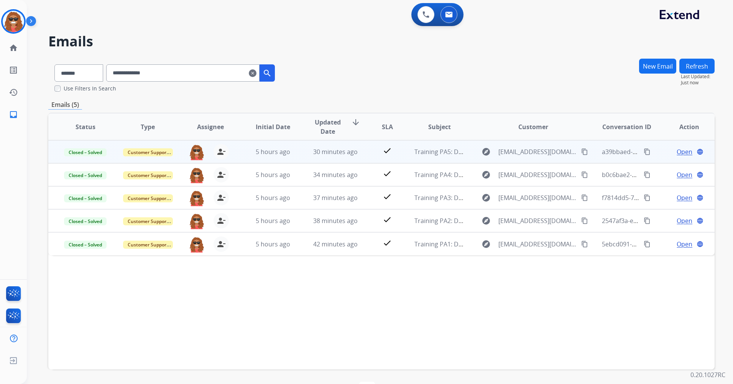
click at [404, 158] on td "Training PA5: Do Not Assign ([PERSON_NAME])" at bounding box center [433, 151] width 63 height 23
drag, startPoint x: 404, startPoint y: 158, endPoint x: 379, endPoint y: 155, distance: 25.2
click at [379, 155] on div "check" at bounding box center [387, 152] width 29 height 12
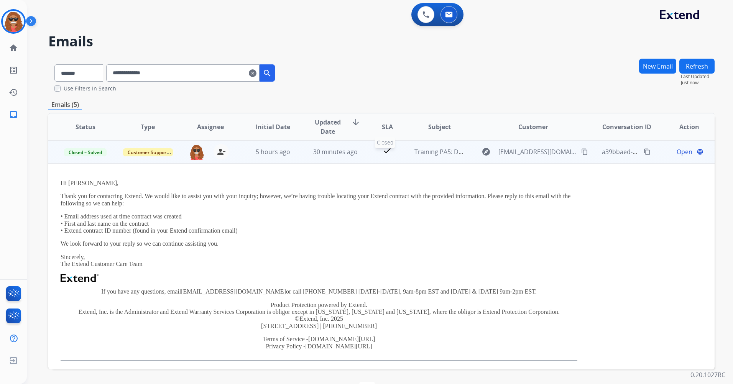
click at [379, 155] on div "check" at bounding box center [387, 152] width 29 height 12
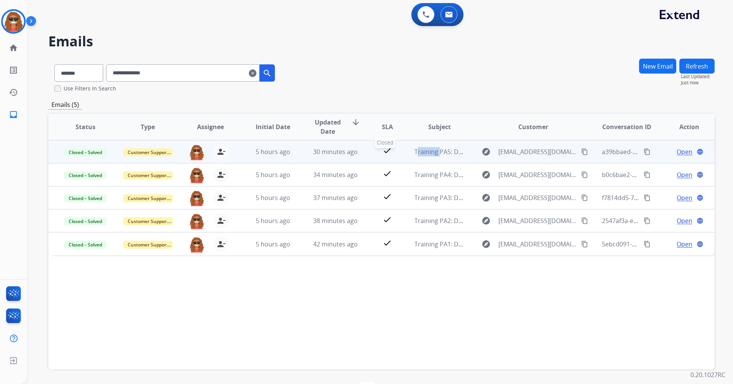
drag, startPoint x: 379, startPoint y: 155, endPoint x: 367, endPoint y: 152, distance: 12.8
click at [367, 152] on td "check Closed" at bounding box center [382, 151] width 42 height 23
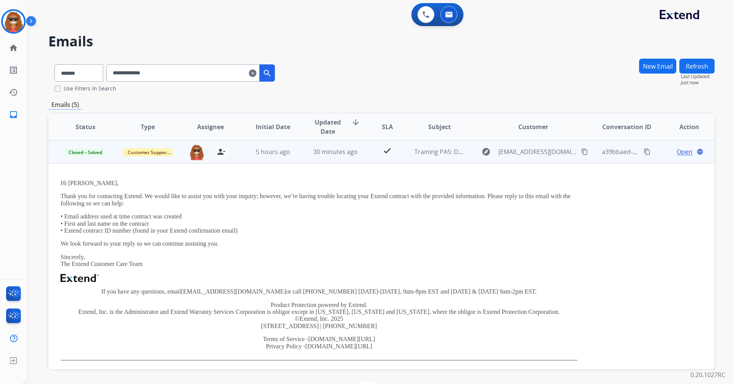
click at [301, 158] on td "30 minutes ago" at bounding box center [329, 151] width 63 height 23
drag, startPoint x: 301, startPoint y: 158, endPoint x: 293, endPoint y: 155, distance: 9.5
click at [293, 155] on div "5 hours ago" at bounding box center [273, 151] width 50 height 9
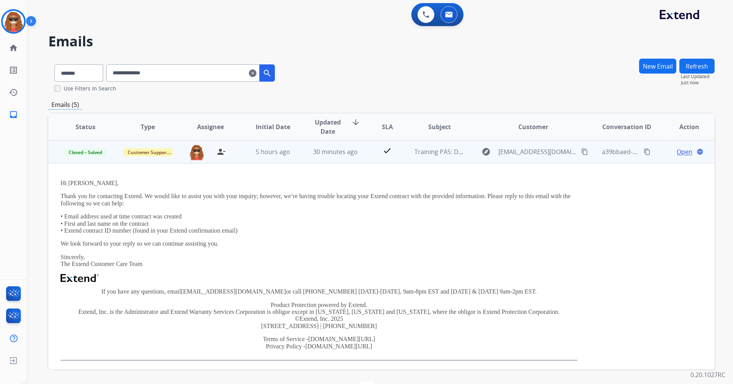
click at [402, 149] on td "Training PA5: Do Not Assign ([PERSON_NAME])" at bounding box center [433, 151] width 63 height 23
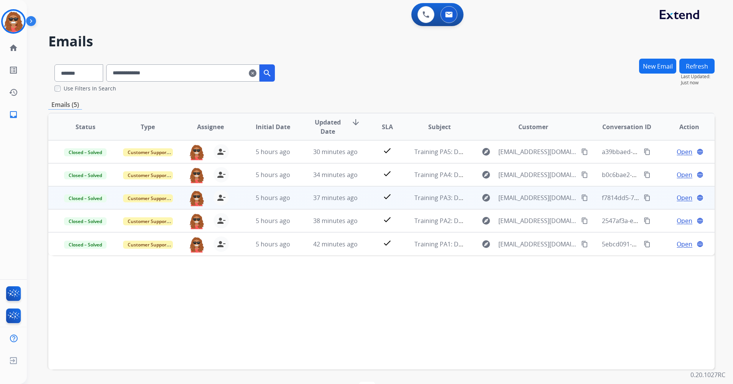
click at [361, 206] on td "check" at bounding box center [382, 197] width 42 height 23
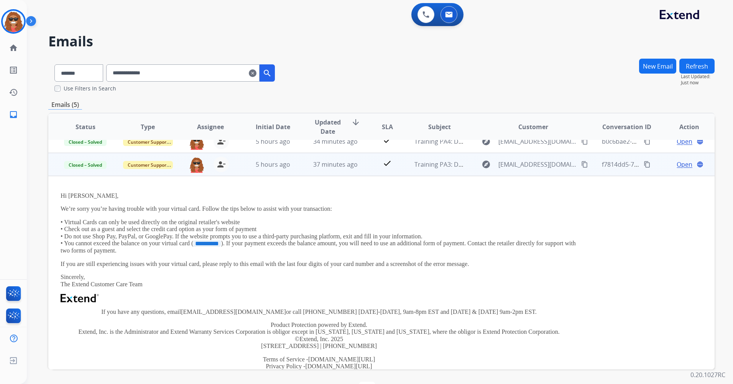
scroll to position [46, 0]
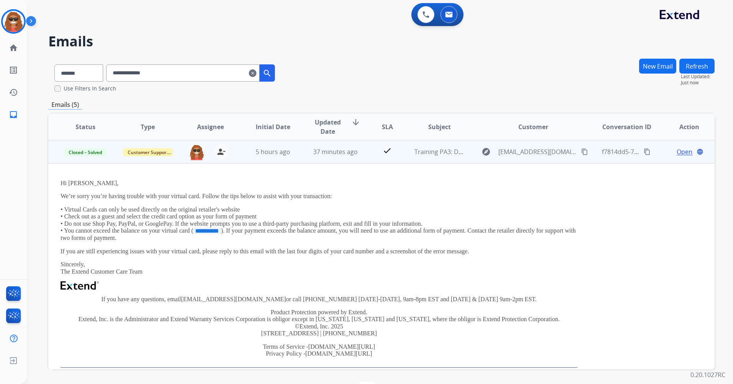
click at [368, 158] on td "check" at bounding box center [382, 151] width 42 height 23
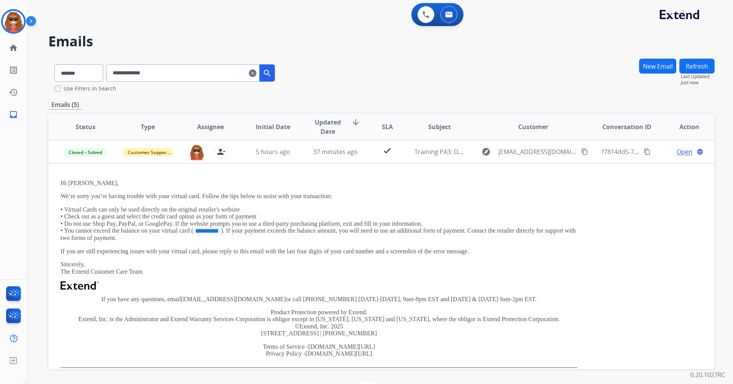
scroll to position [0, 0]
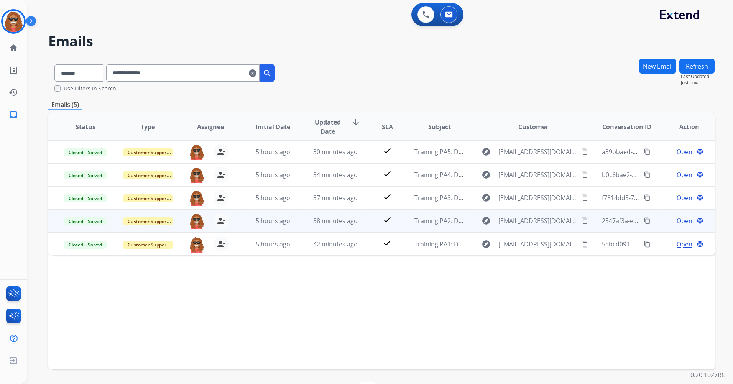
click at [352, 231] on td "38 minutes ago" at bounding box center [329, 220] width 63 height 23
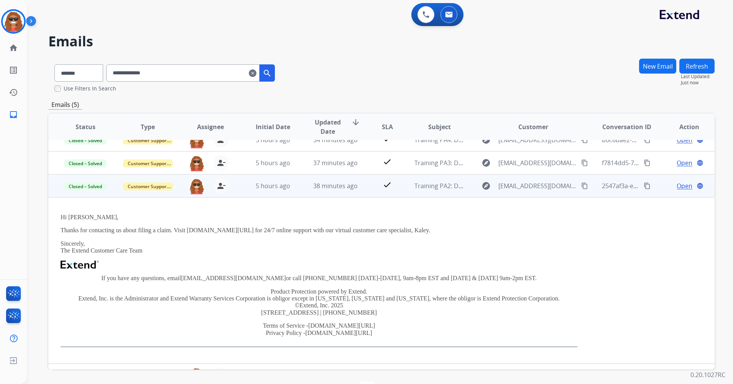
scroll to position [52, 0]
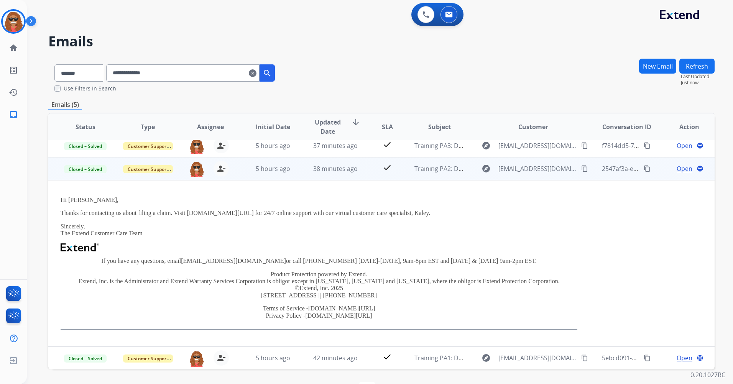
click at [365, 172] on td "check" at bounding box center [382, 168] width 42 height 23
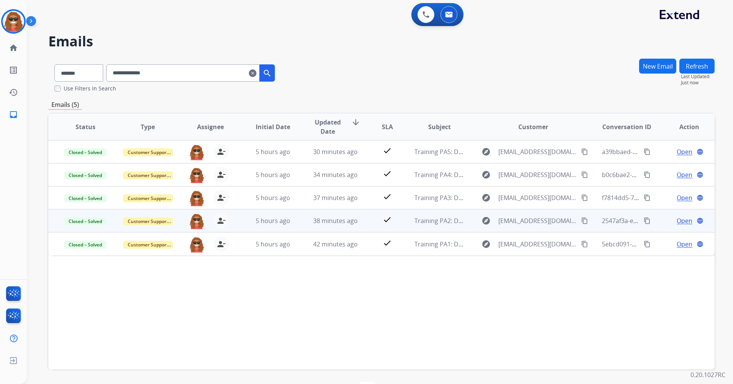
scroll to position [0, 0]
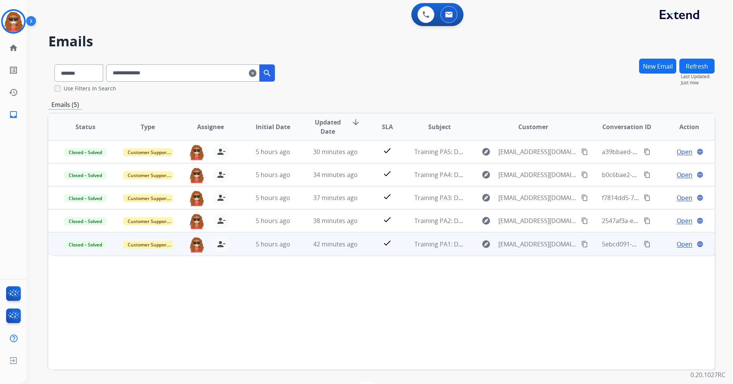
click at [361, 243] on td "check" at bounding box center [382, 243] width 42 height 23
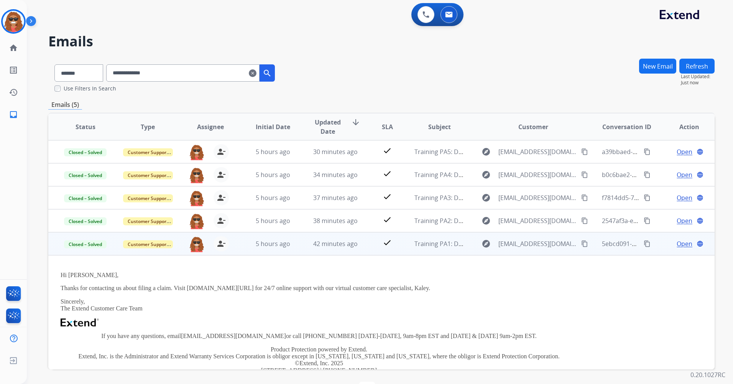
scroll to position [52, 0]
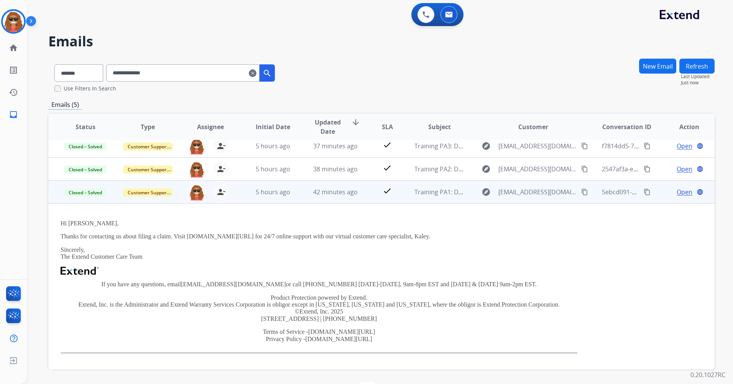
click at [362, 189] on td "check" at bounding box center [382, 192] width 42 height 23
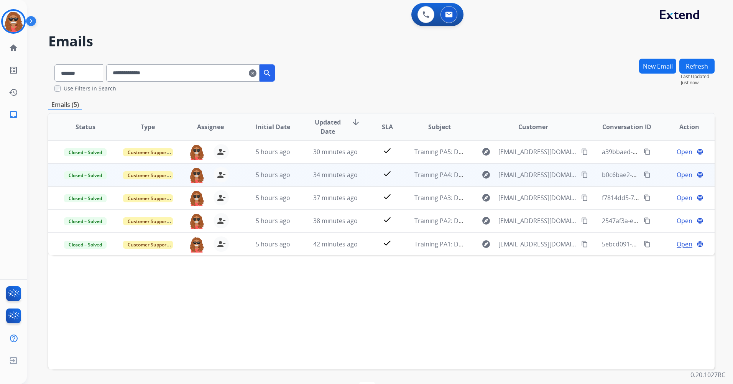
click at [361, 181] on td "check" at bounding box center [382, 174] width 42 height 23
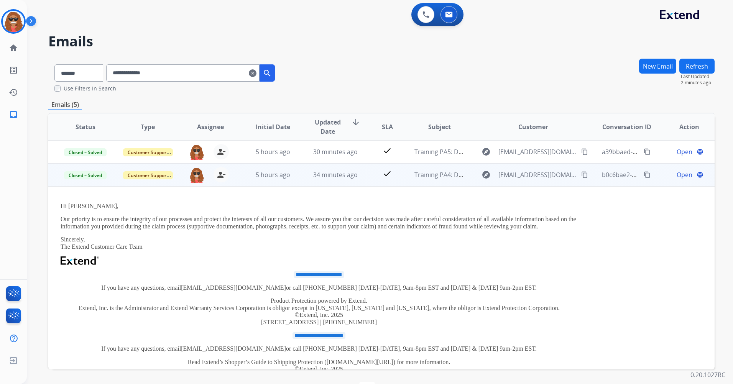
click at [237, 180] on td "5 hours ago" at bounding box center [267, 174] width 63 height 23
